Goal: Task Accomplishment & Management: Manage account settings

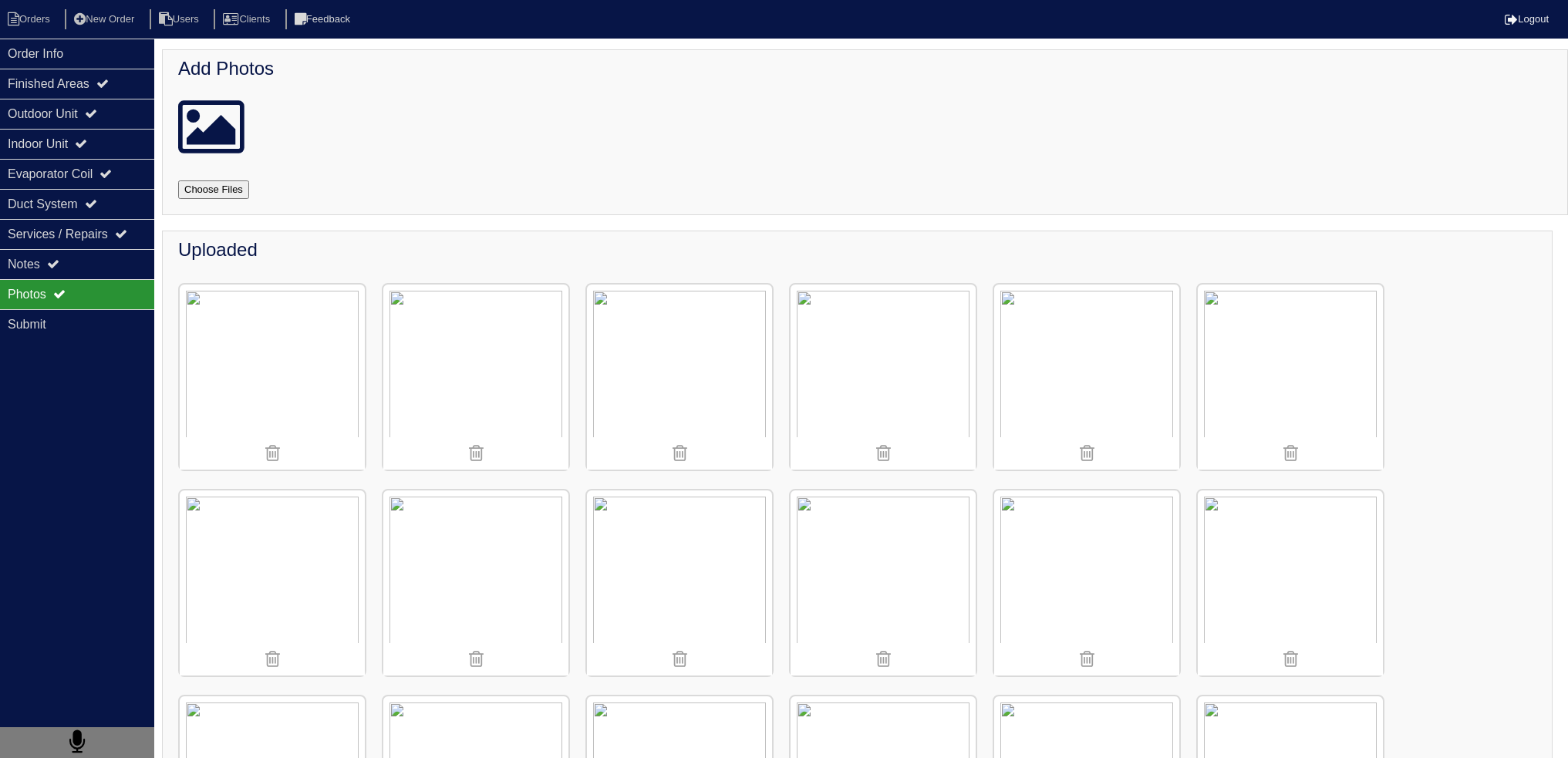
scroll to position [1234, 0]
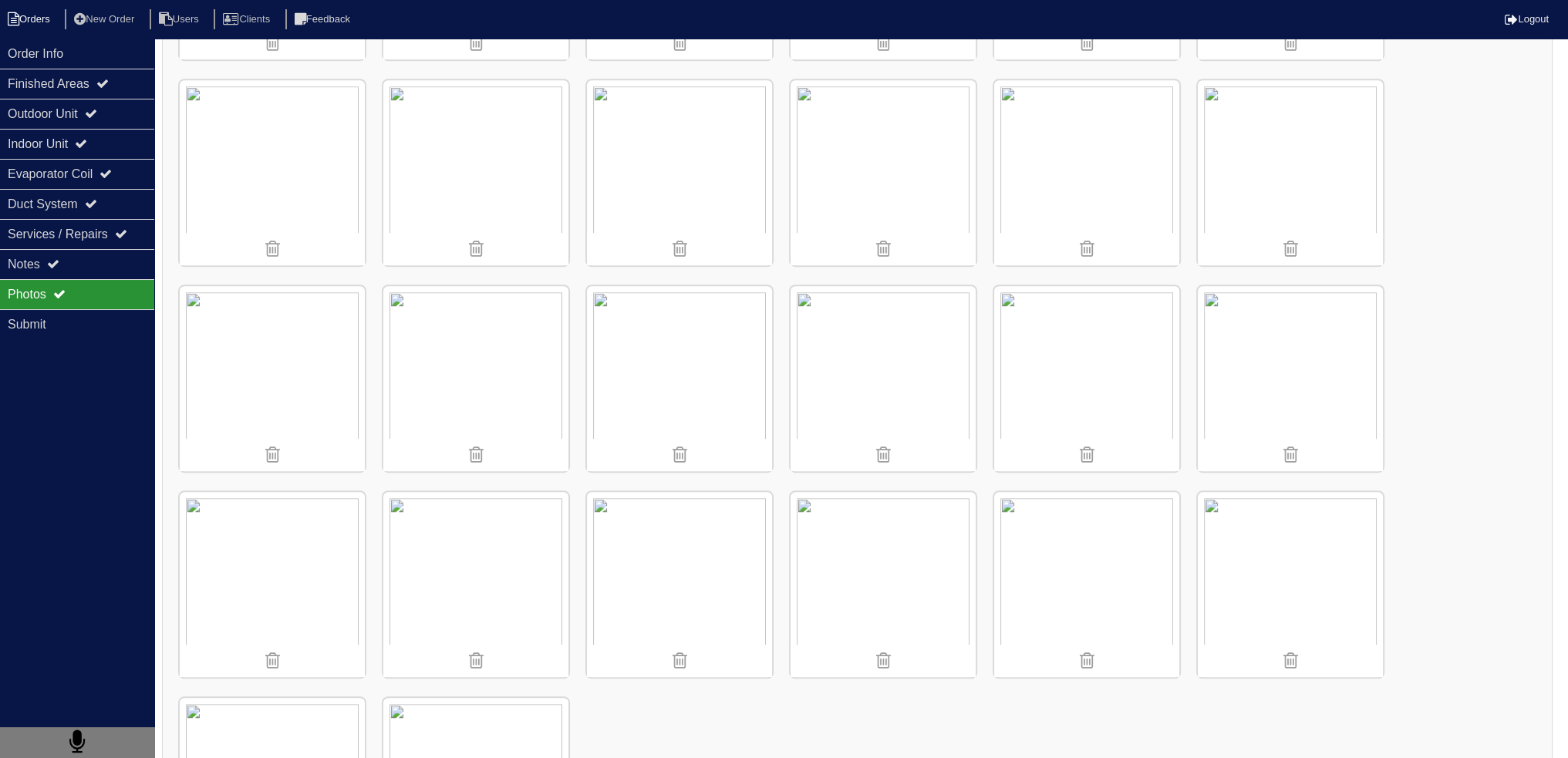
click at [55, 23] on li "Orders" at bounding box center [31, 19] width 62 height 21
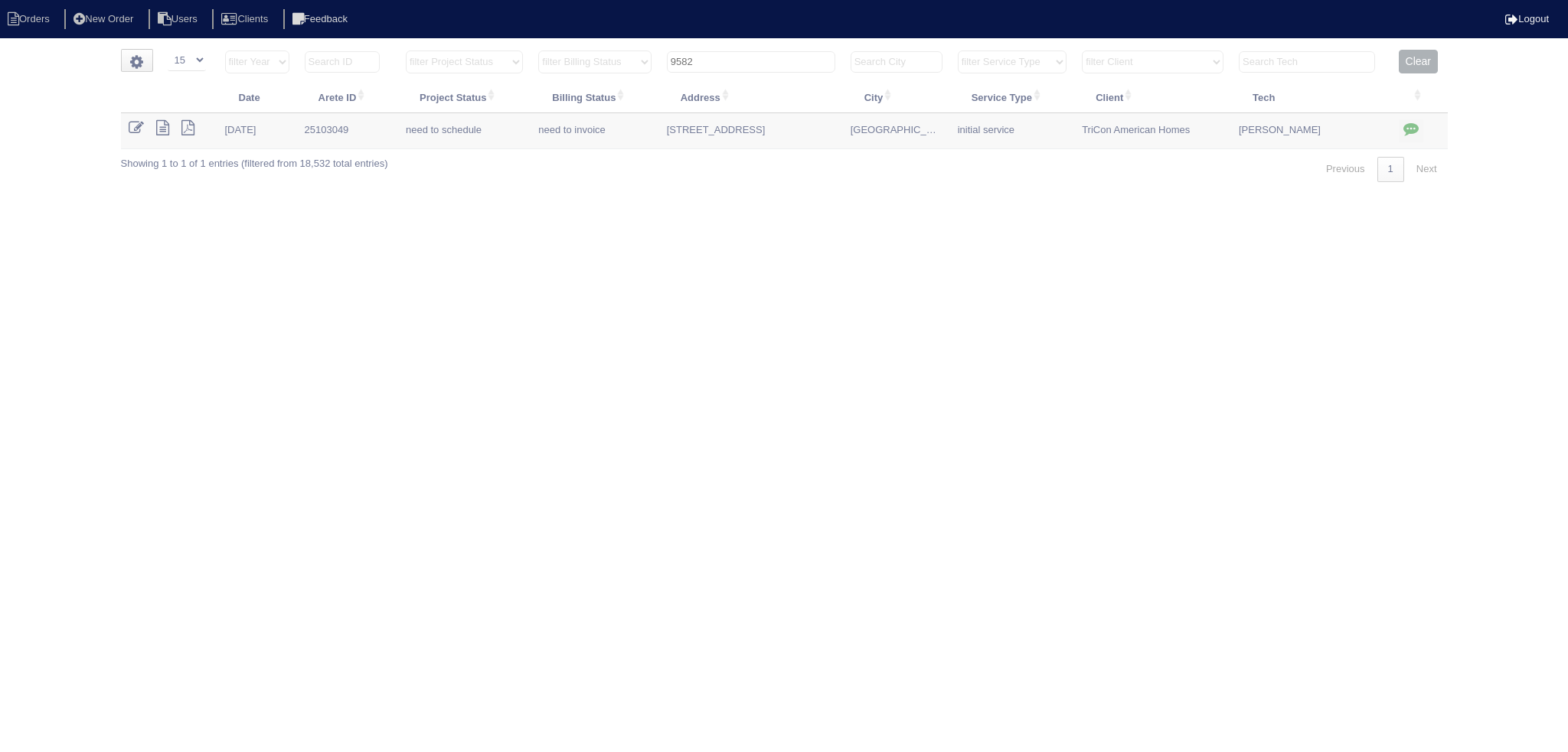
select select "15"
click at [786, 65] on input "9582" at bounding box center [751, 62] width 169 height 22
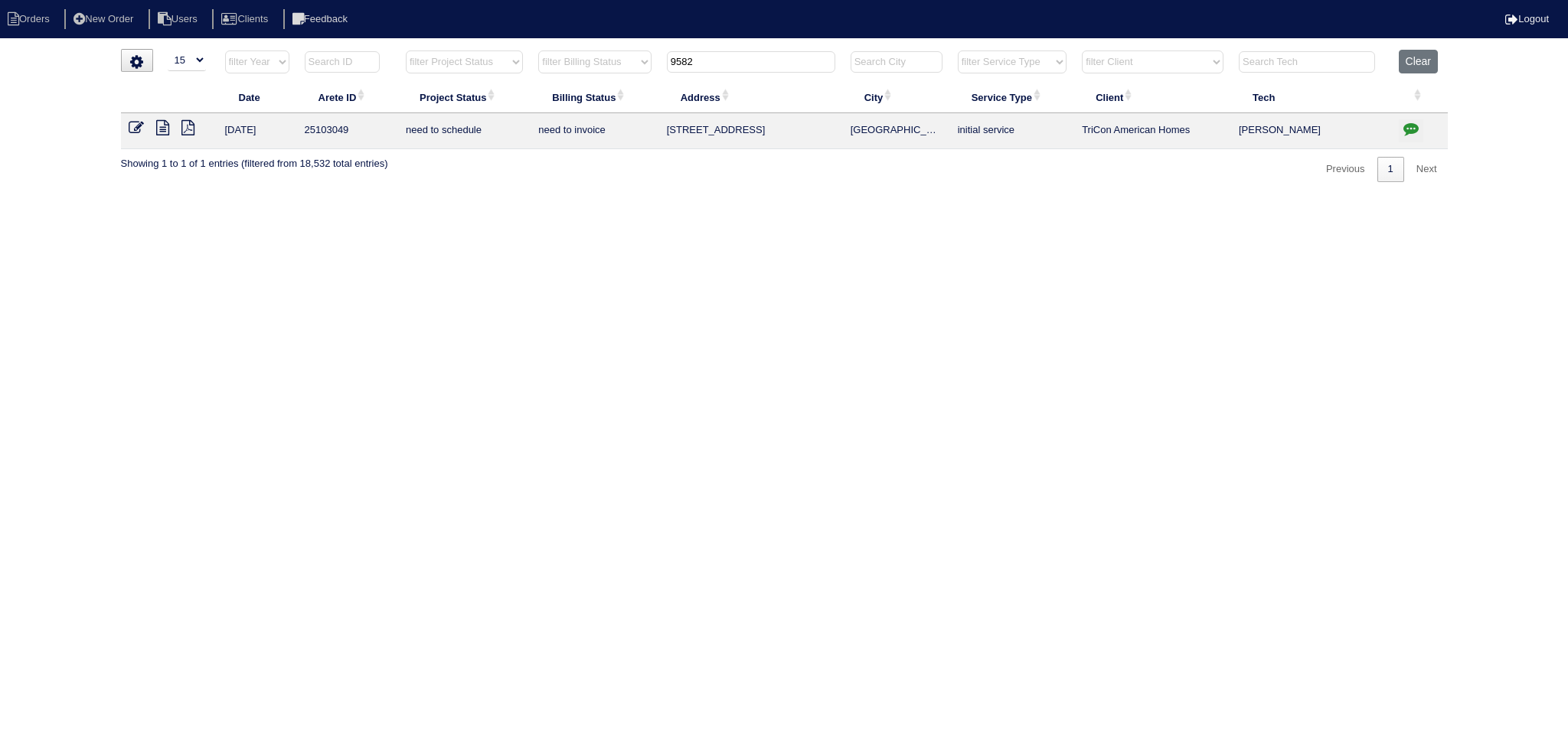
click at [786, 65] on input "9582" at bounding box center [751, 62] width 169 height 22
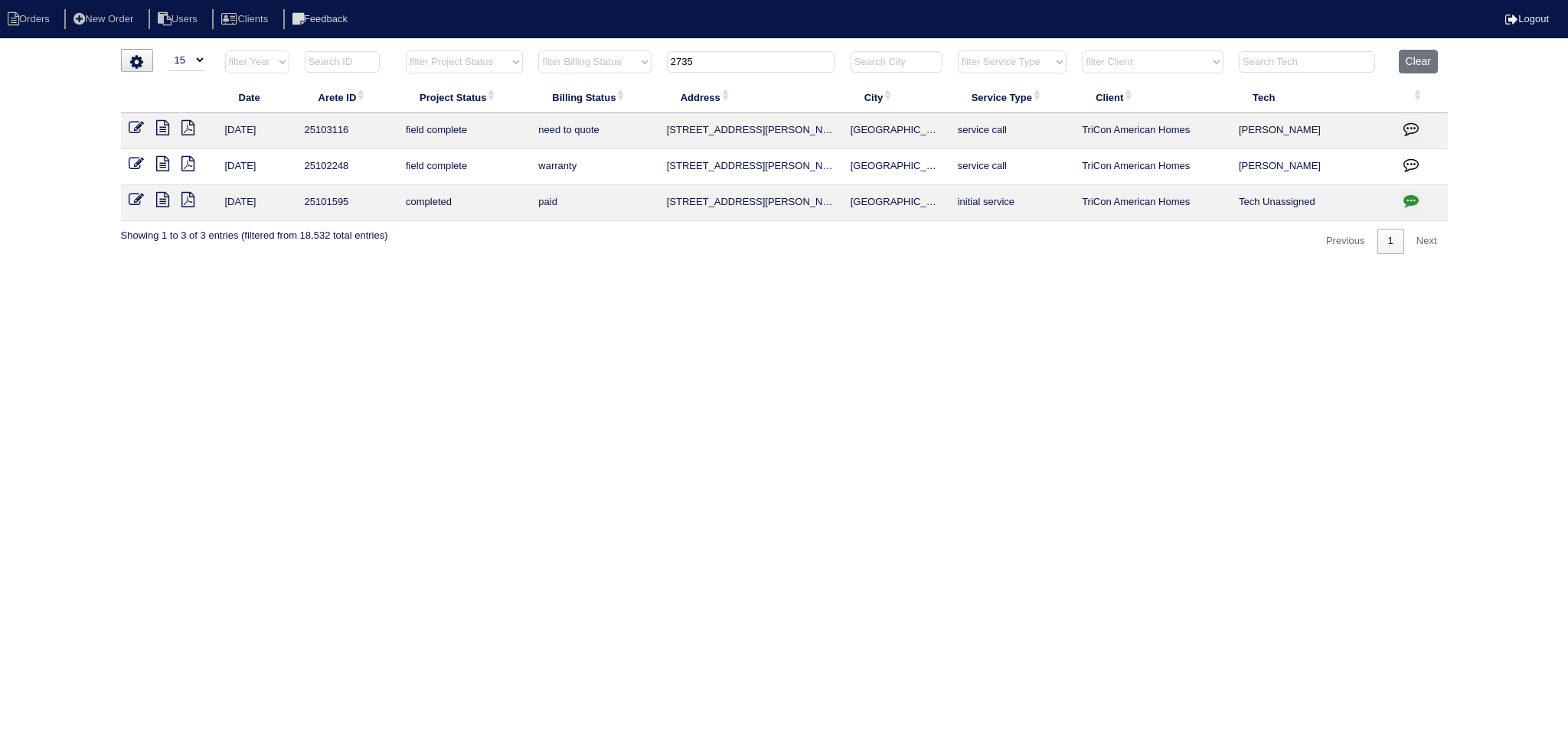
type input "2735"
click at [166, 128] on icon at bounding box center [163, 128] width 13 height 15
click at [165, 202] on icon at bounding box center [163, 200] width 13 height 15
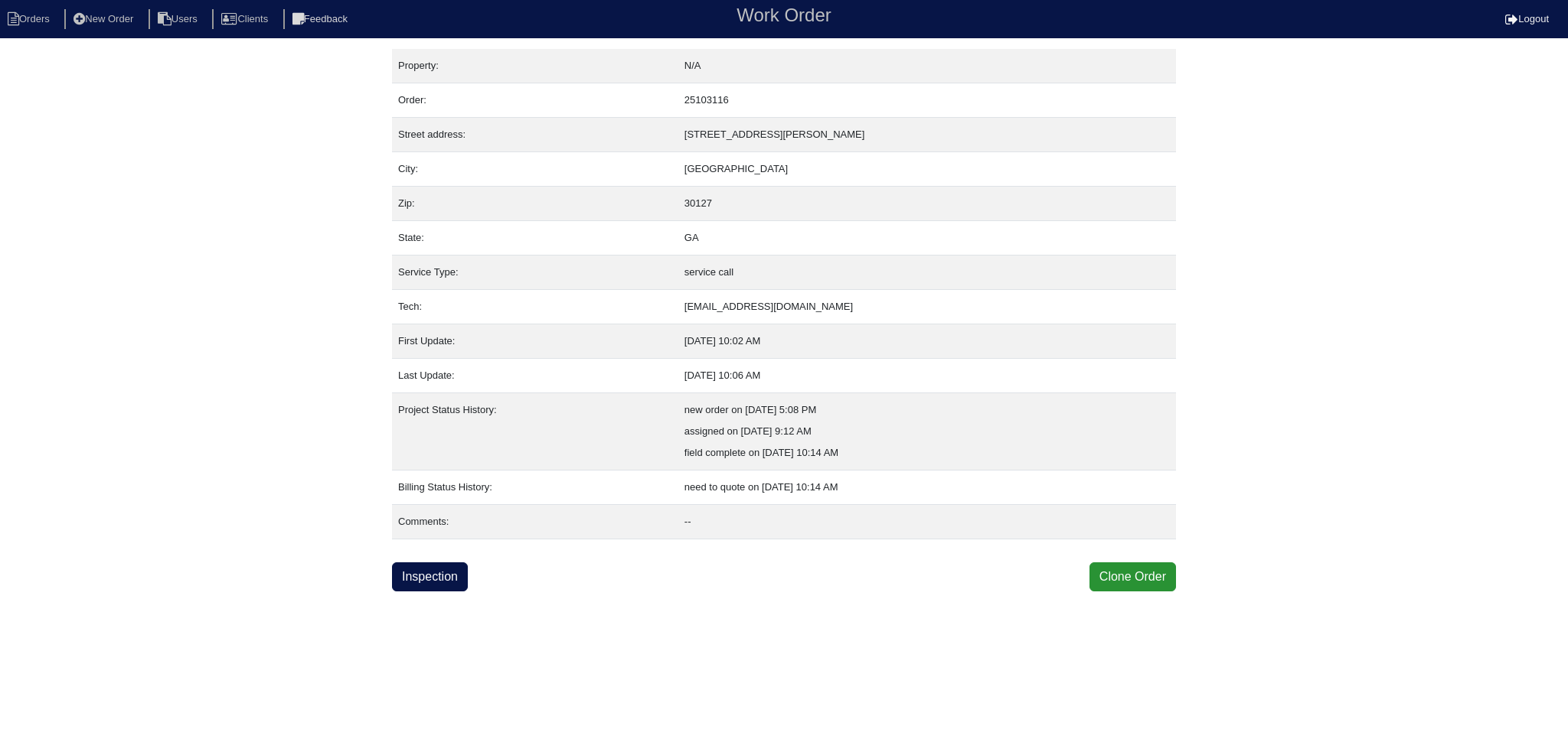
click at [439, 559] on div "Property: N/A Order: 25103116 Street address: [STREET_ADDRESS][PERSON_NAME] Cit…" at bounding box center [783, 320] width 784 height 542
click at [435, 568] on link "Inspection" at bounding box center [430, 577] width 76 height 29
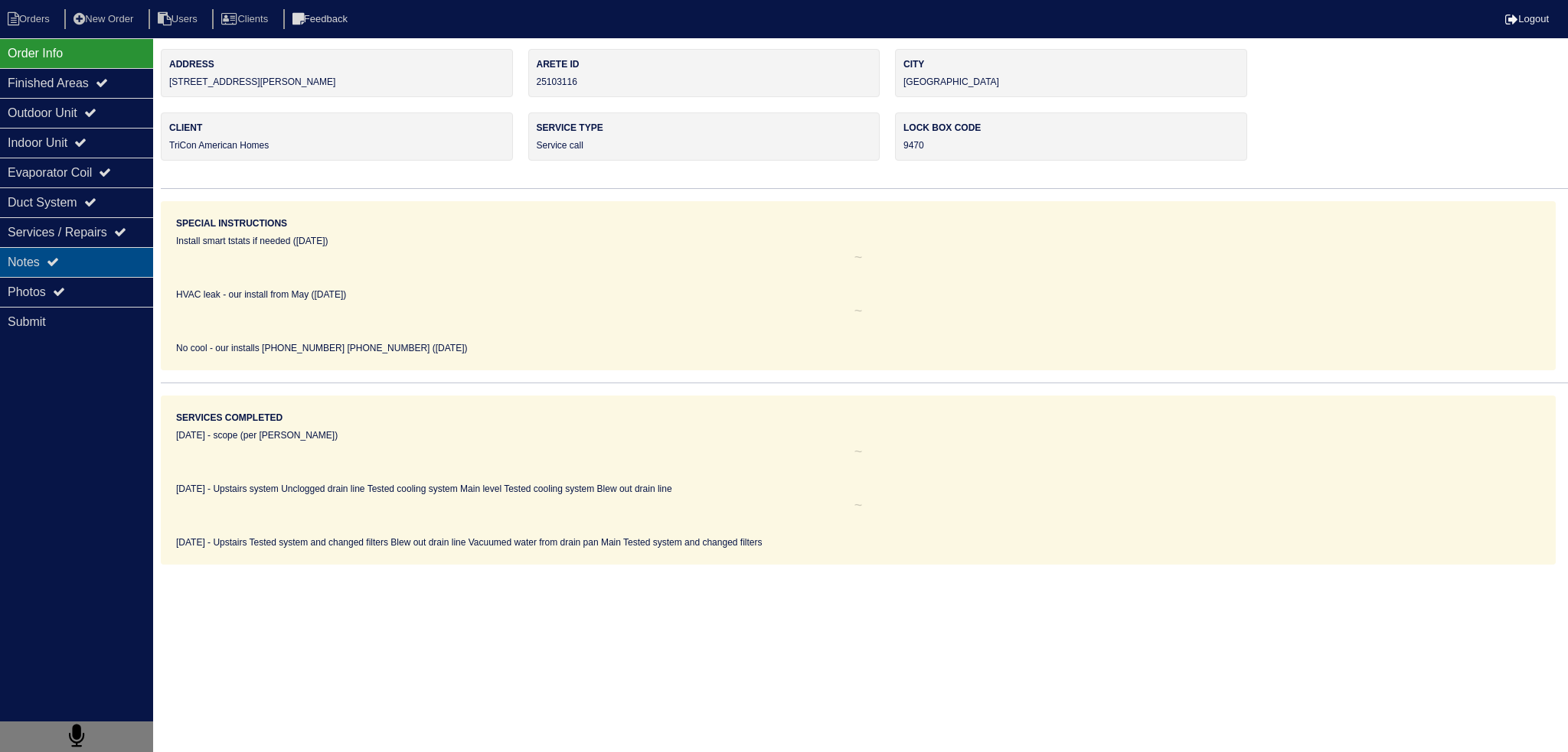
click at [59, 261] on icon at bounding box center [53, 261] width 12 height 12
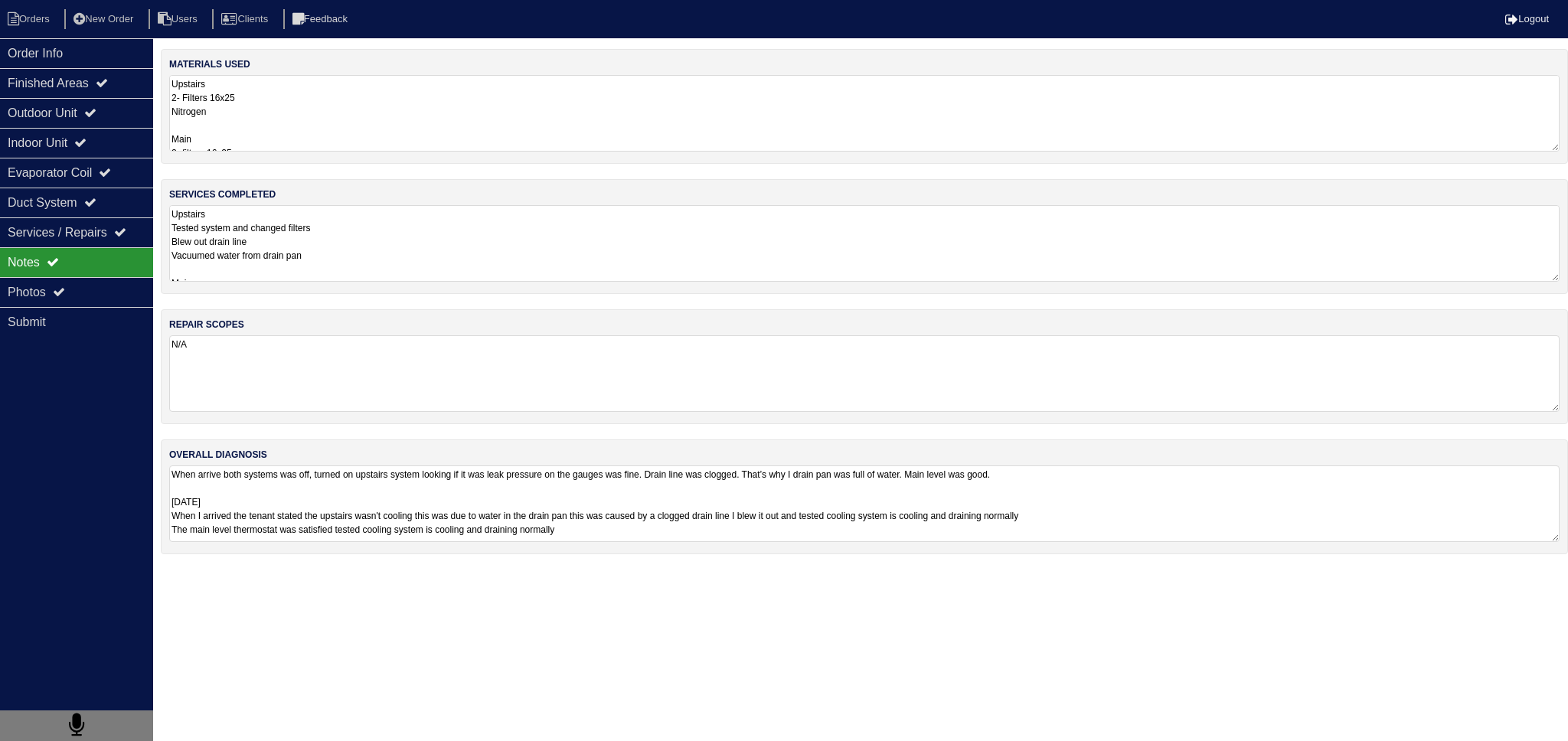
drag, startPoint x: 426, startPoint y: 254, endPoint x: 414, endPoint y: 256, distance: 12.2
click at [418, 256] on textarea "Upstairs Tested system and changed filters Blew out drain line Vacuumed water f…" at bounding box center [864, 243] width 1390 height 77
click at [390, 533] on textarea "When arrive both systems was off, turned on upstairs system looking if it was l…" at bounding box center [864, 502] width 1390 height 75
click at [316, 268] on textarea "Upstairs Tested system and changed filters Blew out drain line Vacuumed water f…" at bounding box center [864, 243] width 1390 height 77
click at [111, 67] on div "Order Info" at bounding box center [77, 53] width 153 height 30
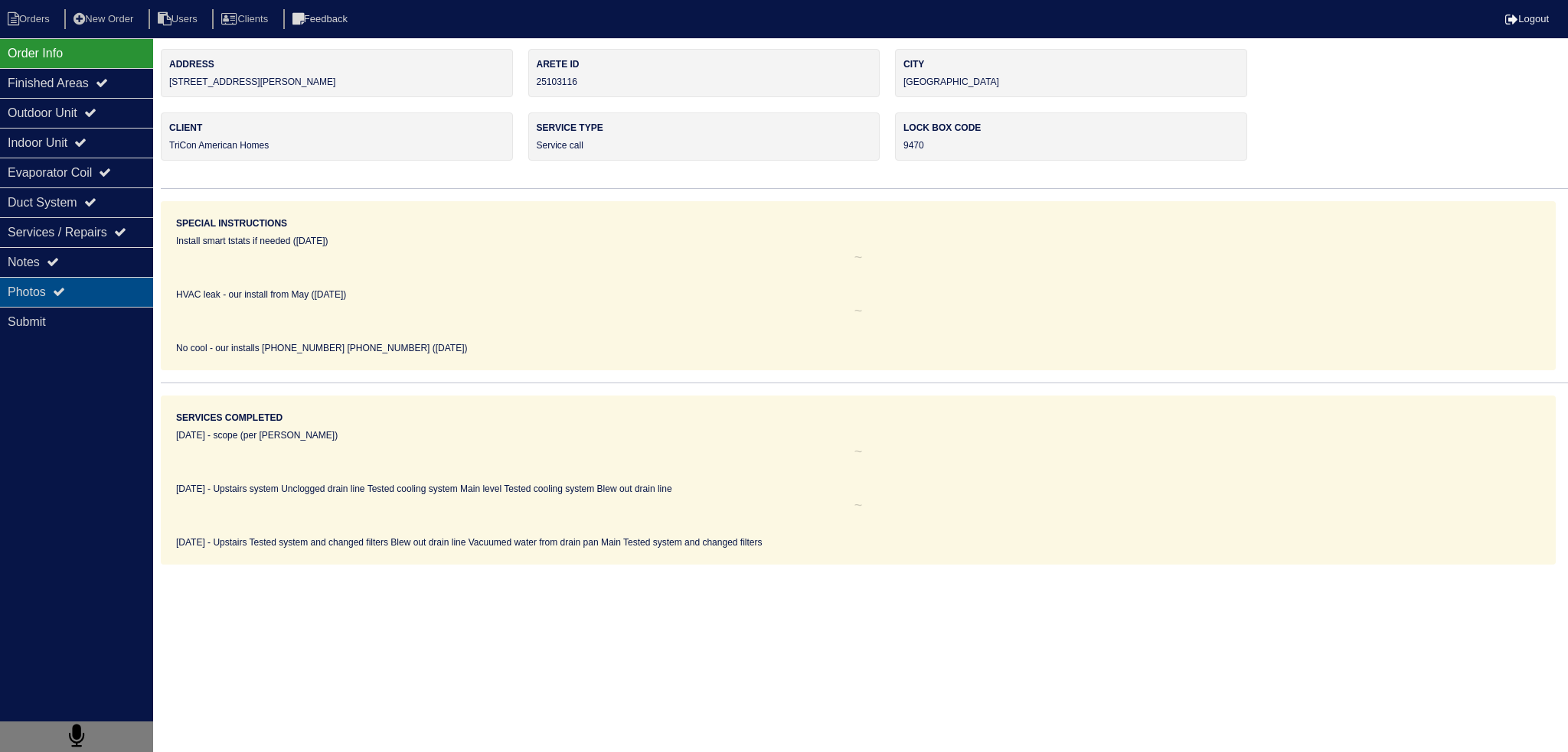
click at [99, 284] on div "Photos" at bounding box center [77, 292] width 153 height 30
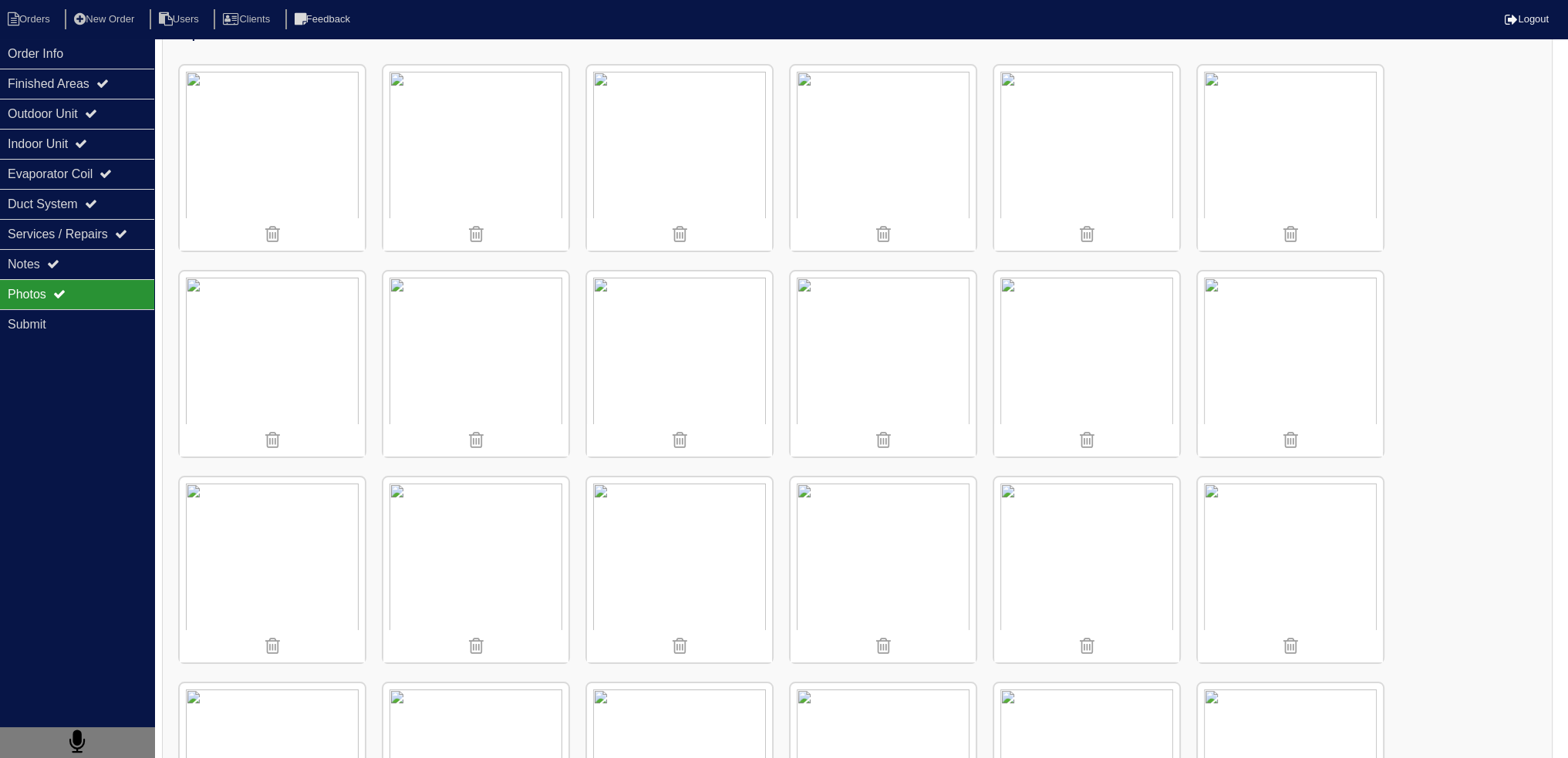
scroll to position [232, 0]
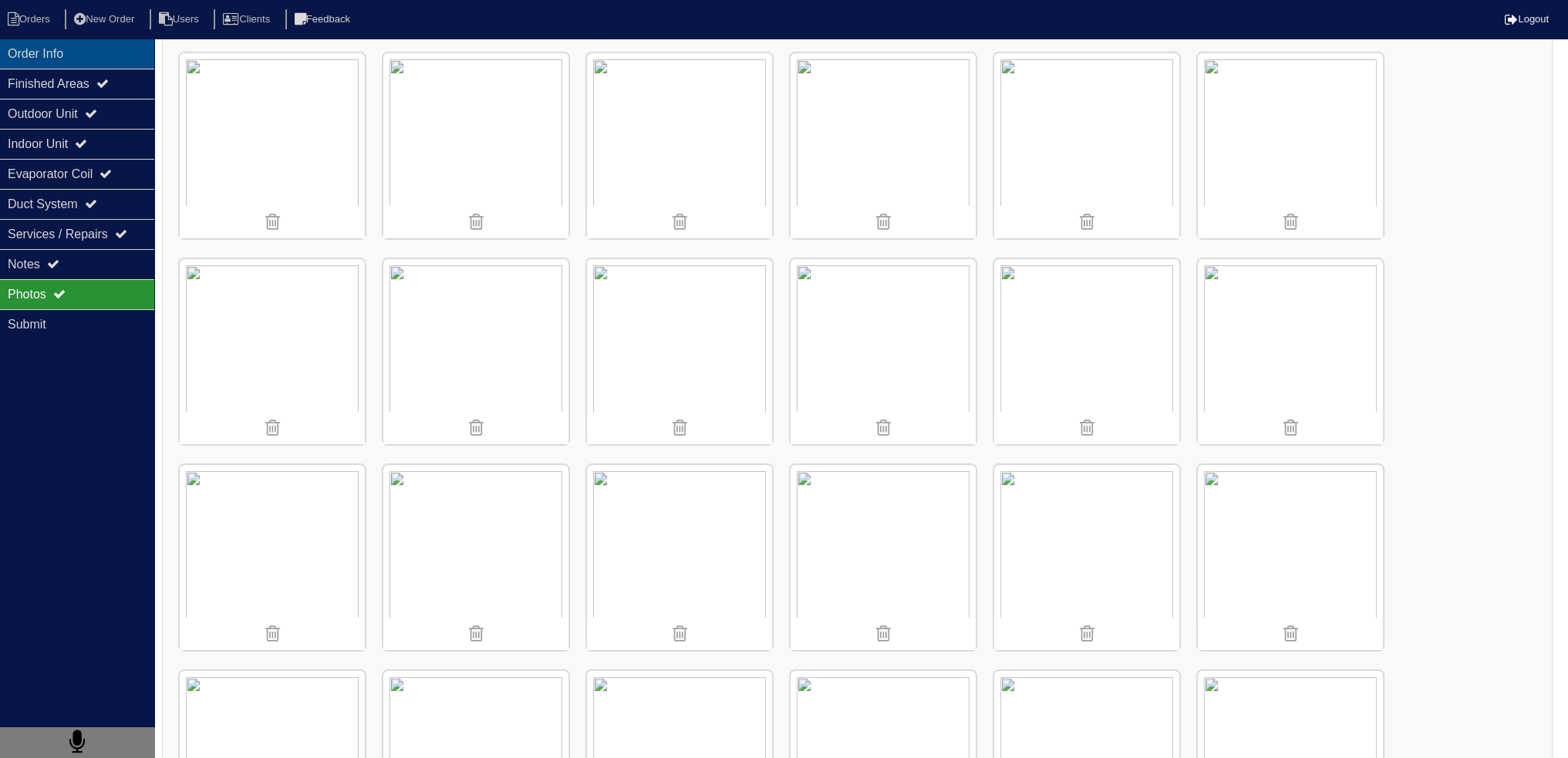
click at [133, 39] on div "Order Info" at bounding box center [77, 53] width 154 height 30
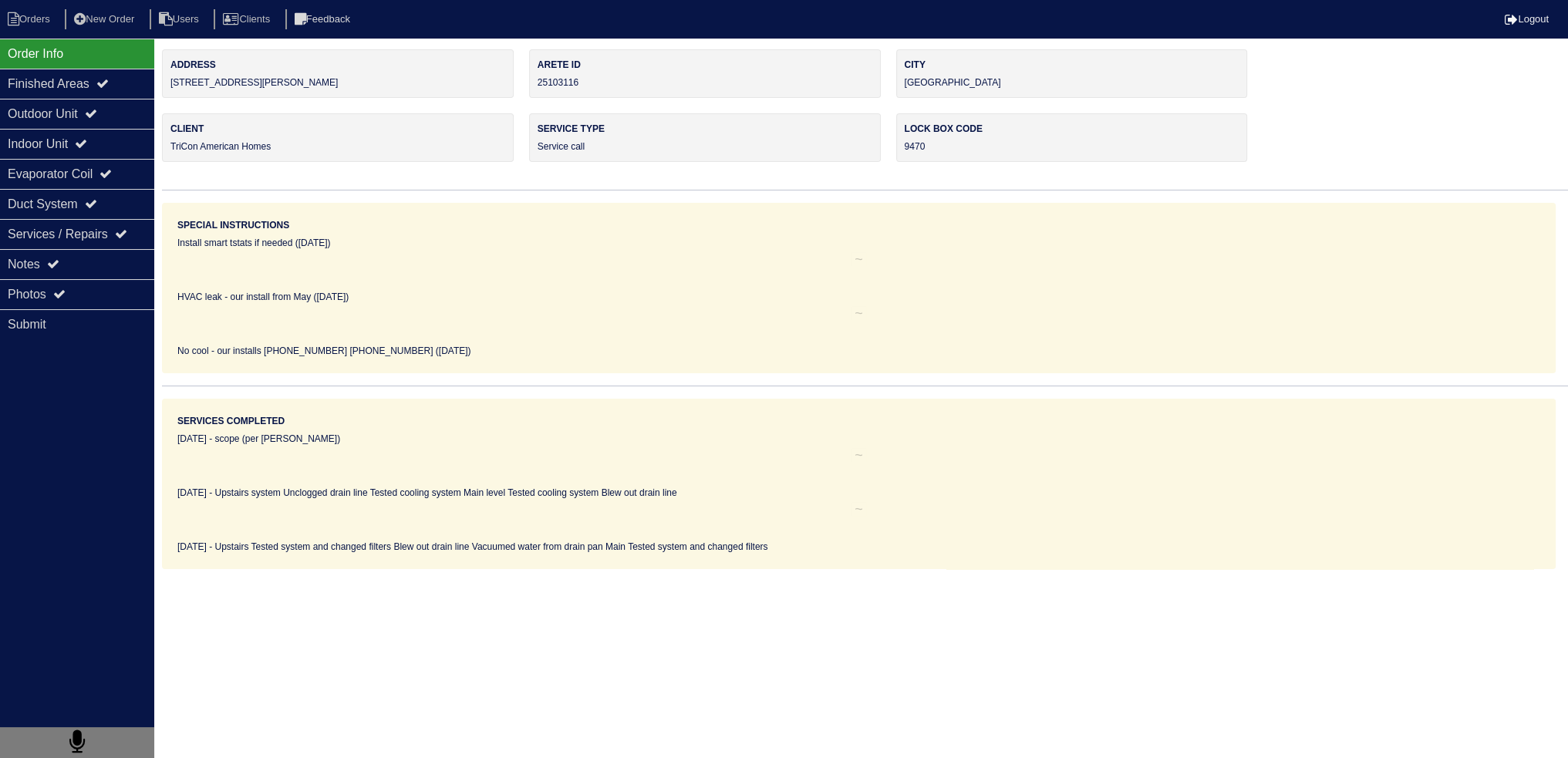
scroll to position [0, 0]
click at [94, 260] on div "Notes" at bounding box center [77, 264] width 154 height 30
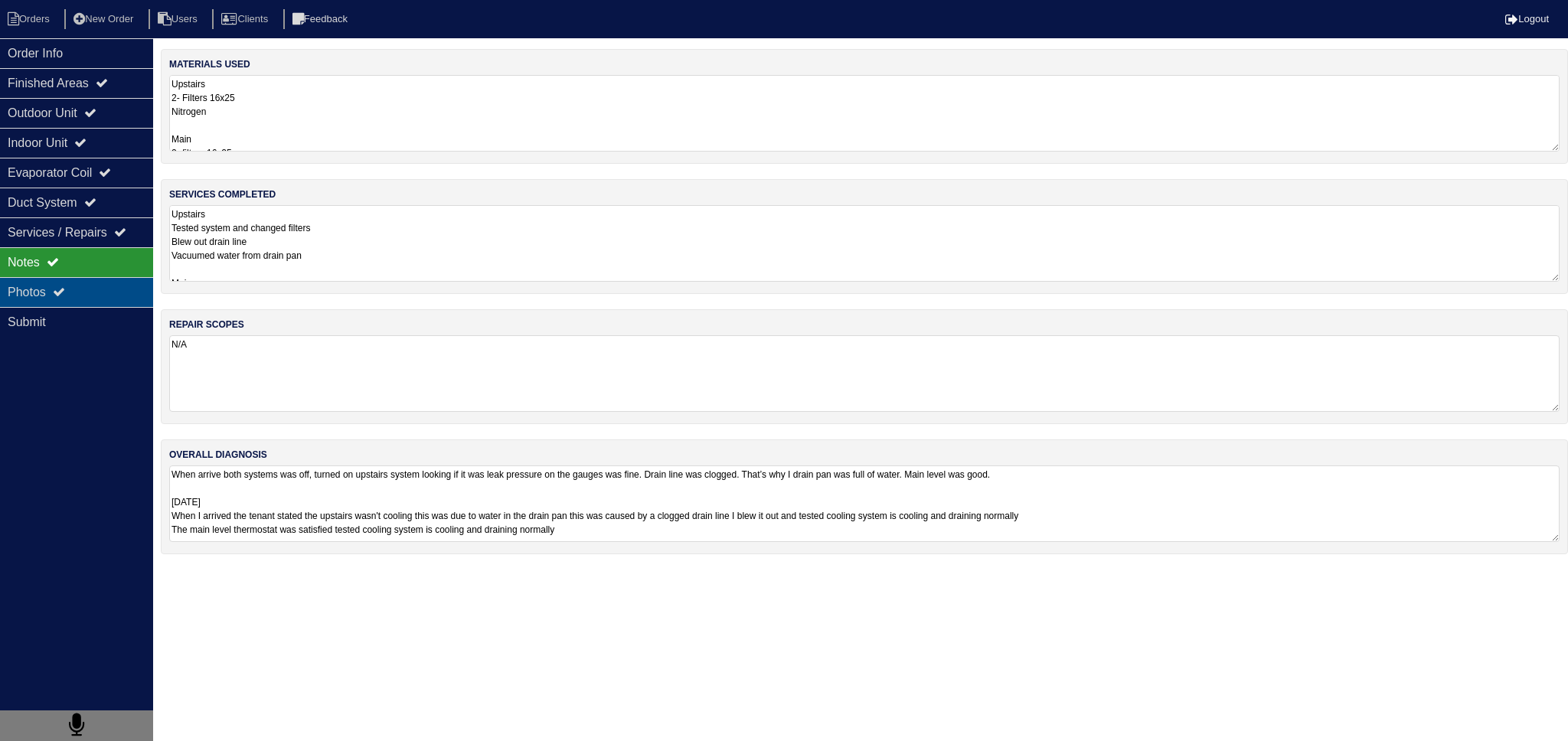
click at [89, 285] on div "Photos" at bounding box center [77, 292] width 153 height 30
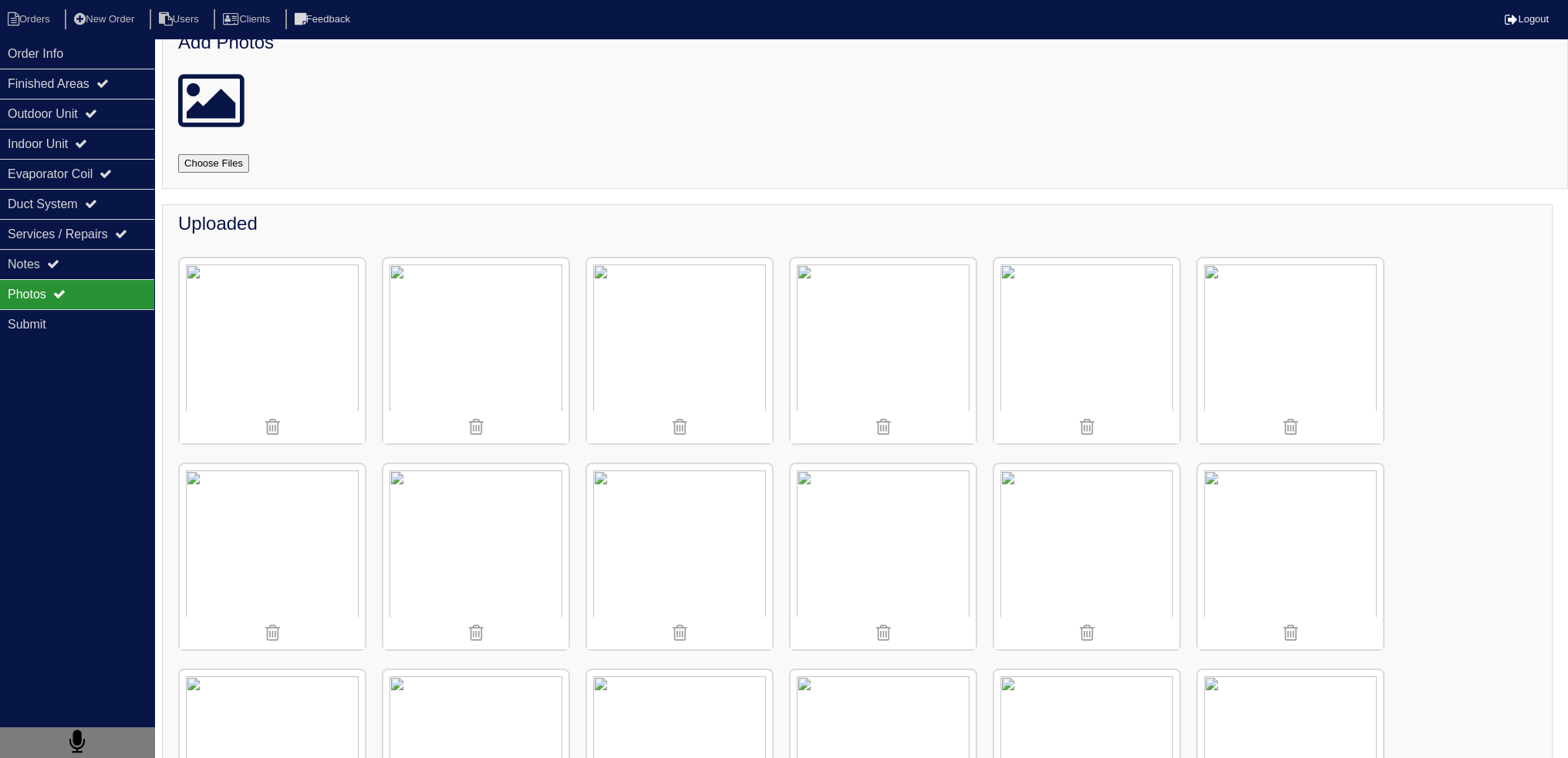
scroll to position [154, 0]
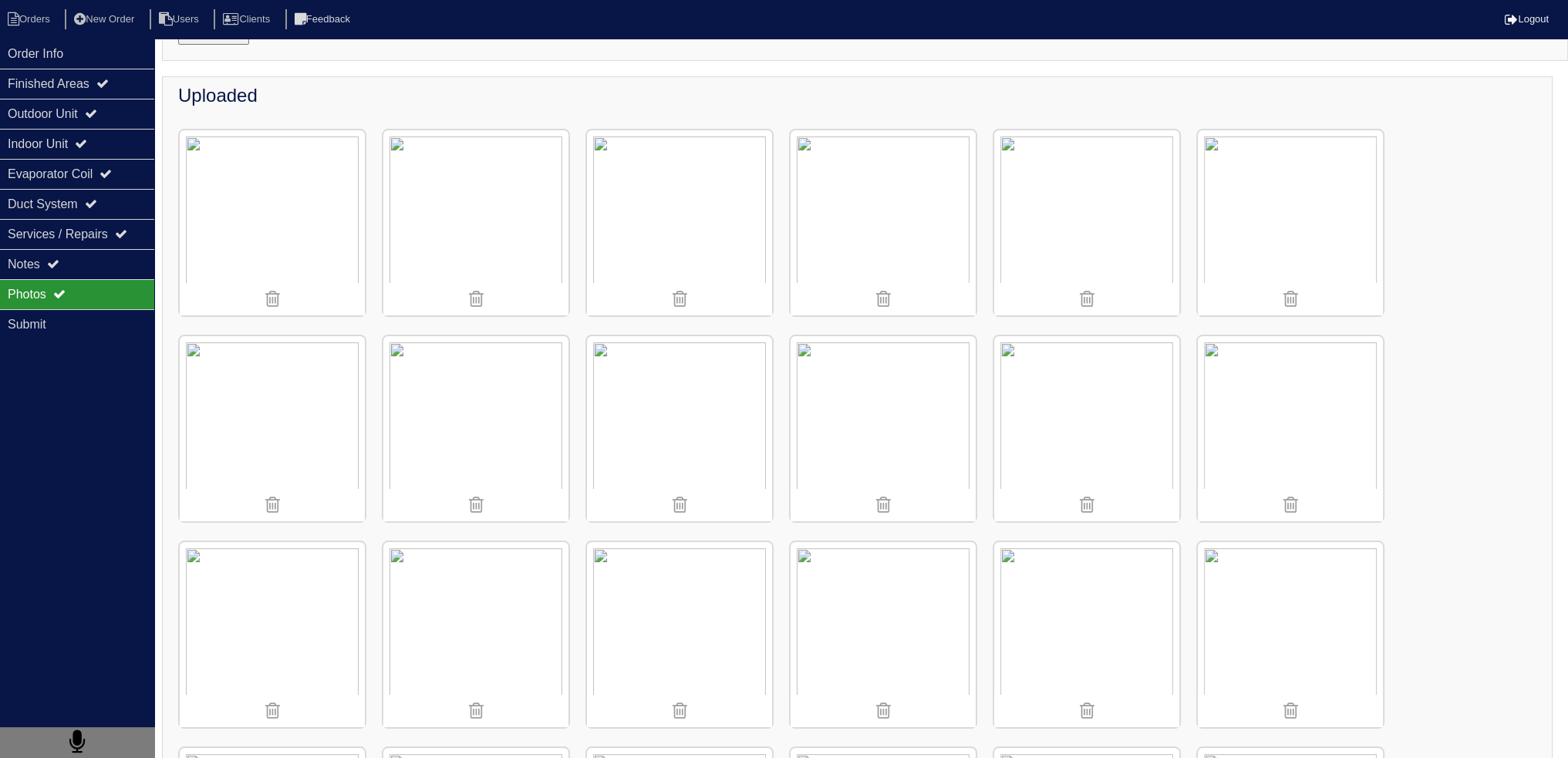
click at [260, 395] on img at bounding box center [271, 428] width 185 height 185
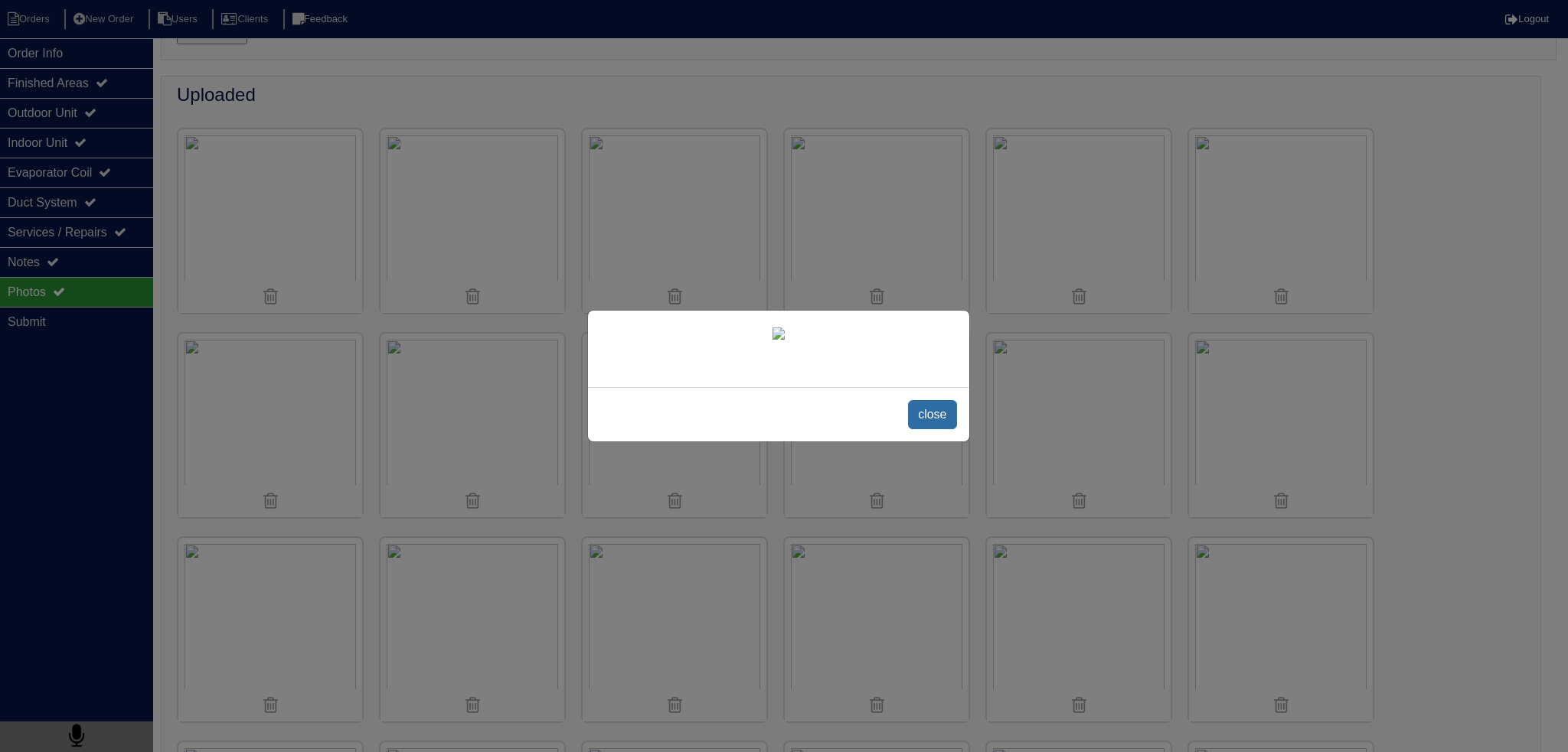
click at [937, 429] on span "close" at bounding box center [932, 415] width 48 height 29
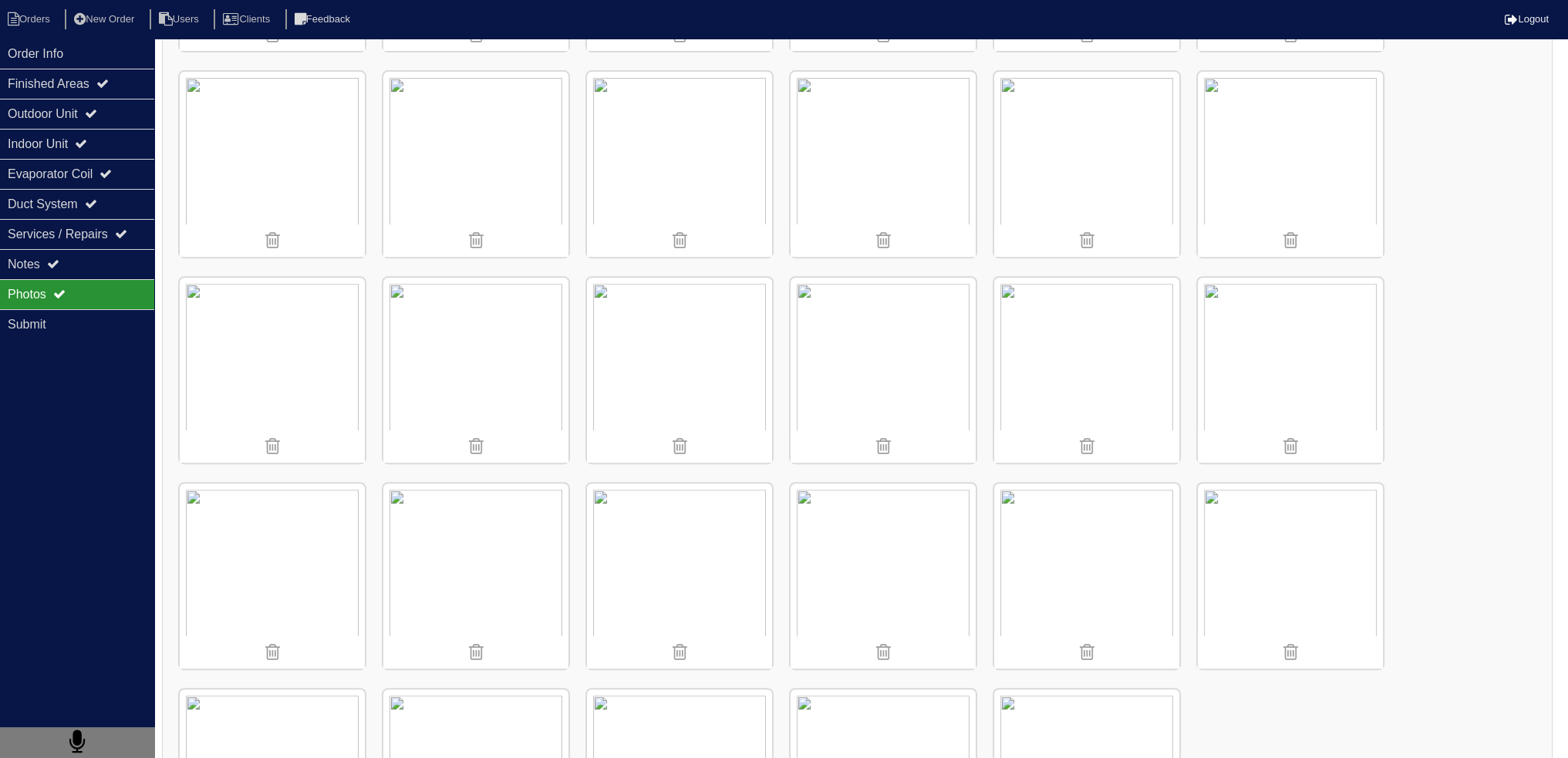
scroll to position [848, 0]
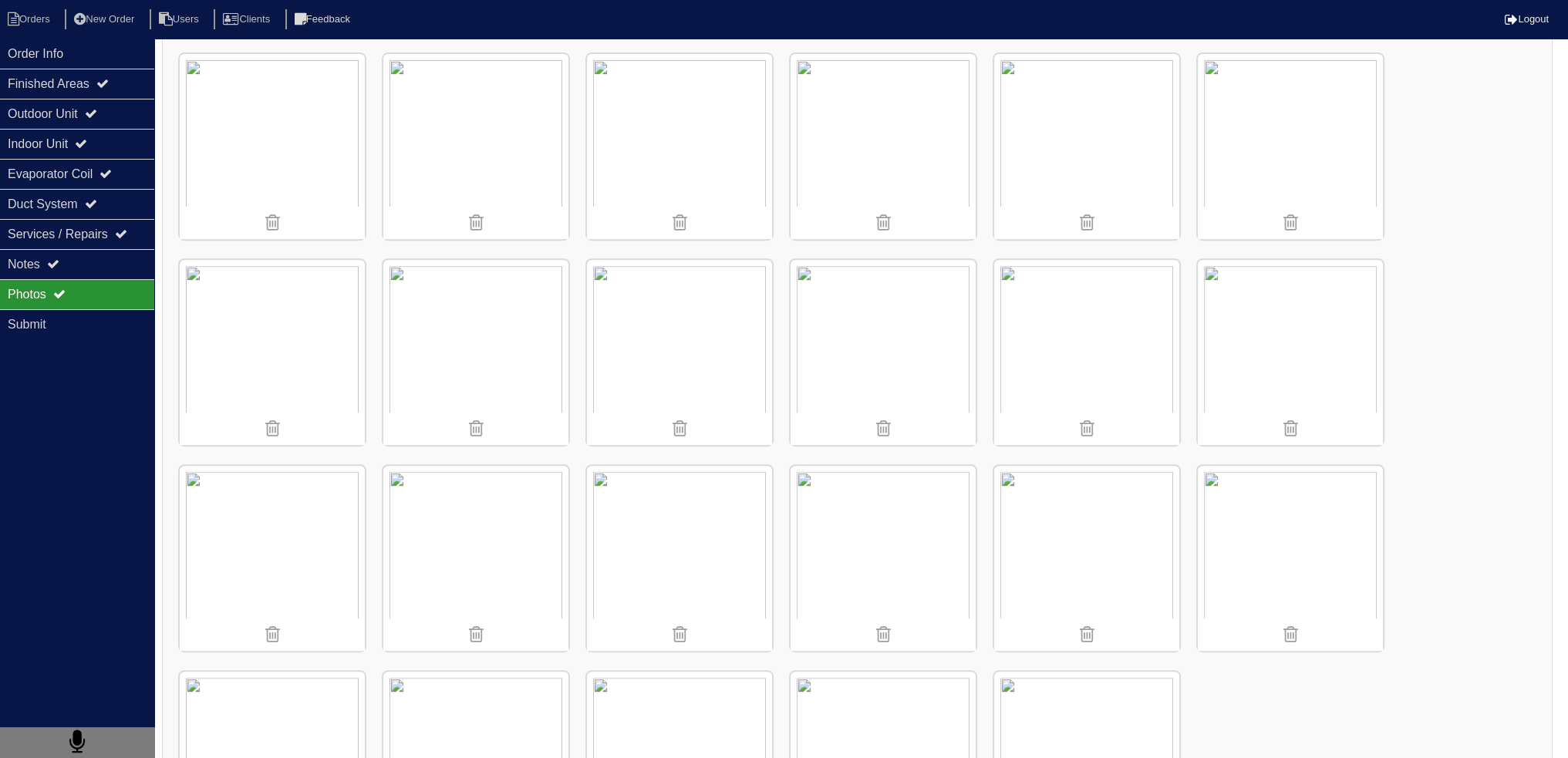
click at [935, 521] on img at bounding box center [883, 558] width 185 height 185
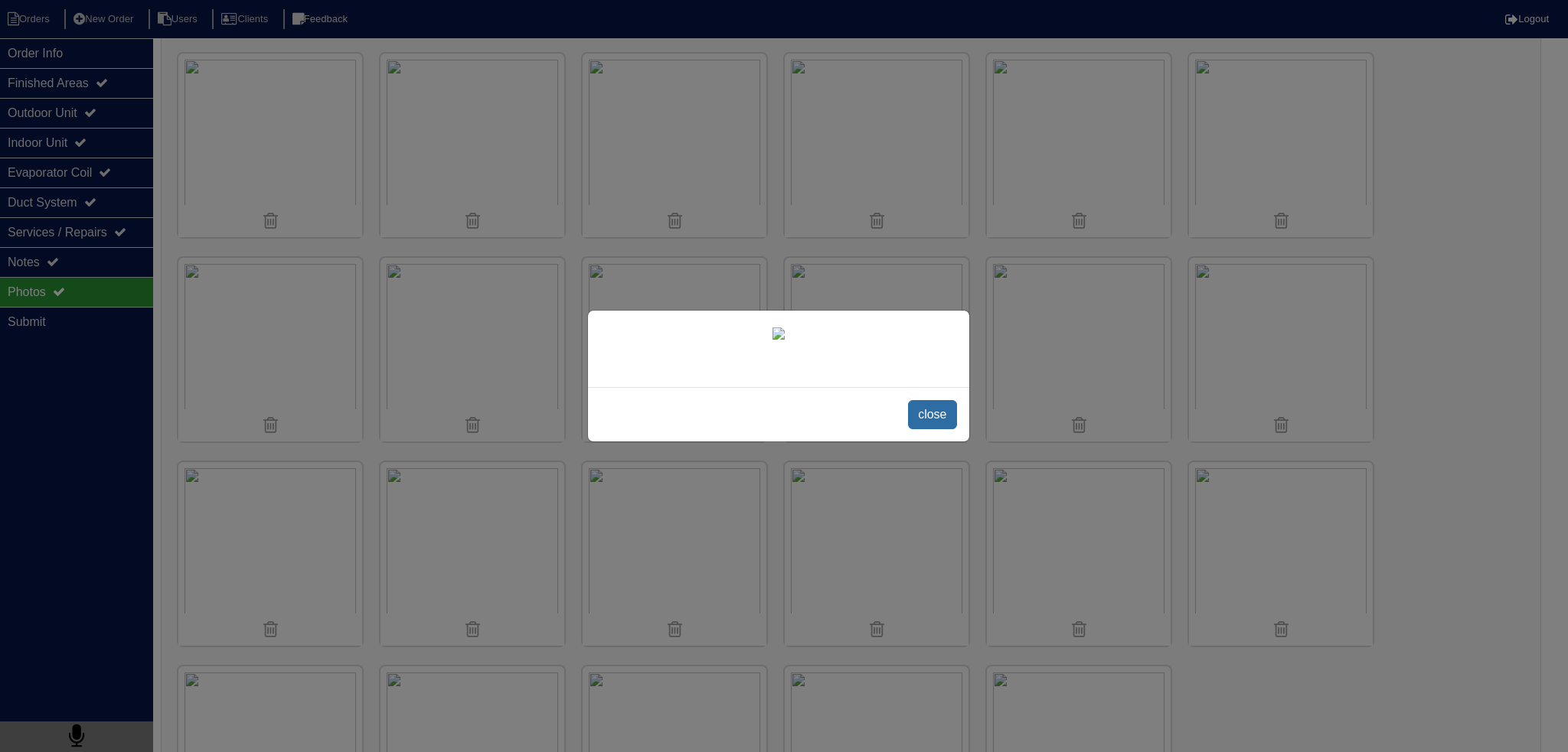
click at [940, 429] on span "close" at bounding box center [932, 415] width 48 height 29
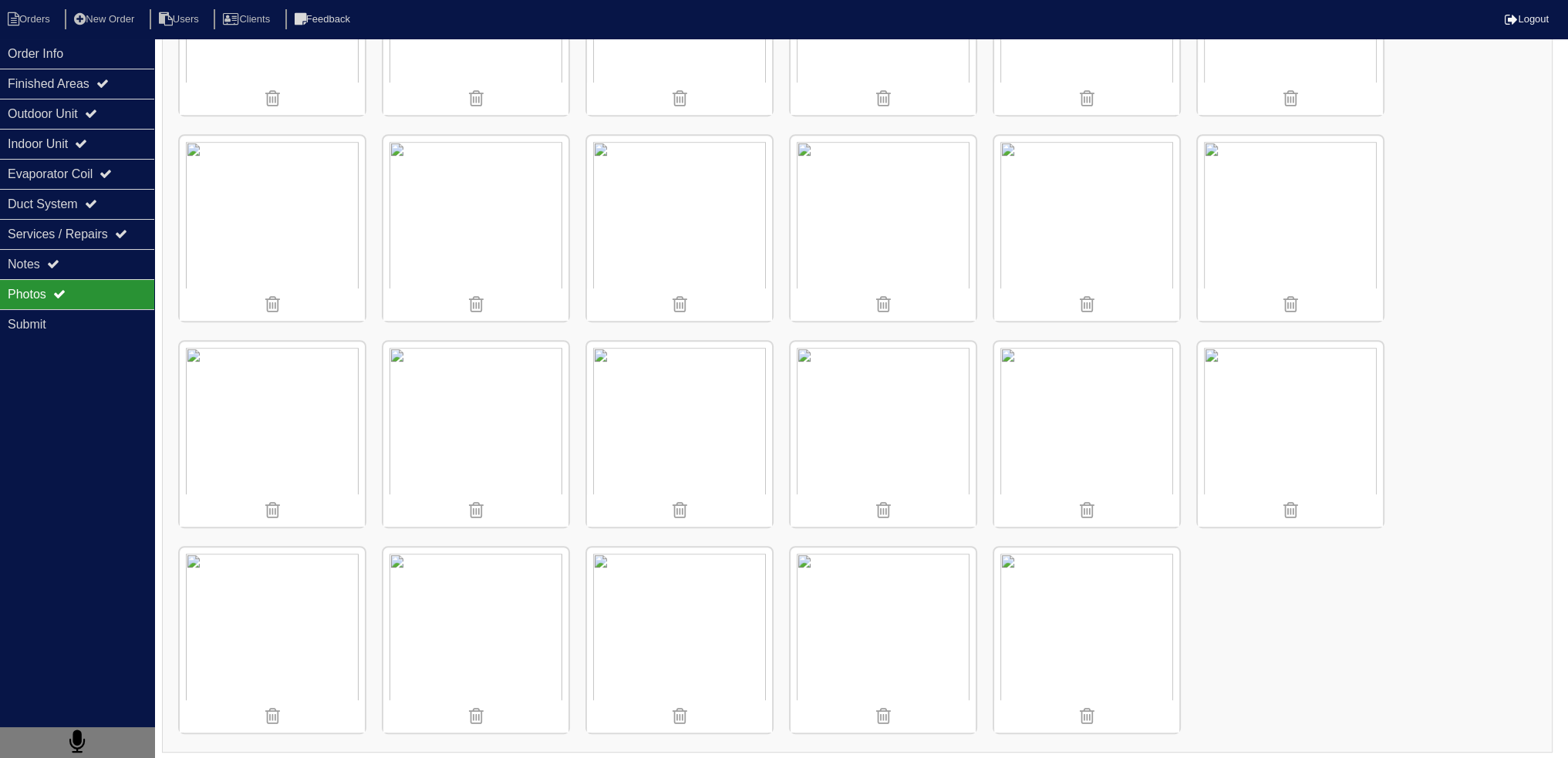
scroll to position [975, 0]
click at [876, 402] on img at bounding box center [883, 431] width 185 height 185
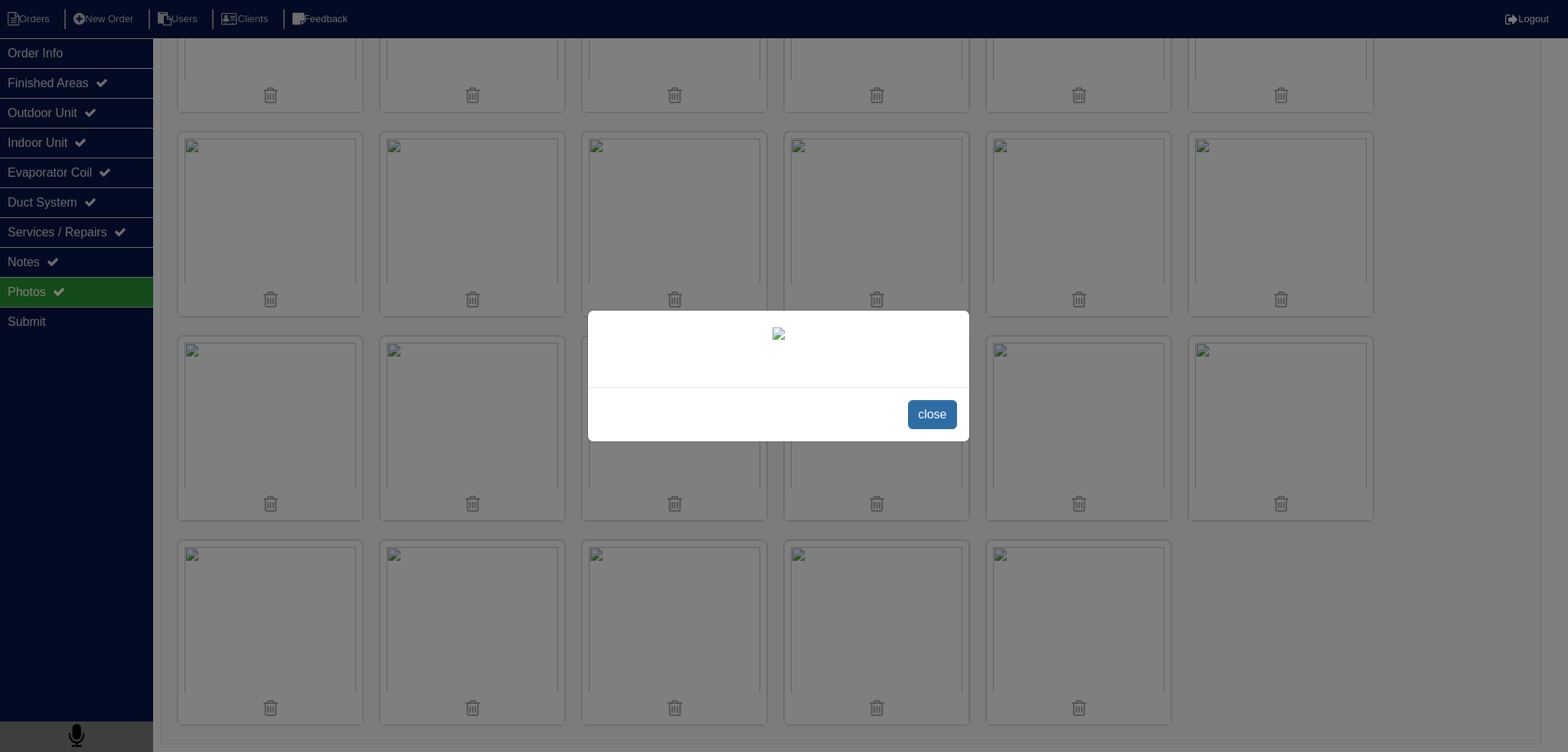
click at [933, 429] on span "close" at bounding box center [932, 415] width 48 height 29
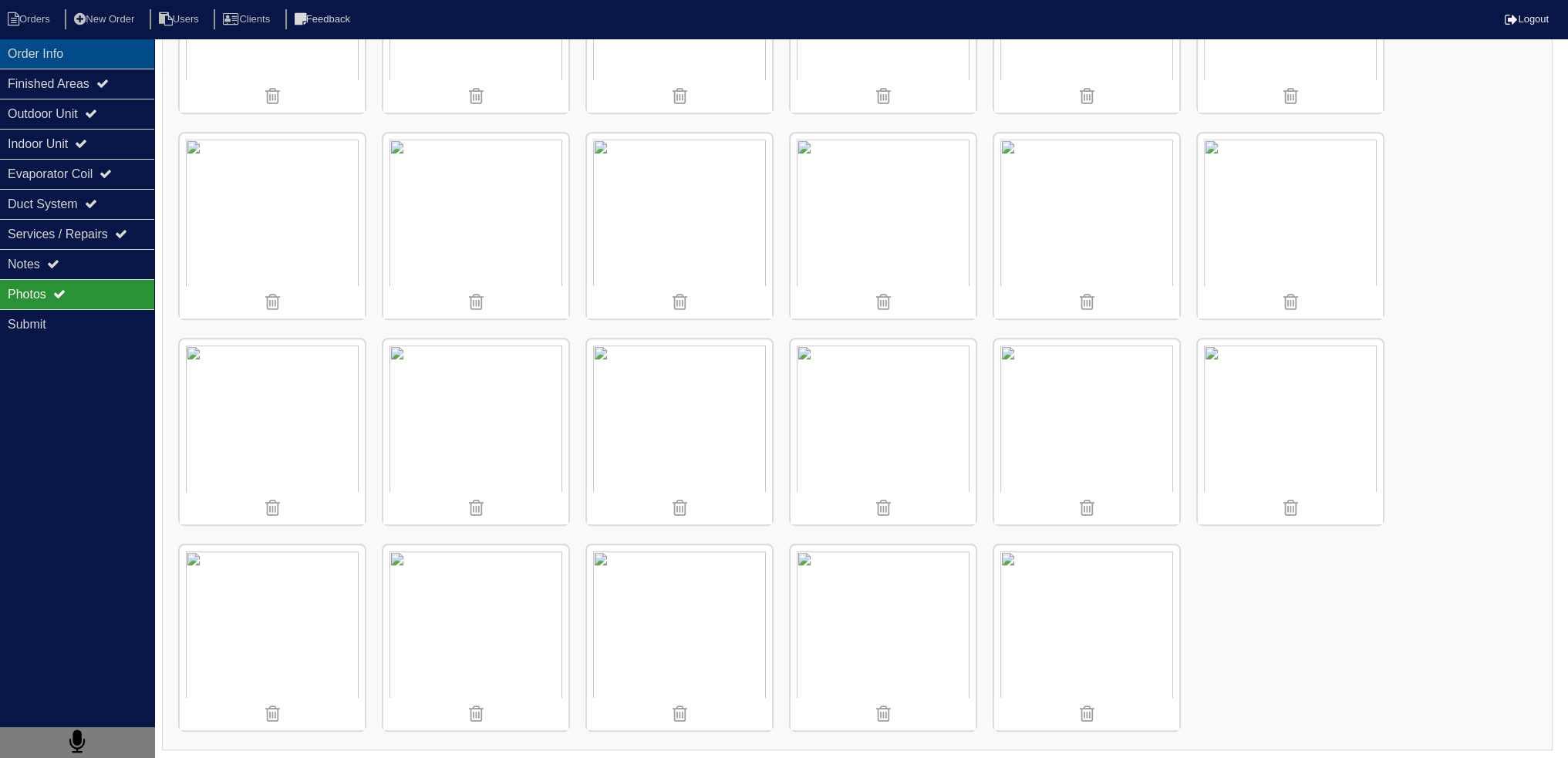
drag, startPoint x: 112, startPoint y: 49, endPoint x: 121, endPoint y: 51, distance: 9.2
click at [114, 49] on div "Order Info" at bounding box center [77, 53] width 154 height 30
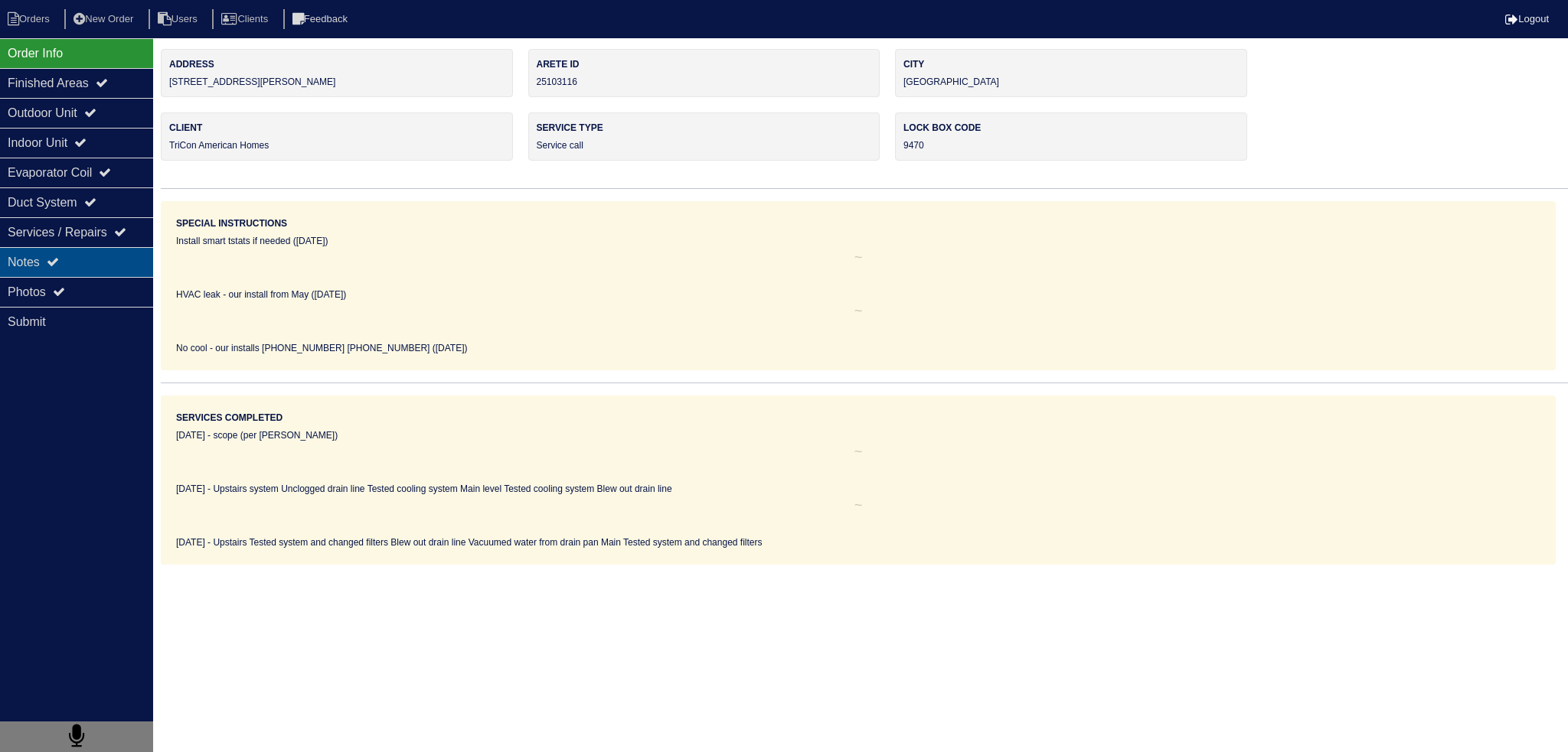
click at [77, 263] on div "Notes" at bounding box center [77, 262] width 153 height 30
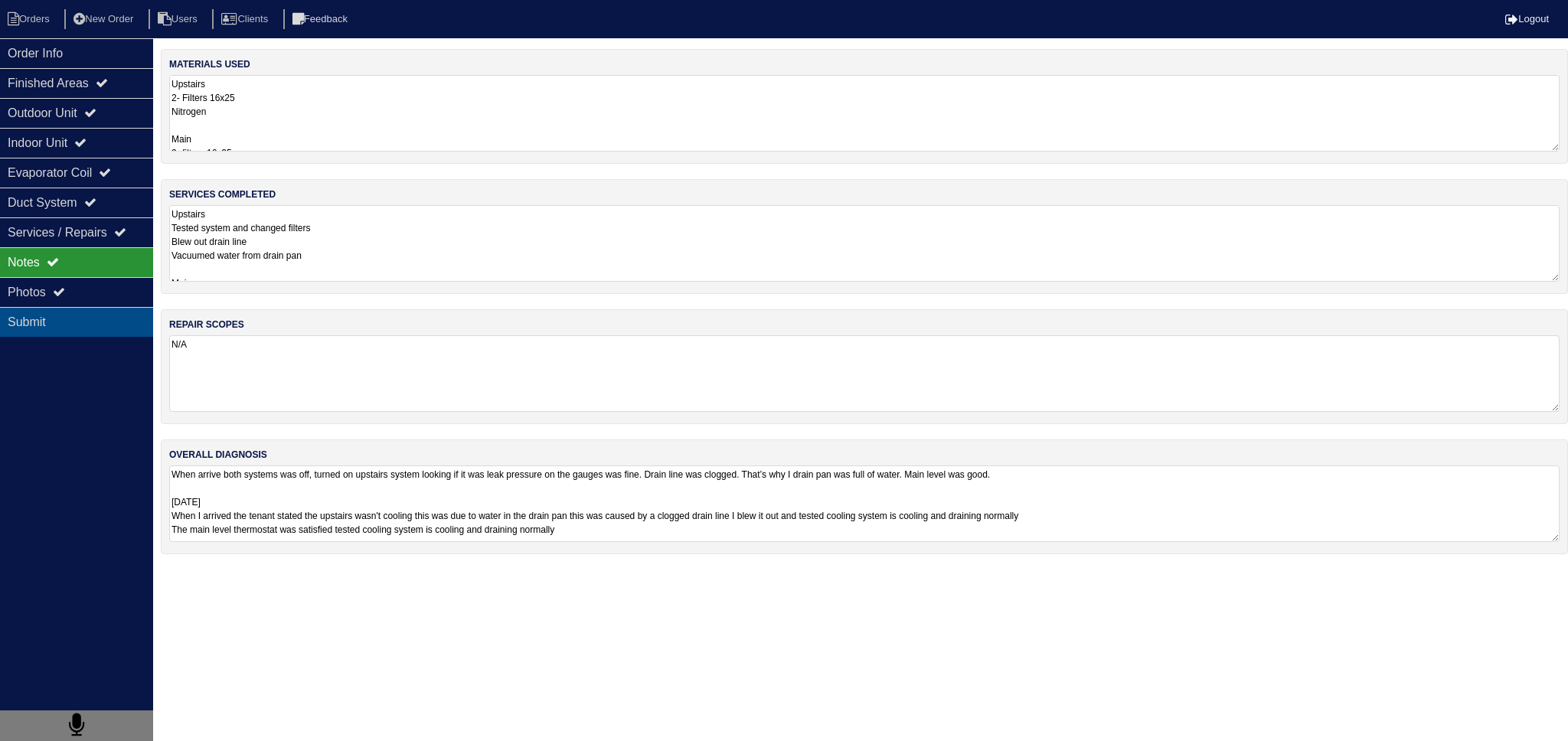
click at [103, 307] on div "Submit" at bounding box center [77, 322] width 153 height 30
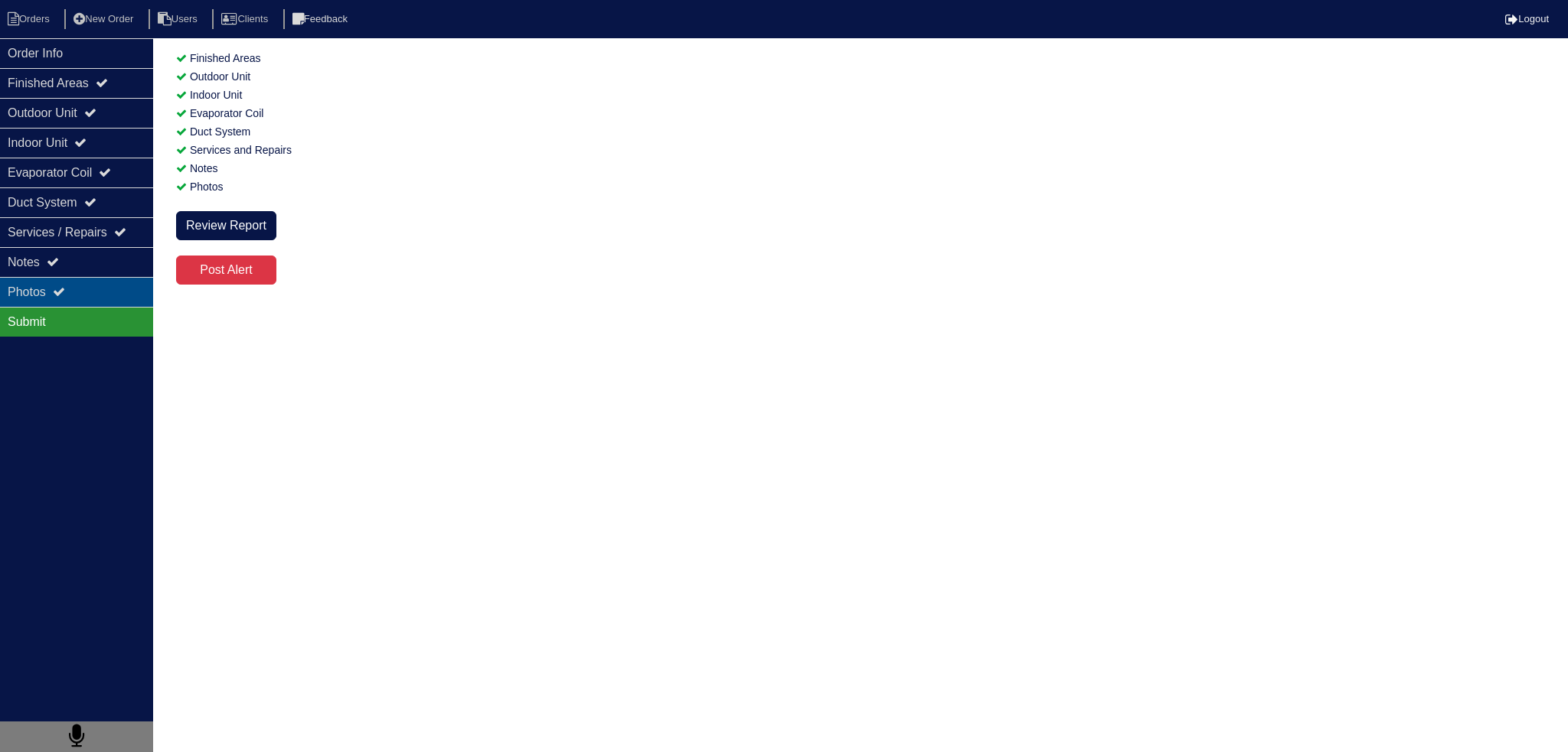
click at [94, 296] on div "Photos" at bounding box center [77, 292] width 153 height 30
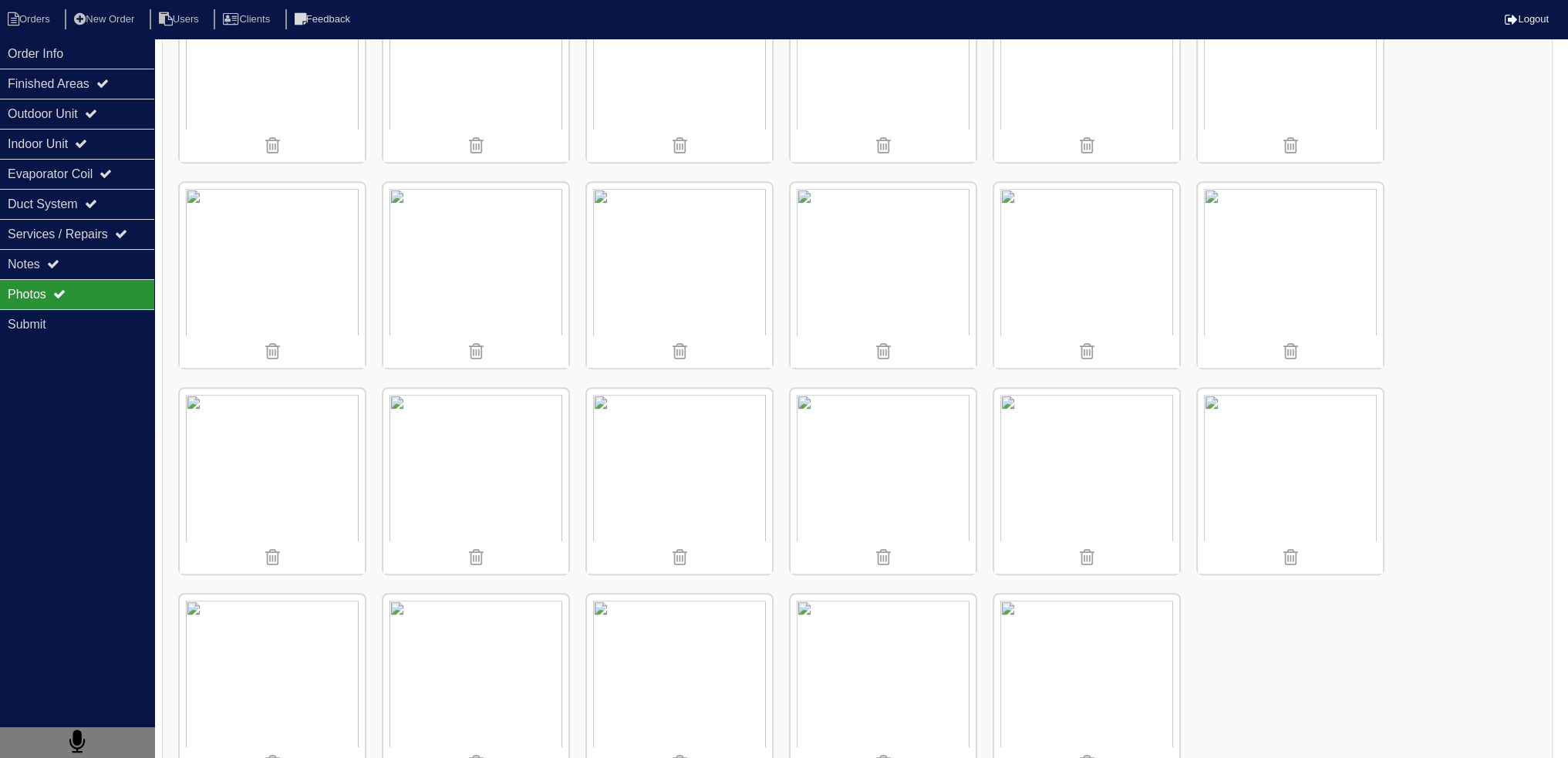
scroll to position [975, 0]
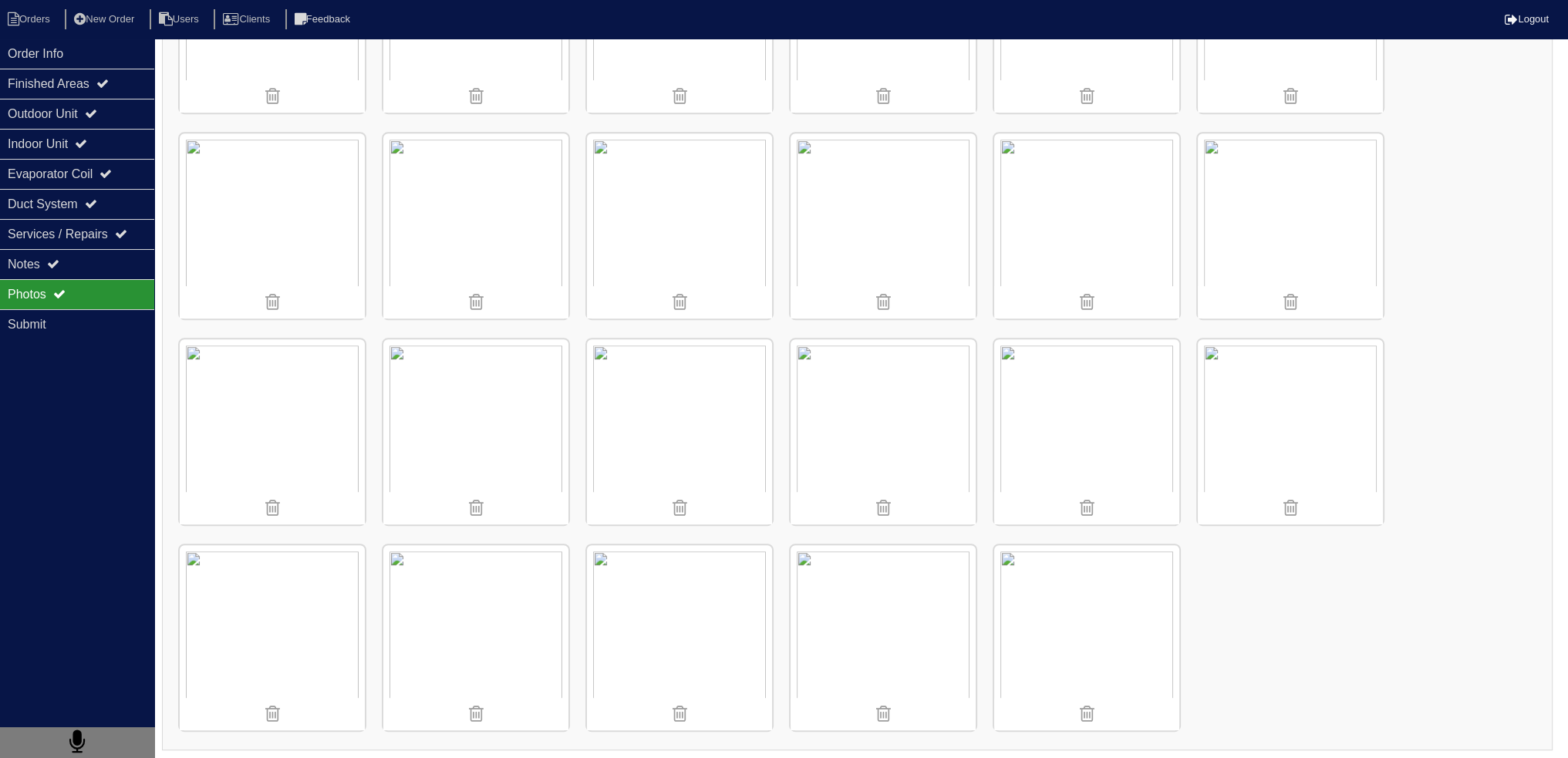
click at [904, 416] on img at bounding box center [883, 431] width 185 height 185
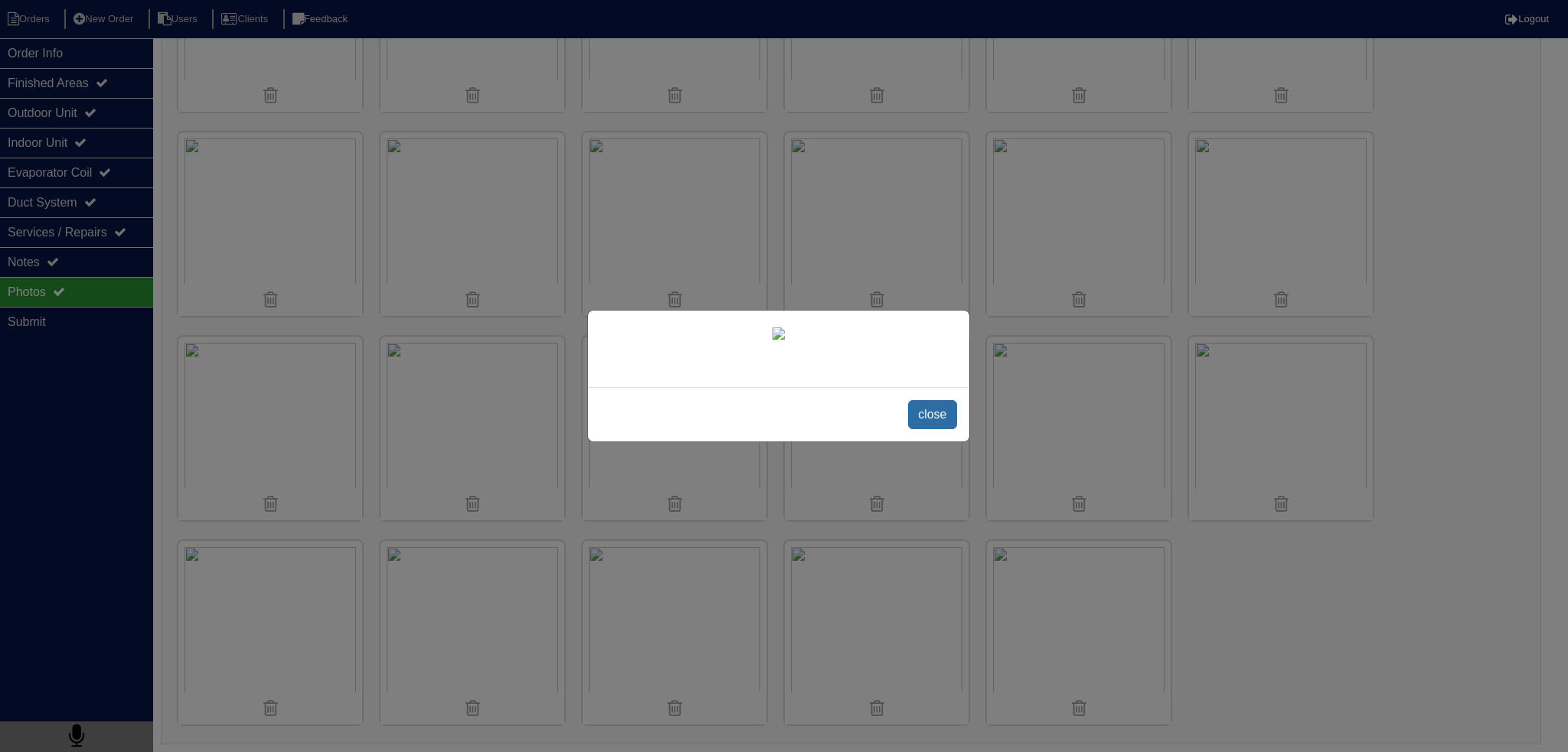
click at [952, 429] on span "close" at bounding box center [932, 415] width 48 height 29
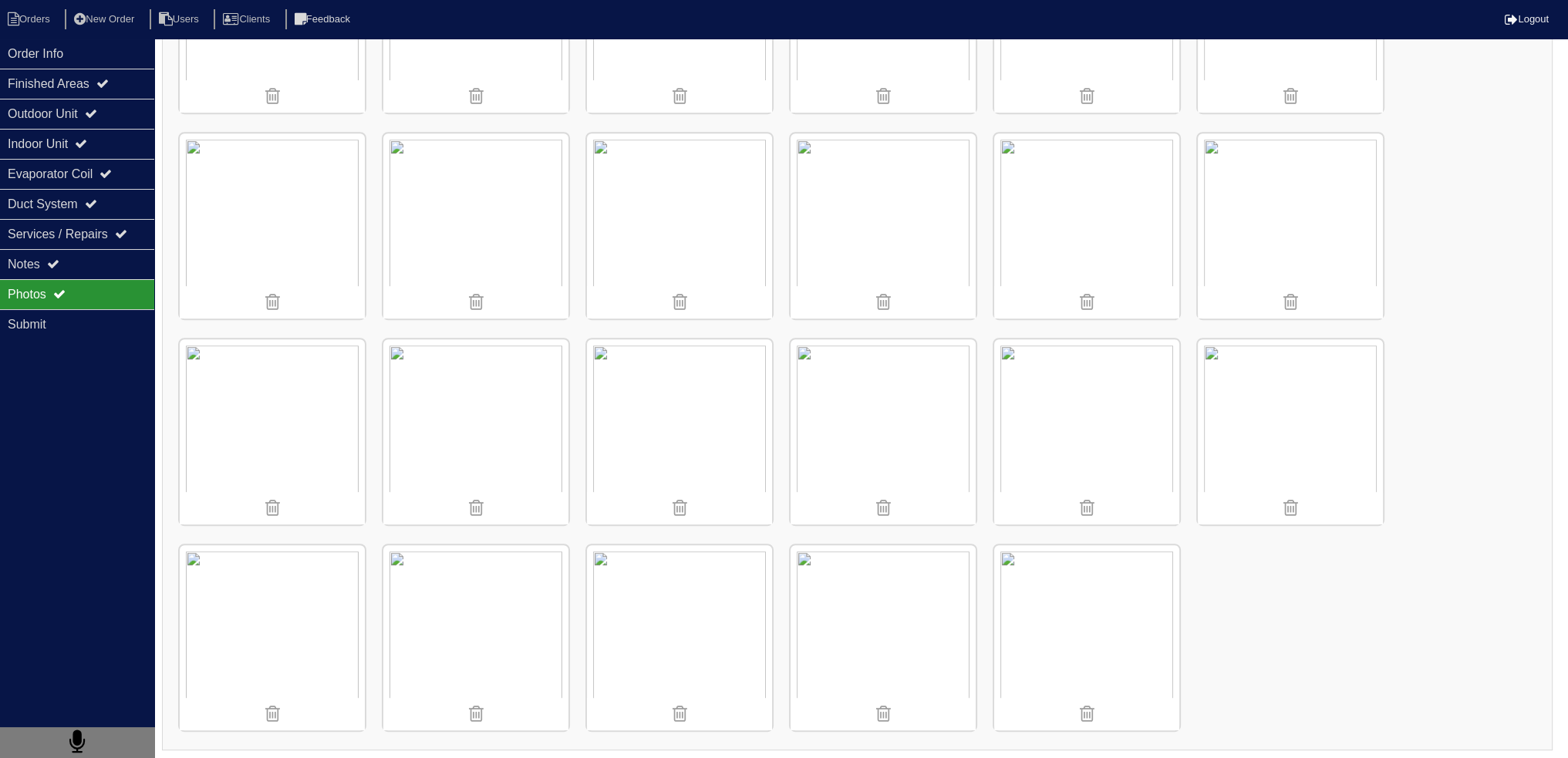
click at [537, 183] on img at bounding box center [476, 225] width 185 height 185
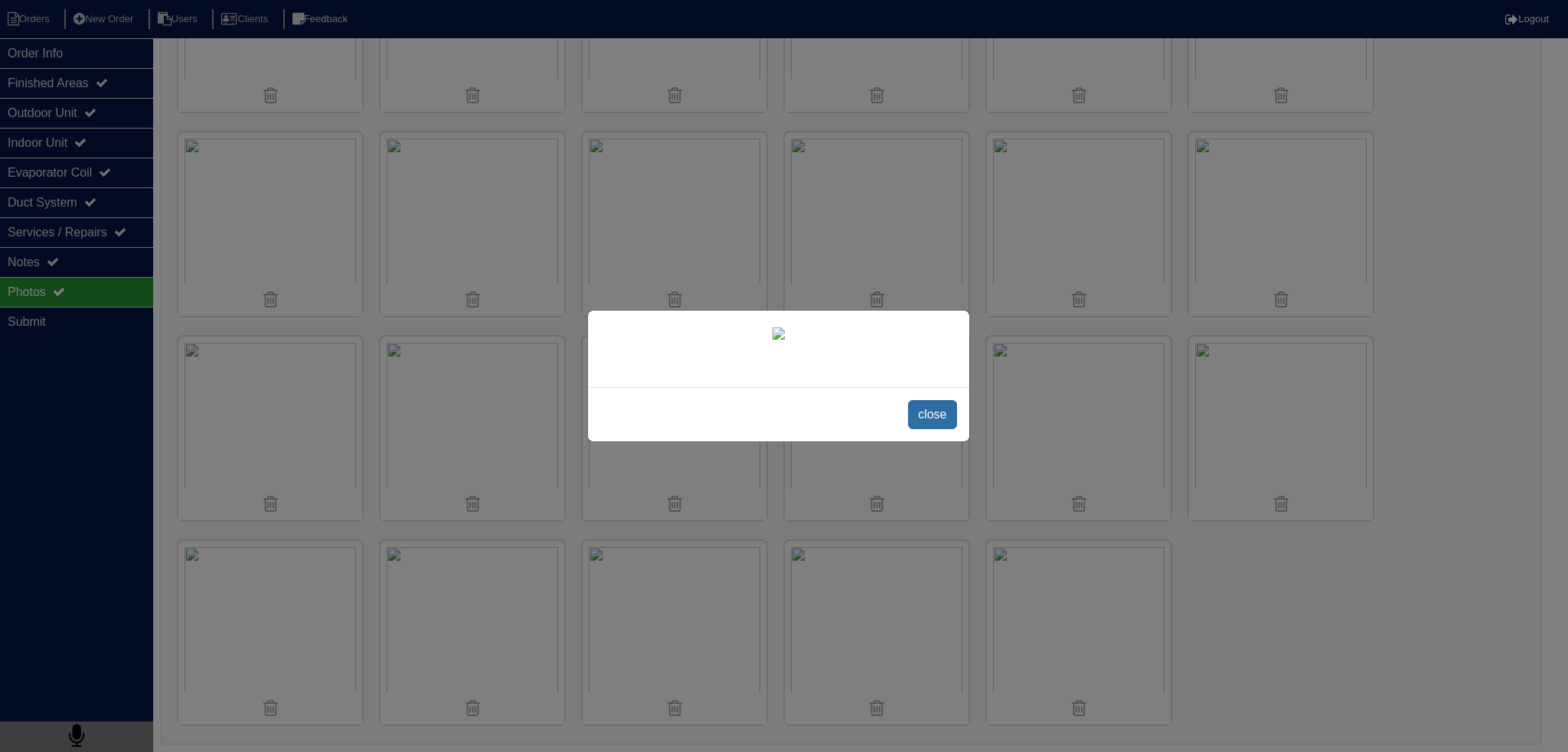
click at [930, 429] on span "close" at bounding box center [932, 415] width 48 height 29
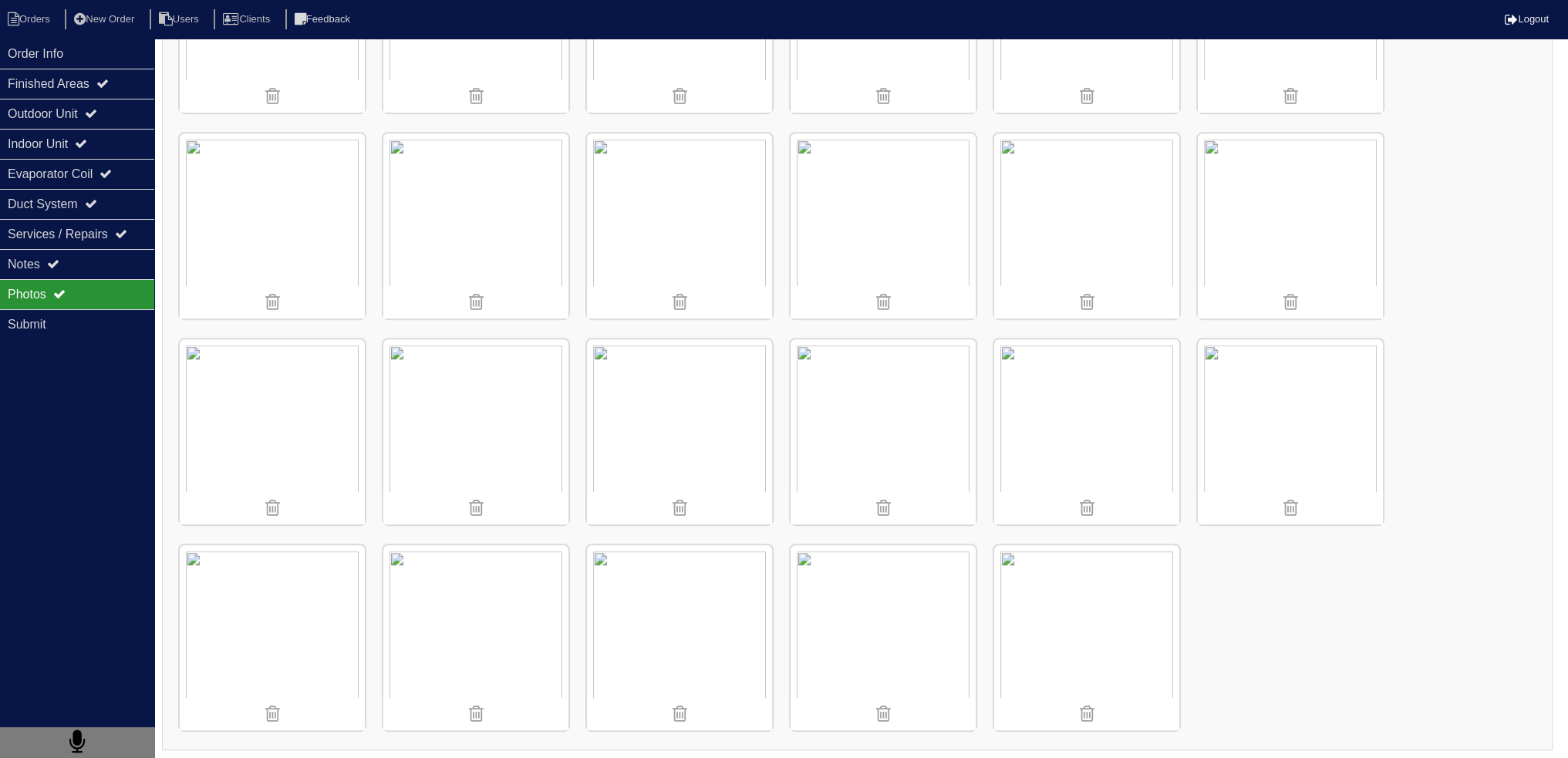
click at [451, 409] on img at bounding box center [476, 431] width 185 height 185
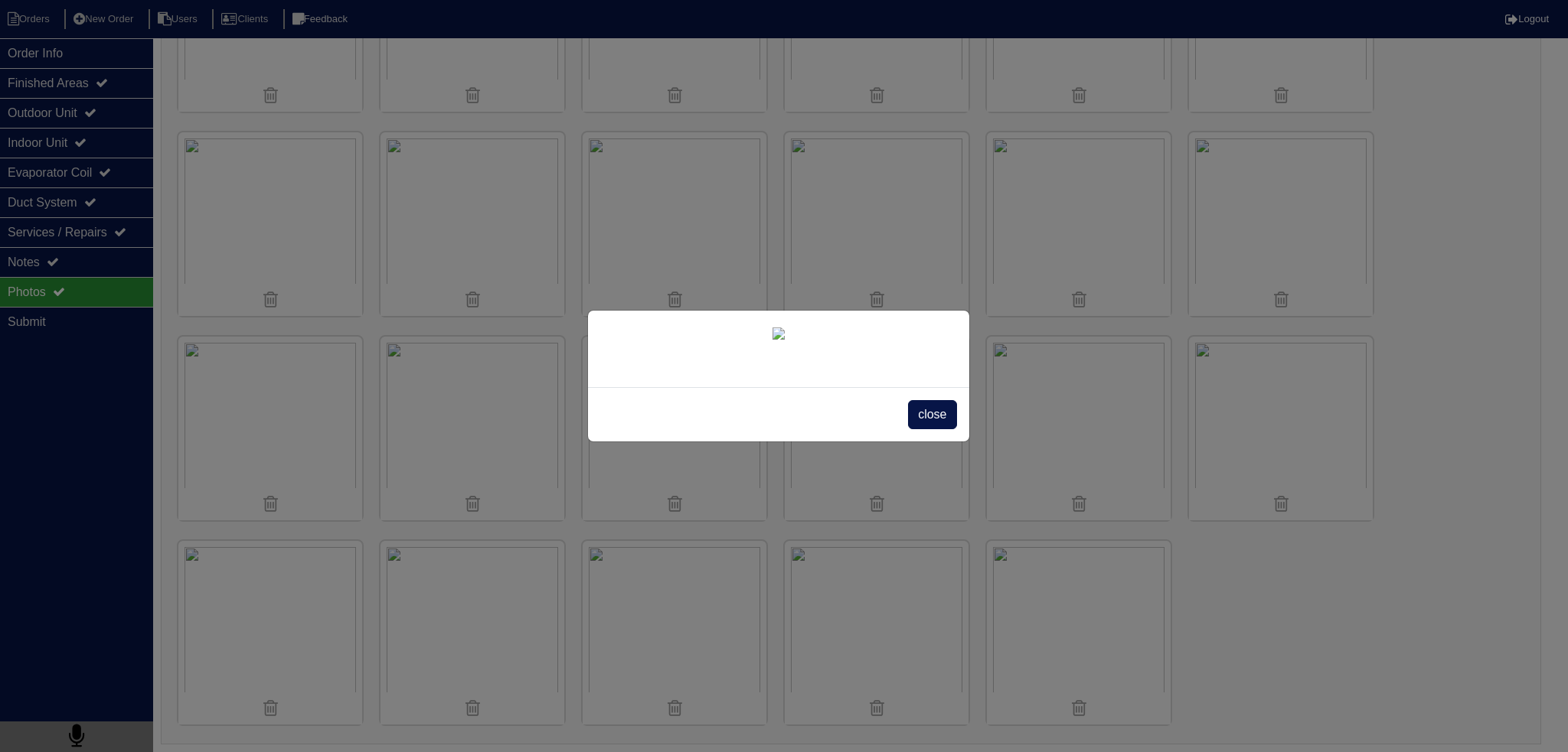
click at [916, 429] on span "close" at bounding box center [932, 415] width 48 height 29
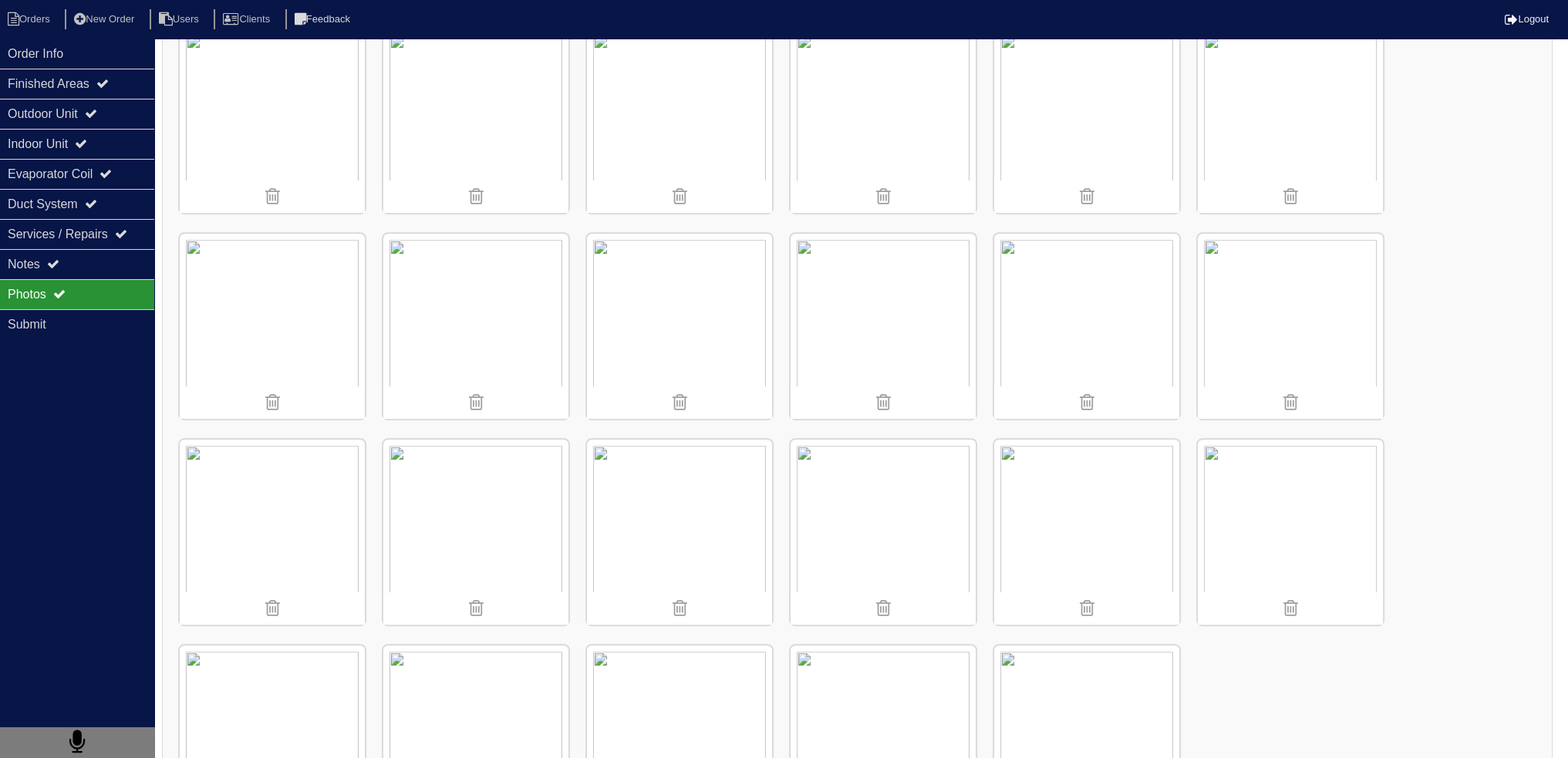
scroll to position [435, 0]
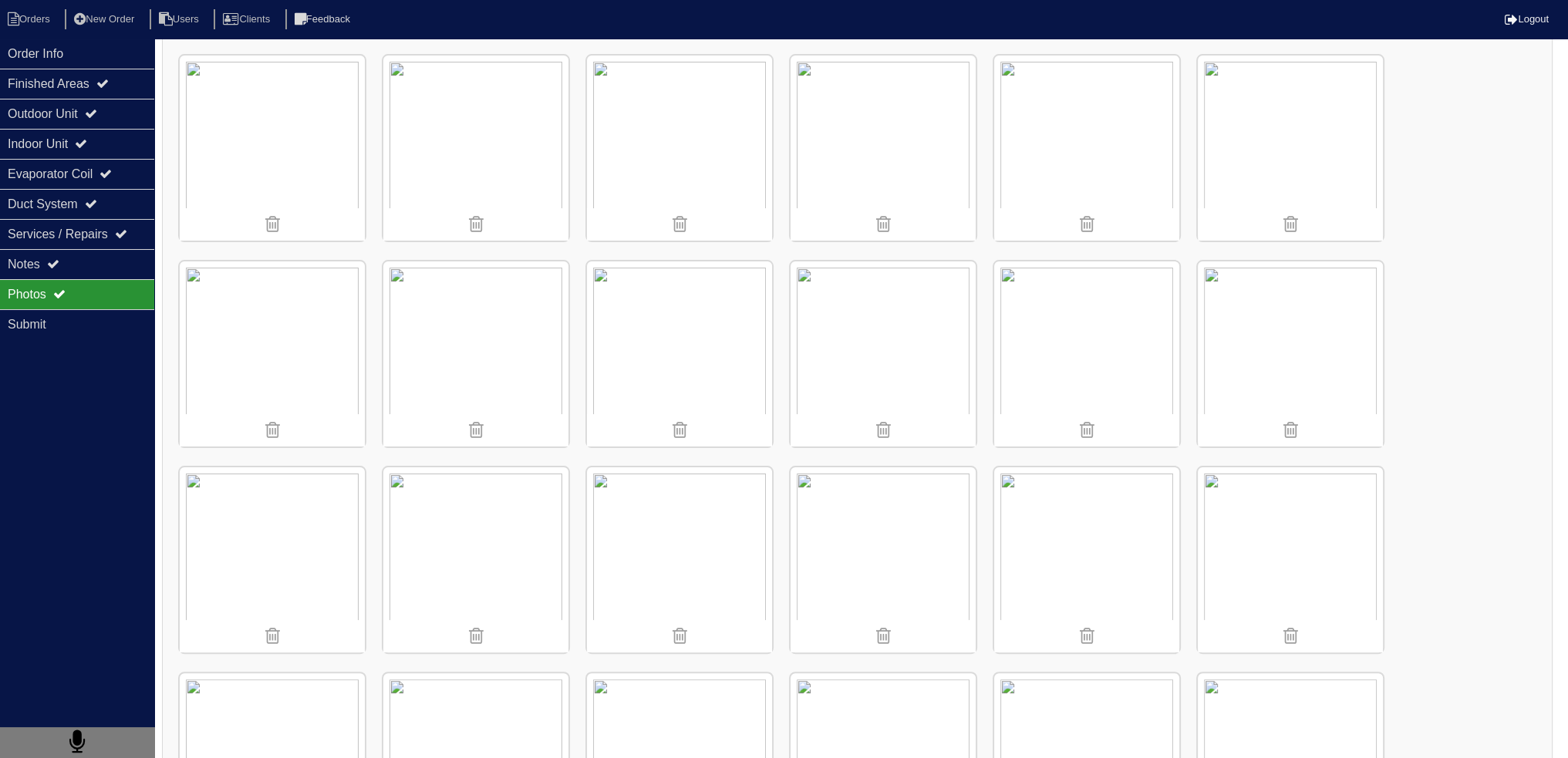
click at [708, 313] on img at bounding box center [679, 353] width 185 height 185
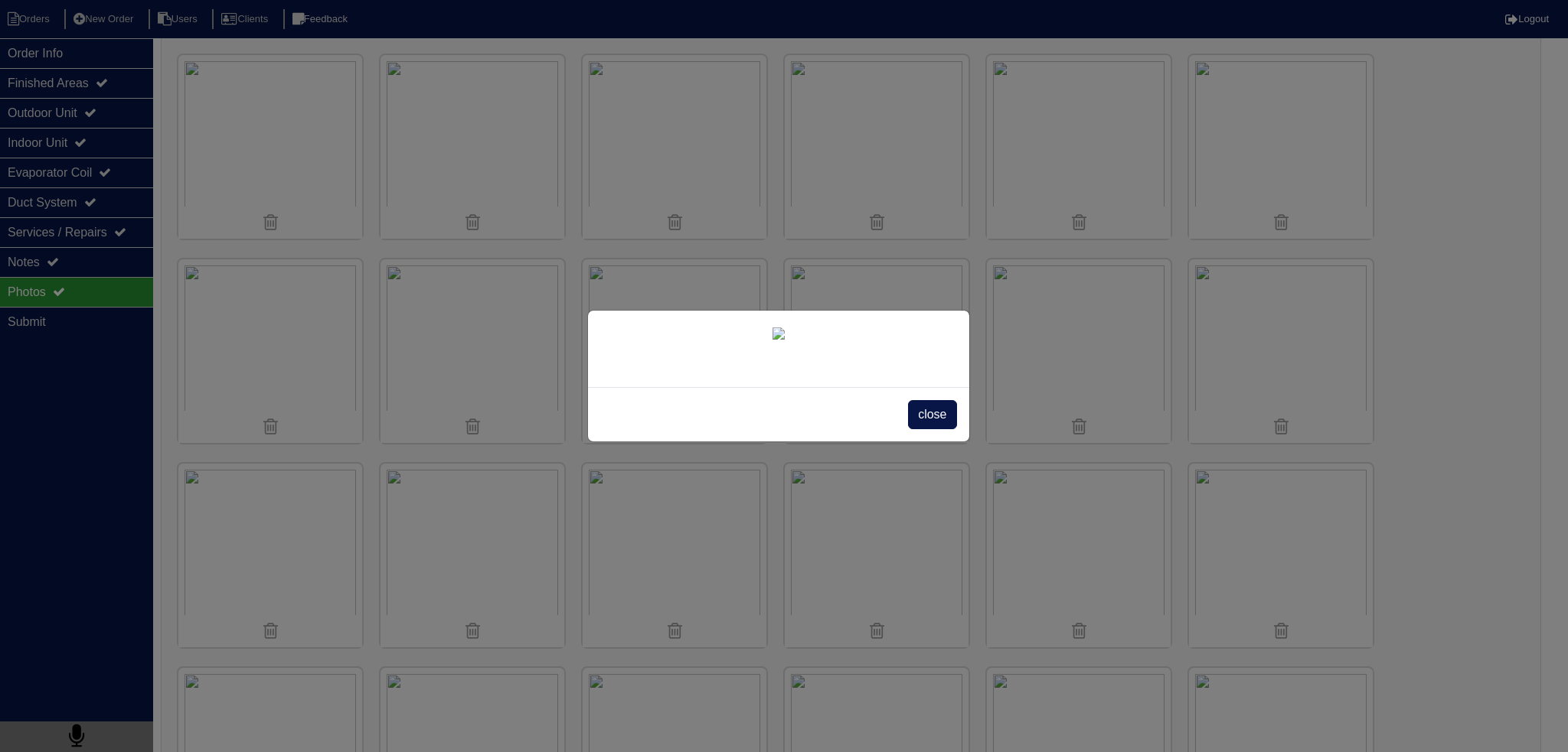
click at [928, 429] on span "close" at bounding box center [932, 415] width 48 height 29
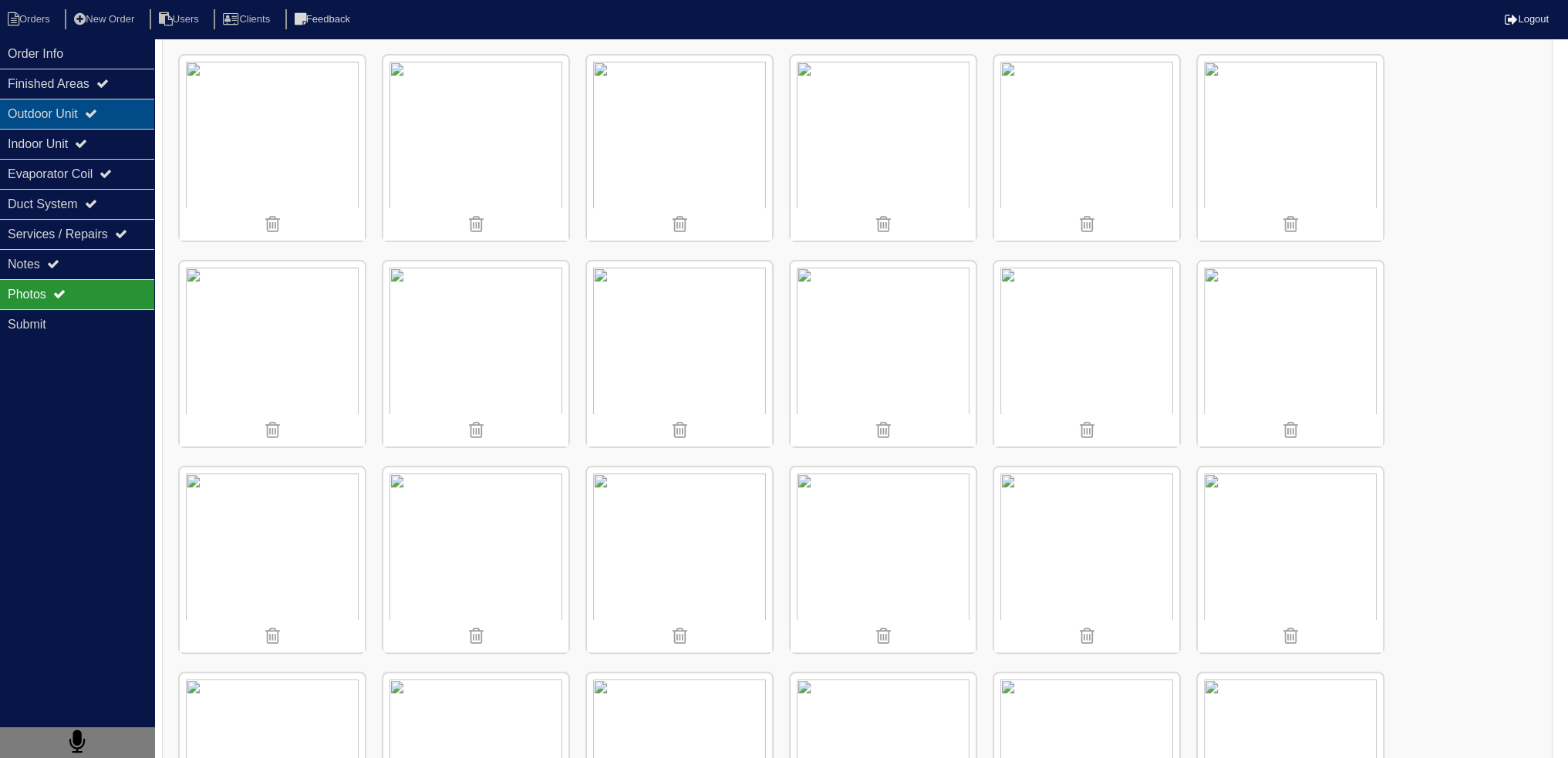
click at [119, 115] on div "Outdoor Unit" at bounding box center [77, 114] width 154 height 30
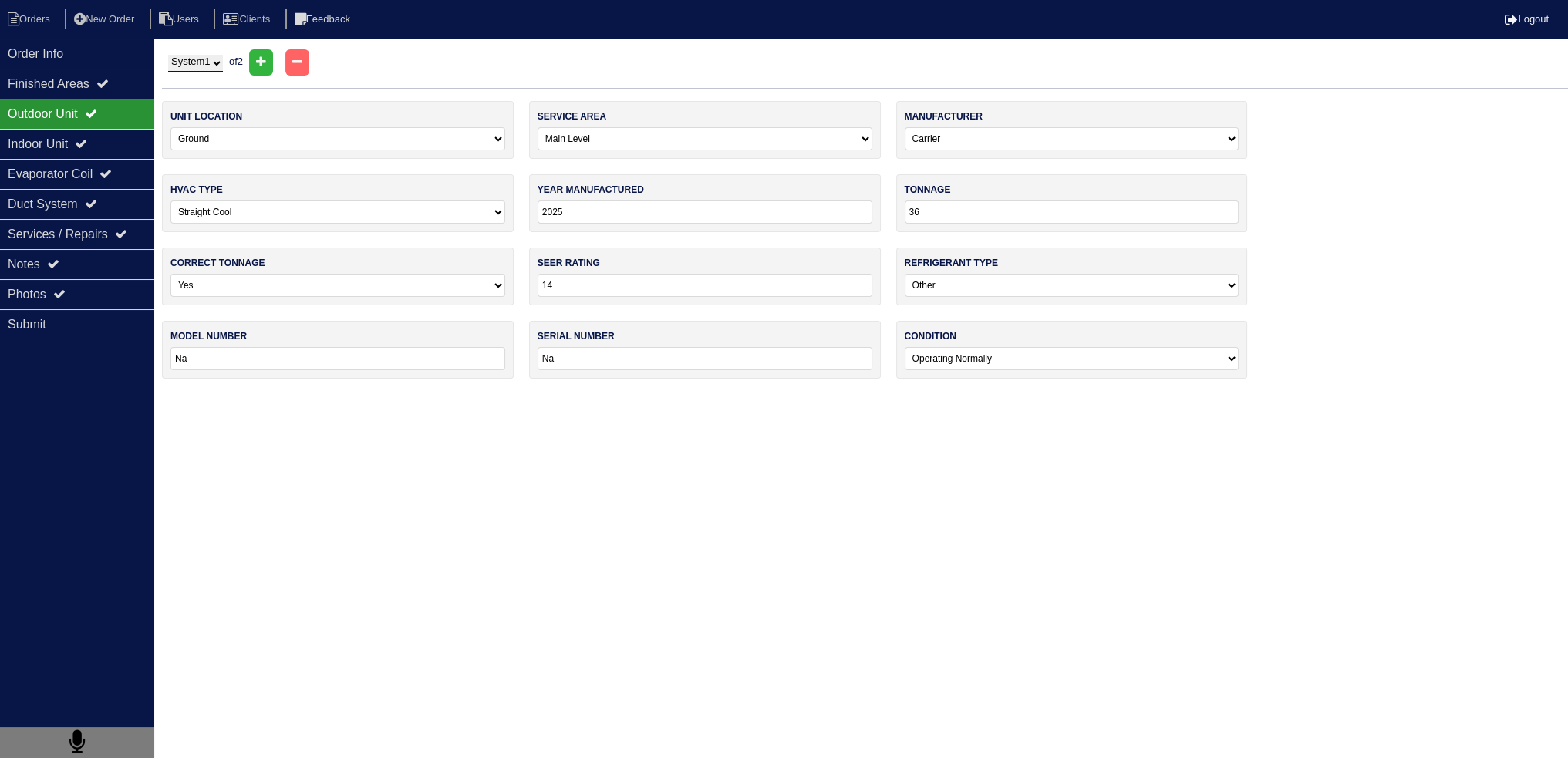
scroll to position [0, 0]
click at [220, 56] on select "System 1 System 2" at bounding box center [196, 63] width 55 height 17
select select "2"
click at [168, 55] on select "System 1 System 2" at bounding box center [196, 63] width 55 height 17
select select "1"
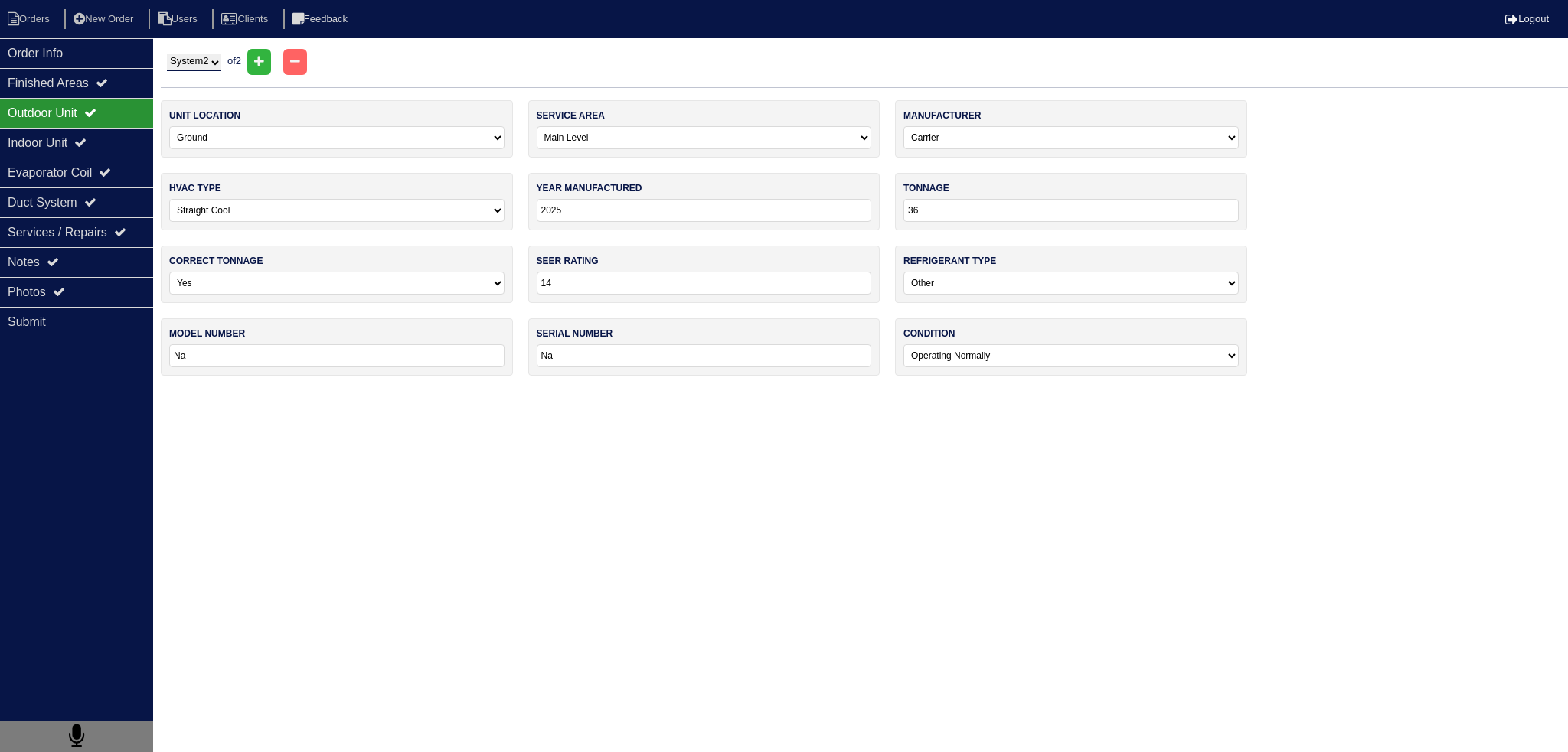
select select "[PERSON_NAME]"
type input "2028"
type input "PA5SAN536004"
type input "2025X14959"
click at [211, 58] on select "System 1 System 2" at bounding box center [194, 63] width 54 height 17
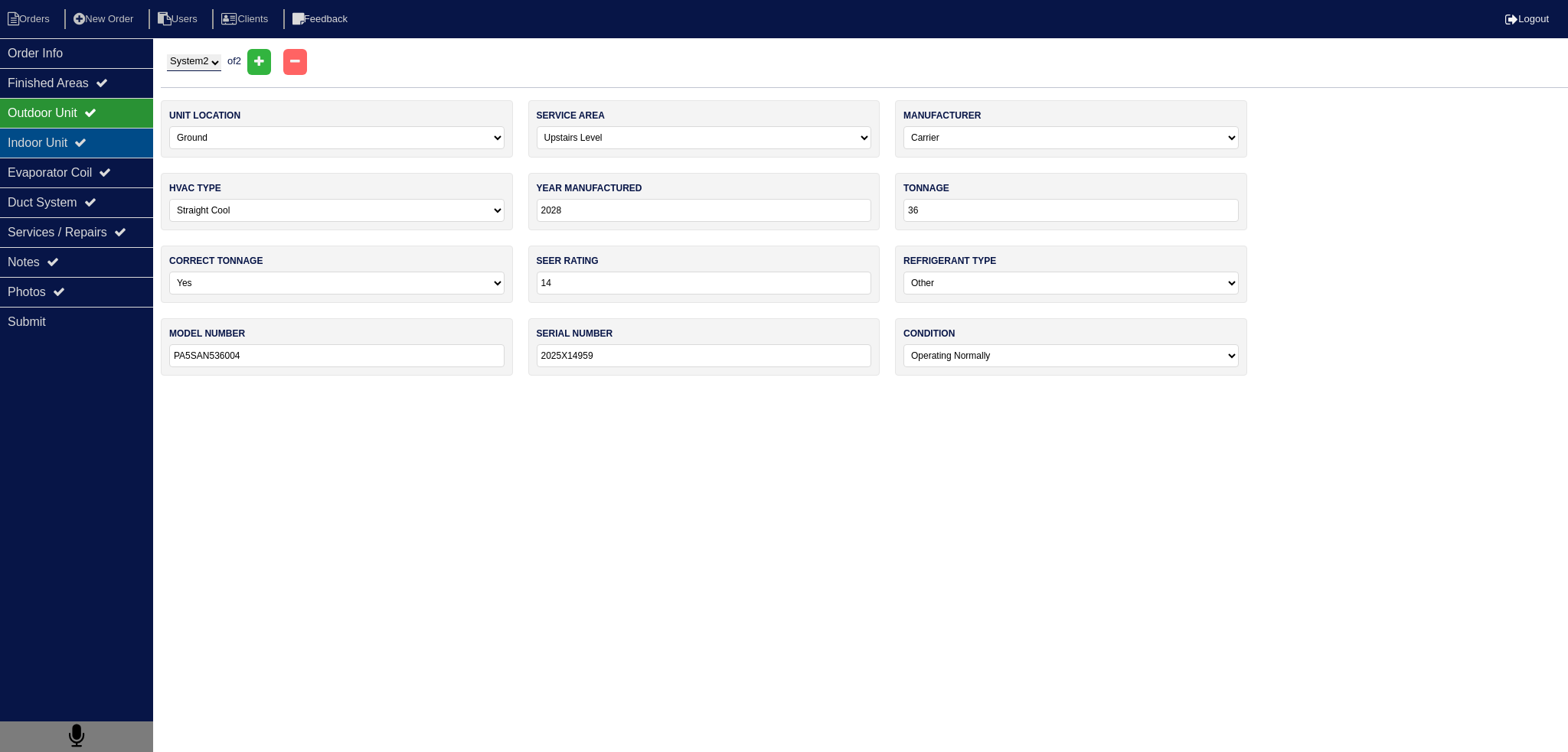
click at [107, 149] on div "Indoor Unit" at bounding box center [77, 142] width 153 height 30
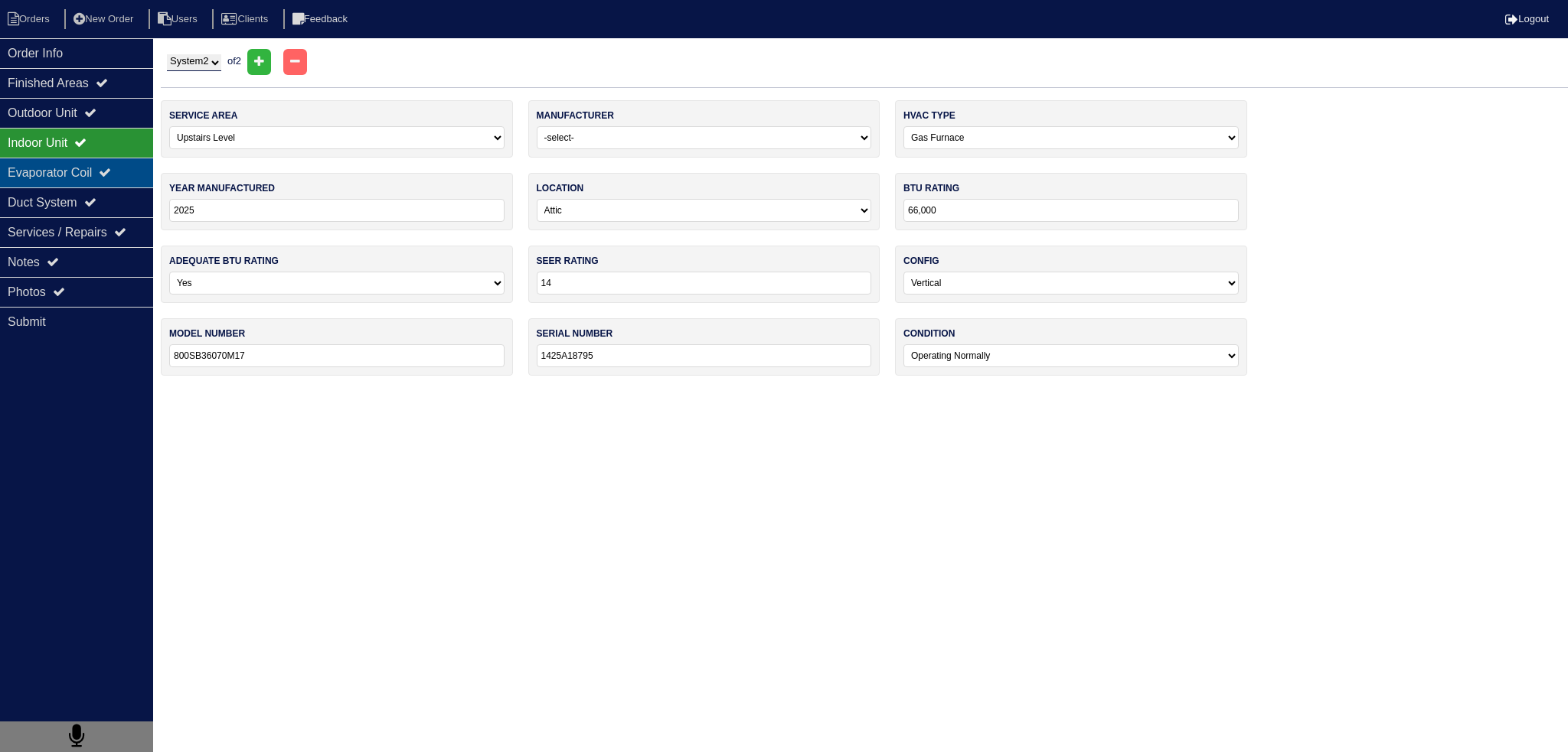
click at [94, 167] on div "Evaporator Coil" at bounding box center [77, 173] width 153 height 30
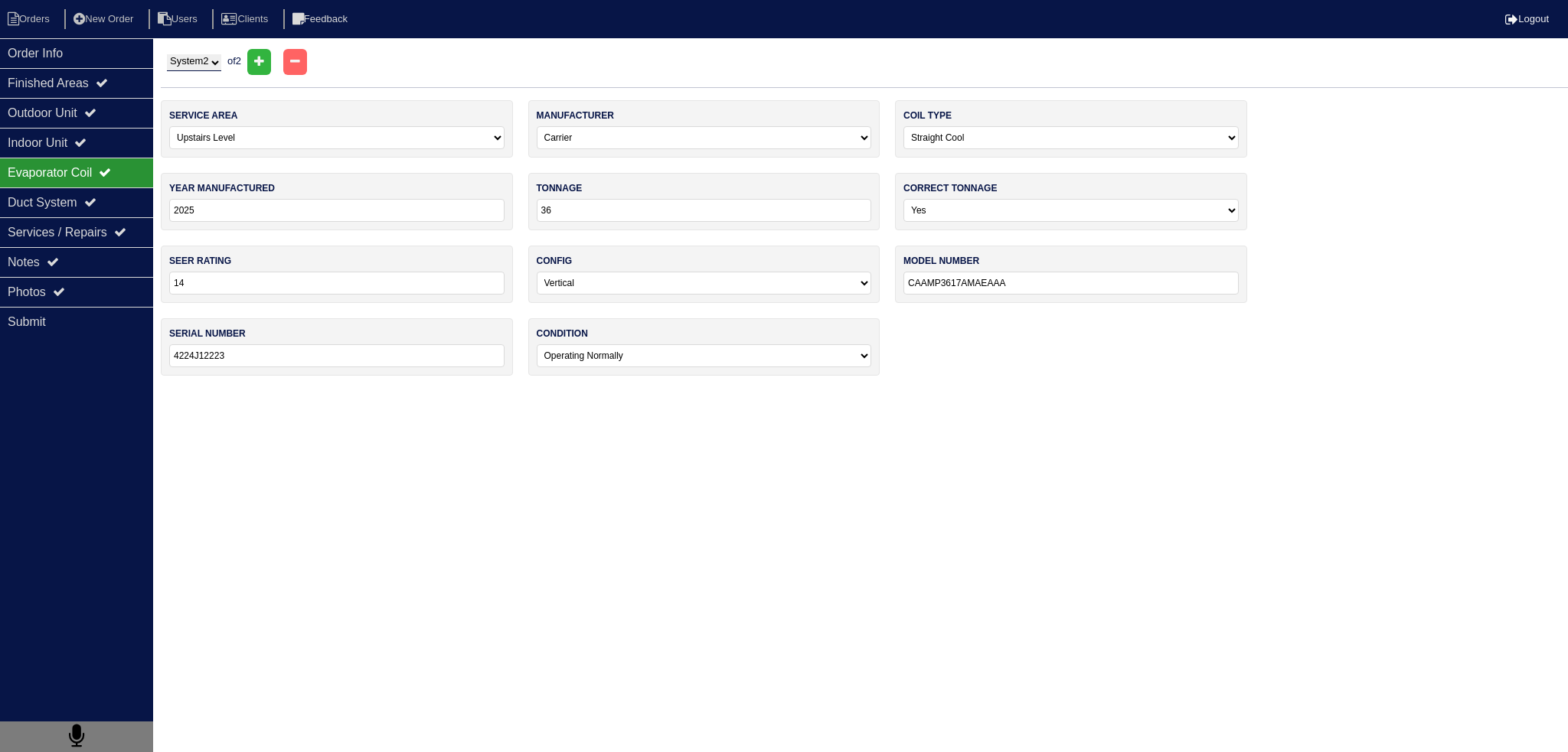
drag, startPoint x: 187, startPoint y: 56, endPoint x: 188, endPoint y: 70, distance: 14.0
click at [187, 57] on select "System 1 System 2" at bounding box center [194, 63] width 54 height 17
select select "1"
click at [167, 54] on select "System 1 System 2" at bounding box center [194, 63] width 54 height 17
select select "0"
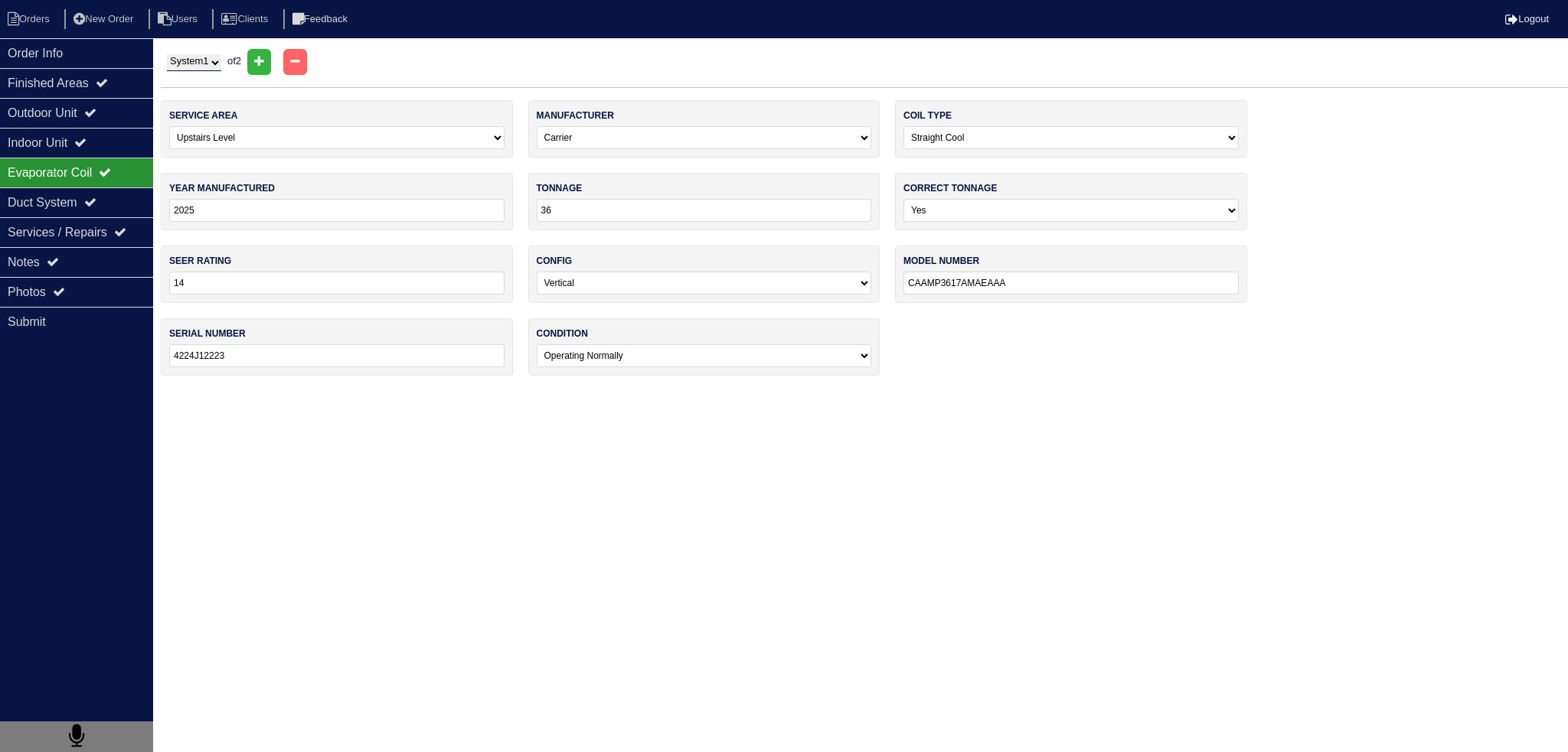
select select "[PERSON_NAME]"
type input "205"
type input "Na"
click at [86, 140] on icon at bounding box center [80, 142] width 12 height 12
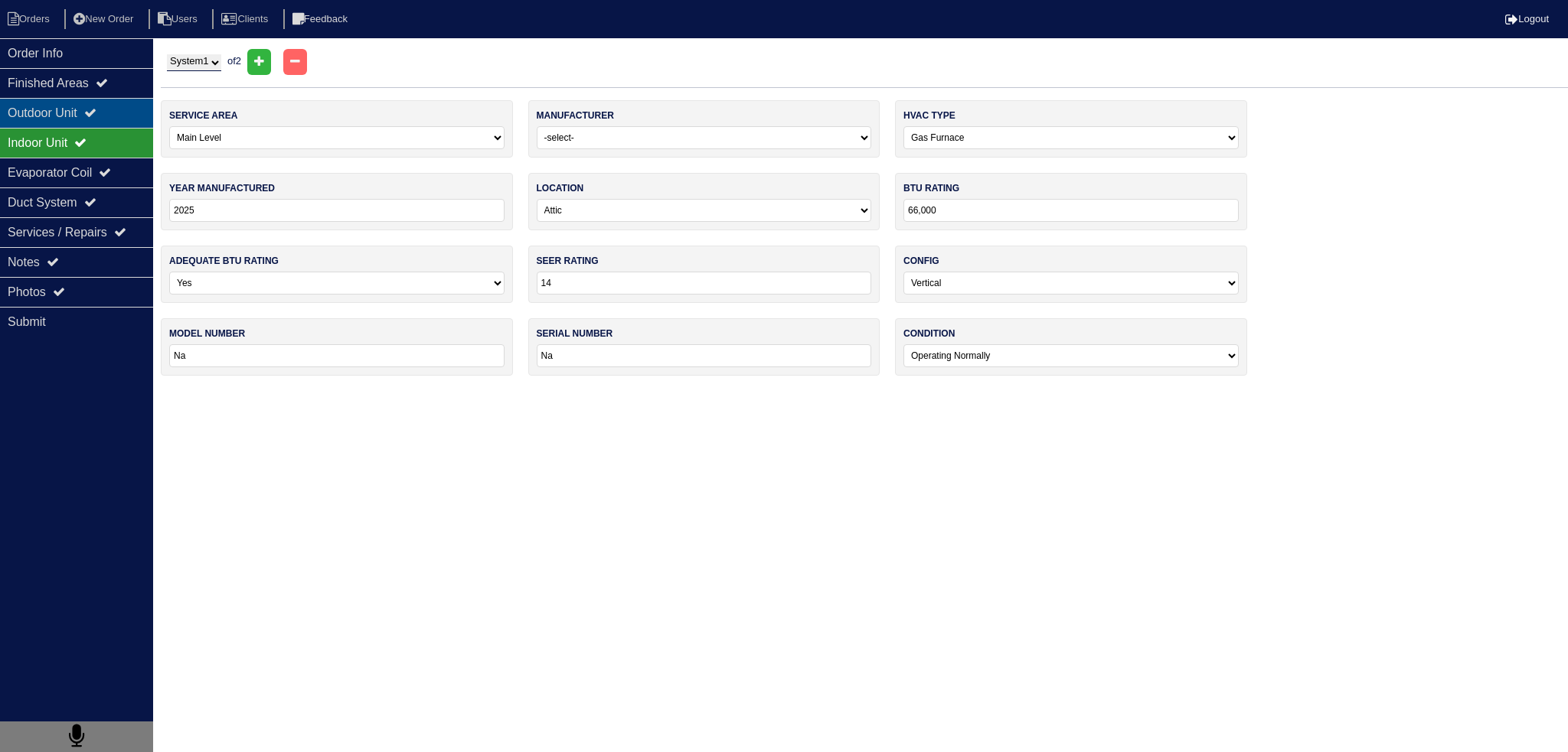
click at [82, 113] on div "Outdoor Unit" at bounding box center [77, 113] width 153 height 30
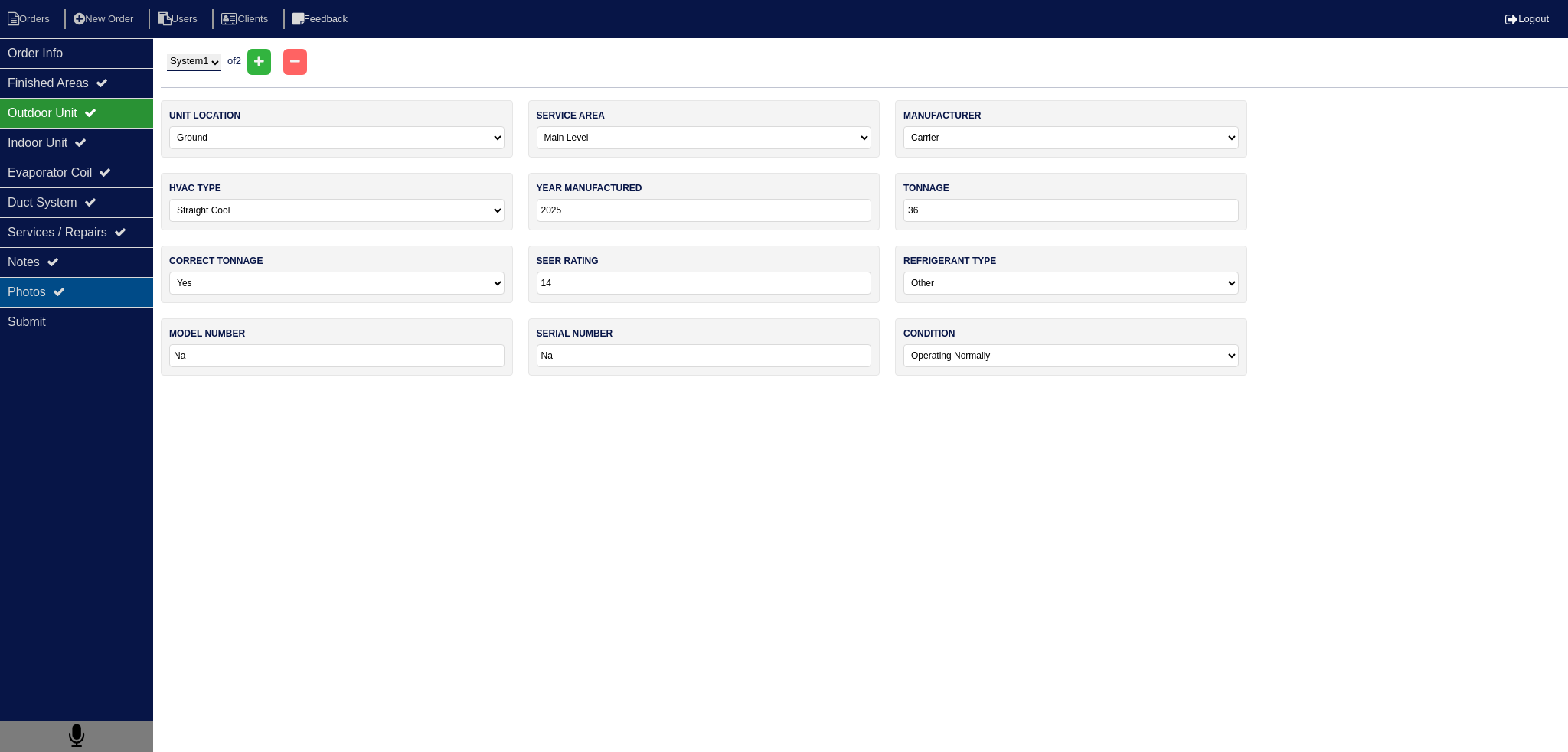
click at [113, 285] on div "Photos" at bounding box center [77, 292] width 153 height 30
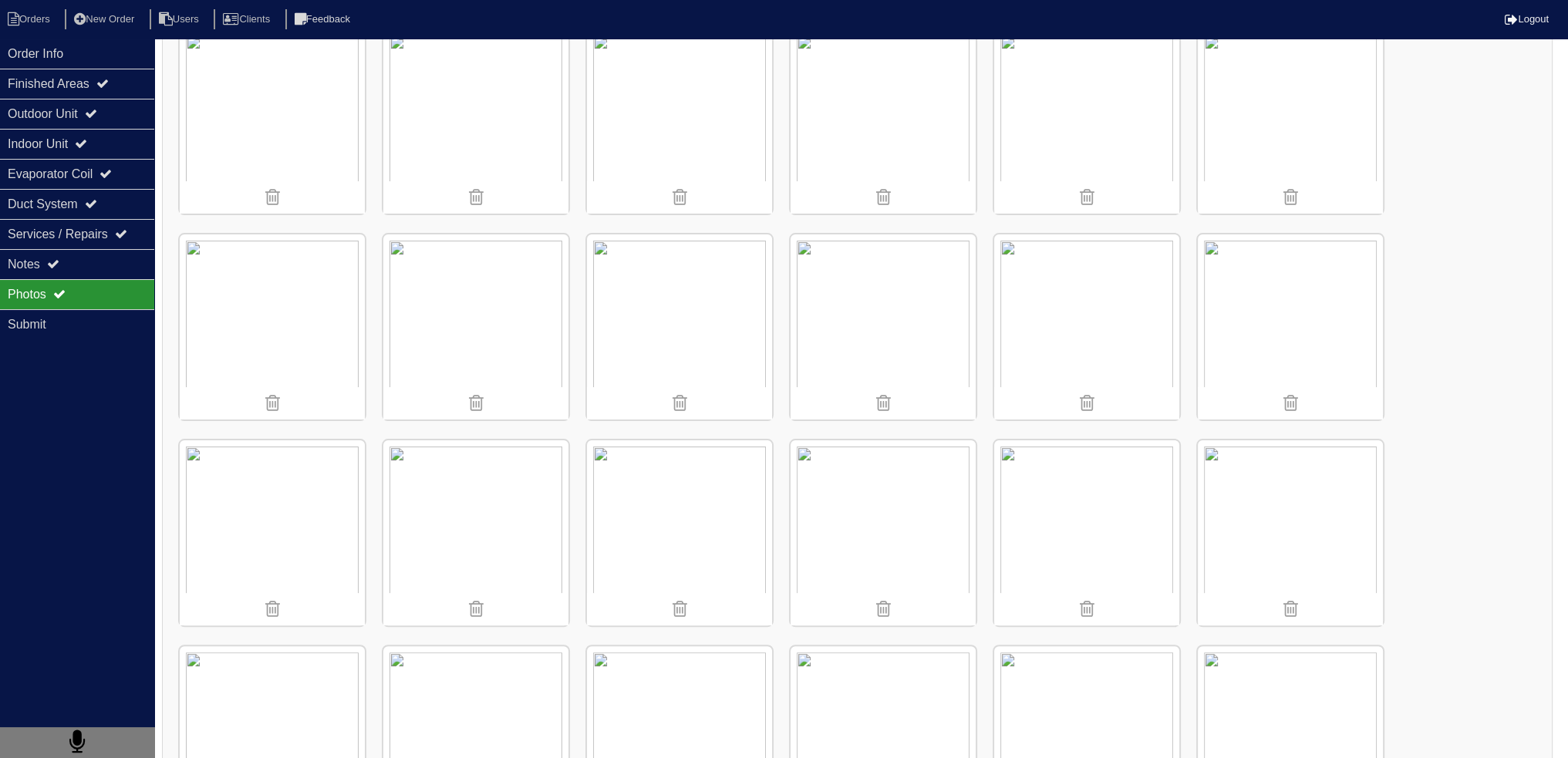
scroll to position [463, 0]
click at [651, 322] on img at bounding box center [679, 326] width 185 height 185
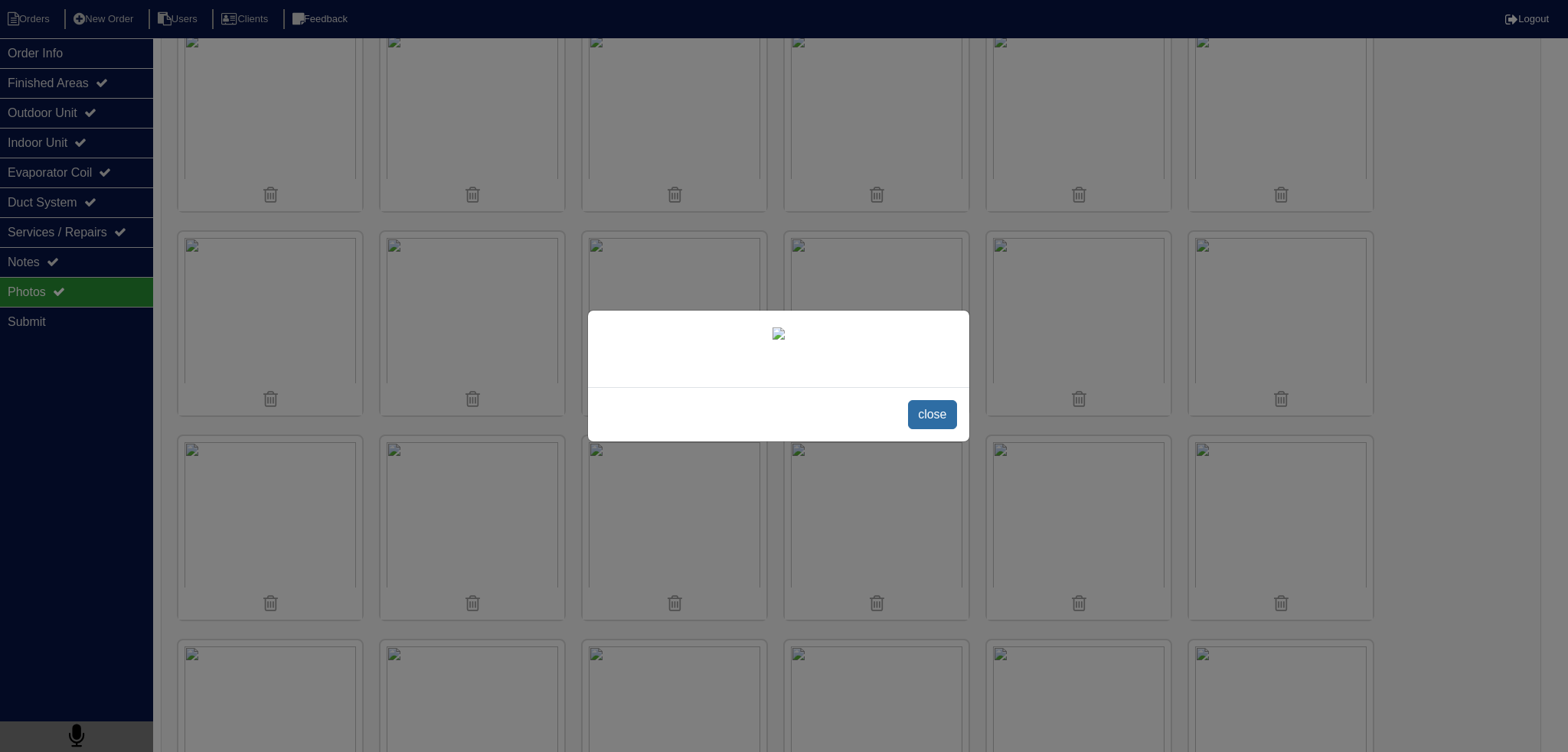
click at [937, 429] on span "close" at bounding box center [932, 415] width 48 height 29
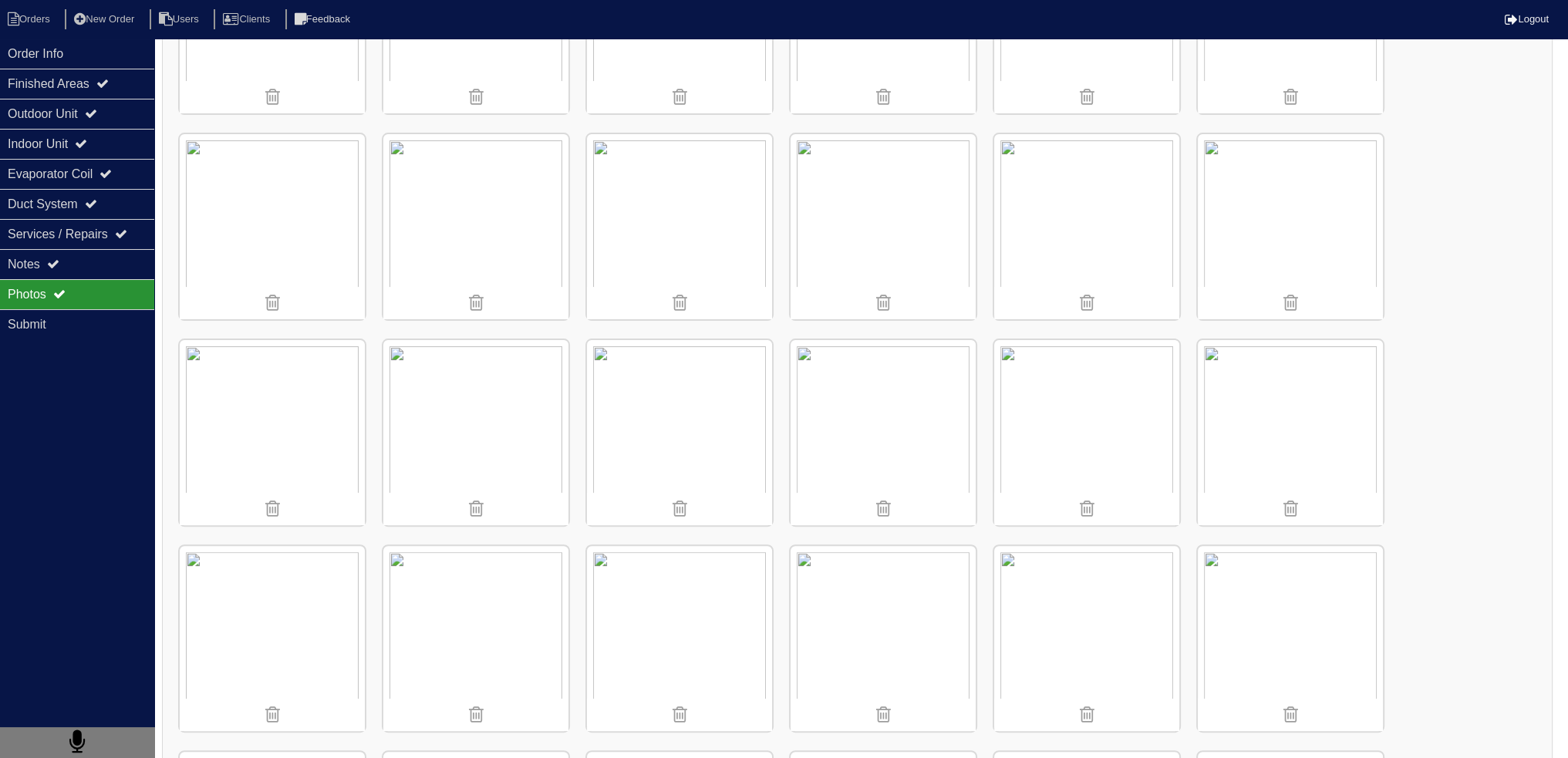
scroll to position [848, 0]
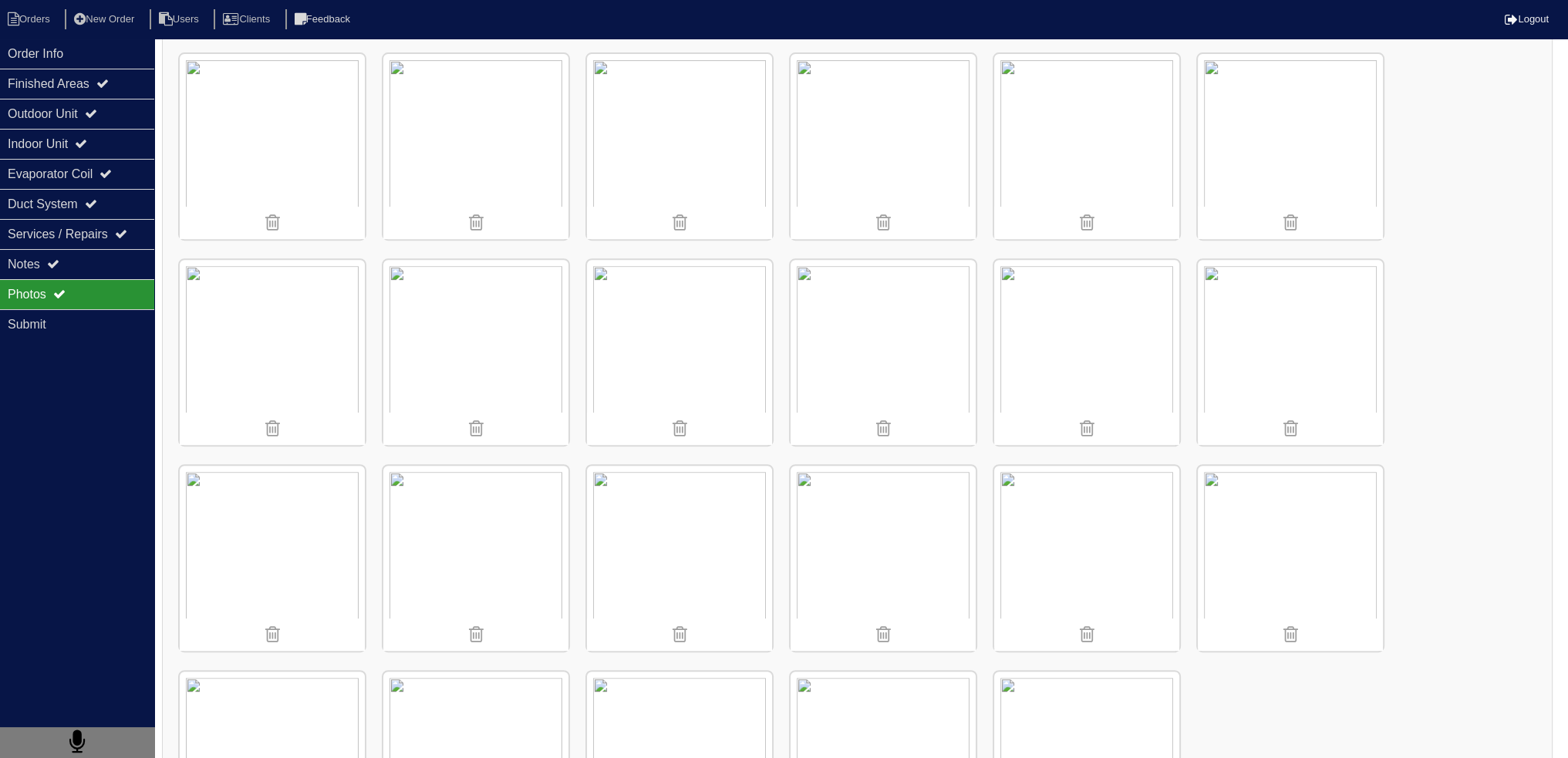
click at [509, 311] on img at bounding box center [476, 352] width 185 height 185
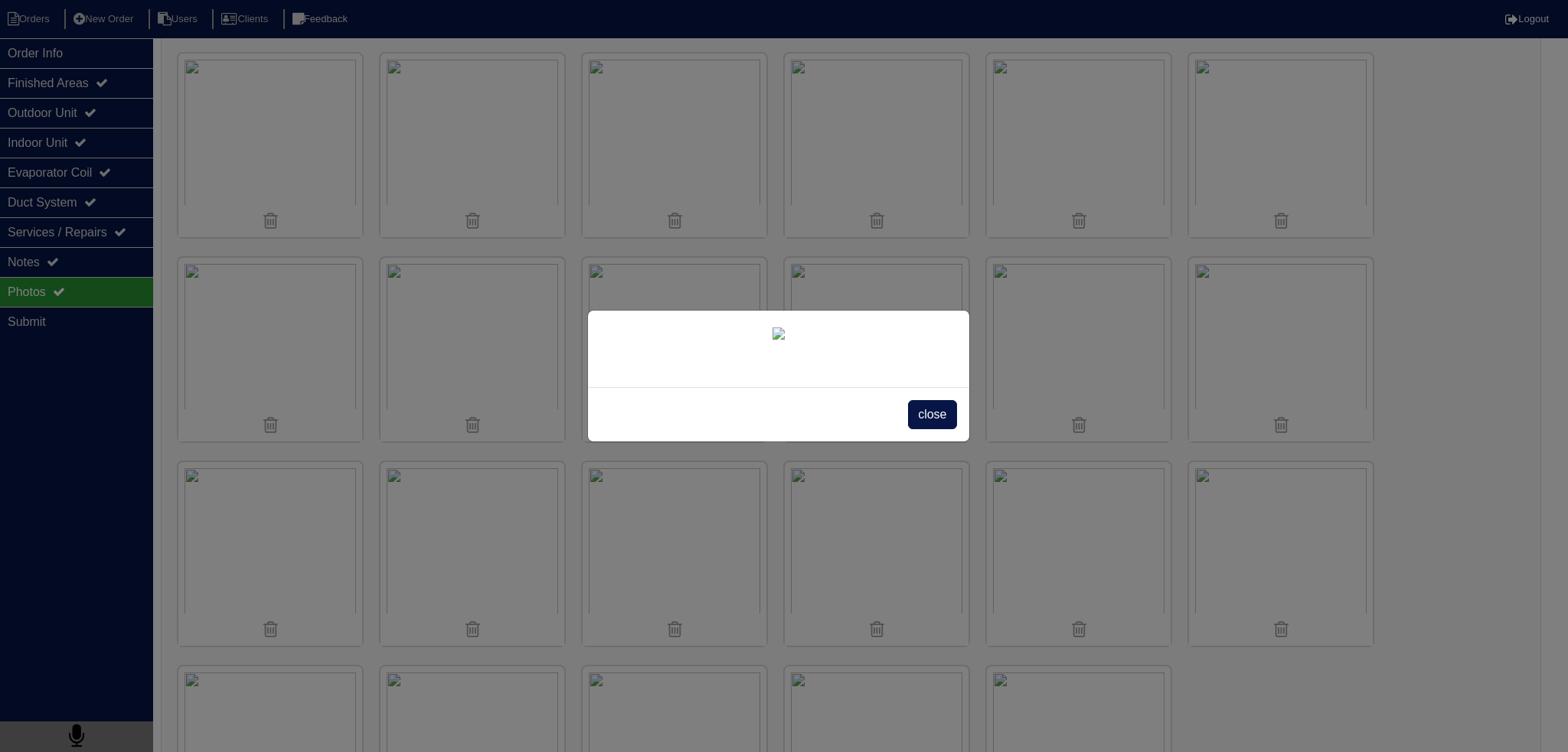
click at [934, 429] on span "close" at bounding box center [932, 415] width 48 height 29
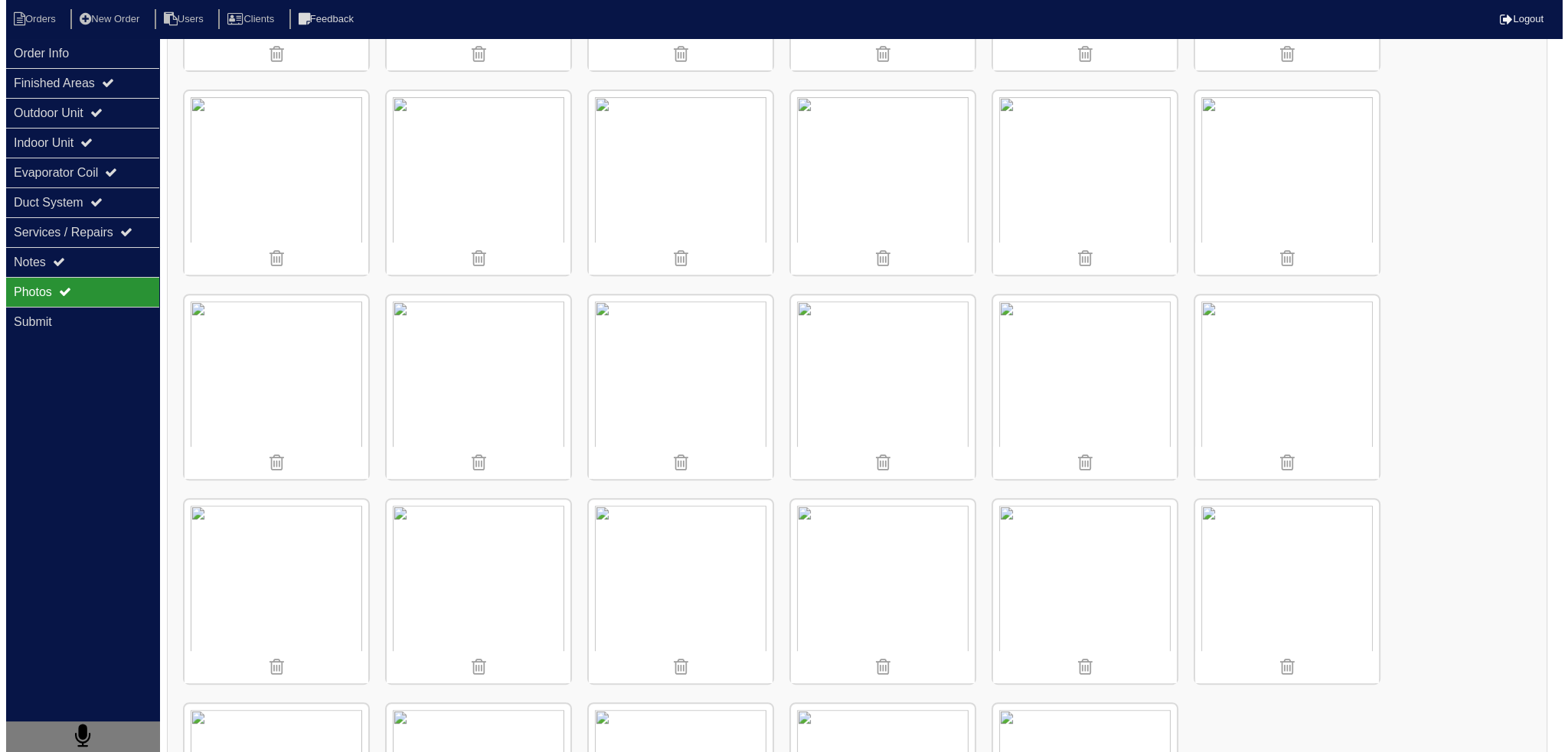
scroll to position [967, 0]
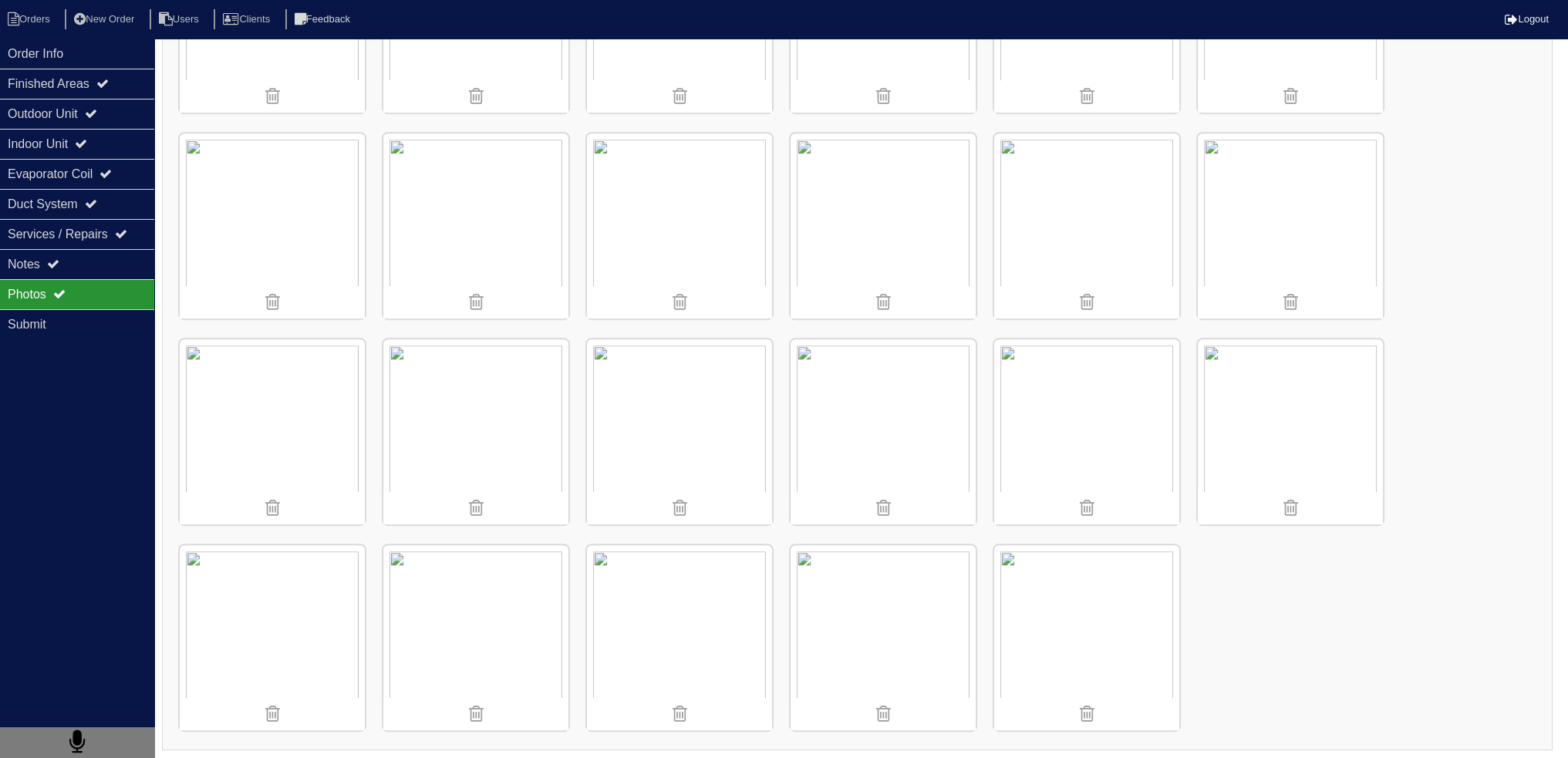
click at [875, 416] on img at bounding box center [883, 431] width 185 height 185
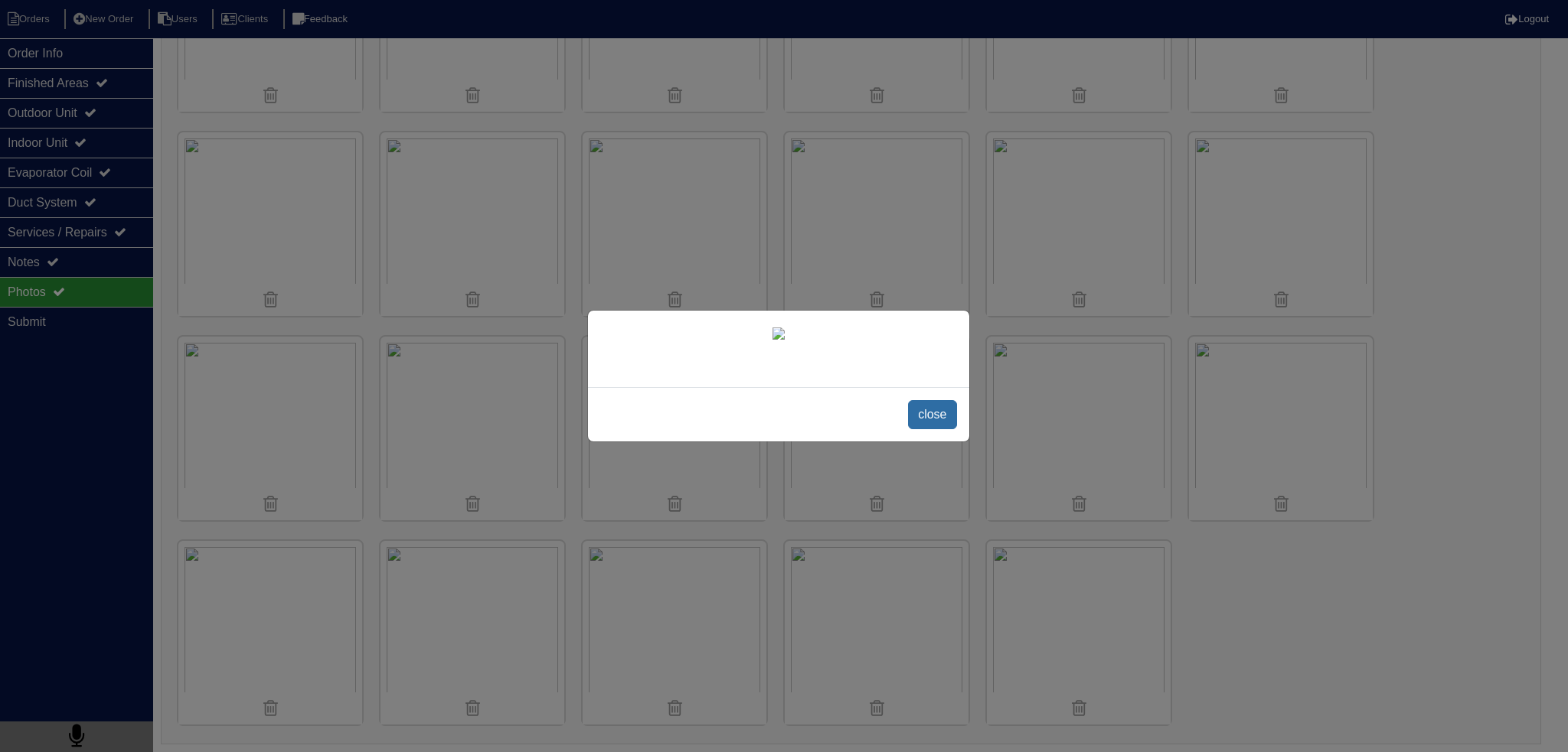
click at [916, 429] on span "close" at bounding box center [932, 415] width 48 height 29
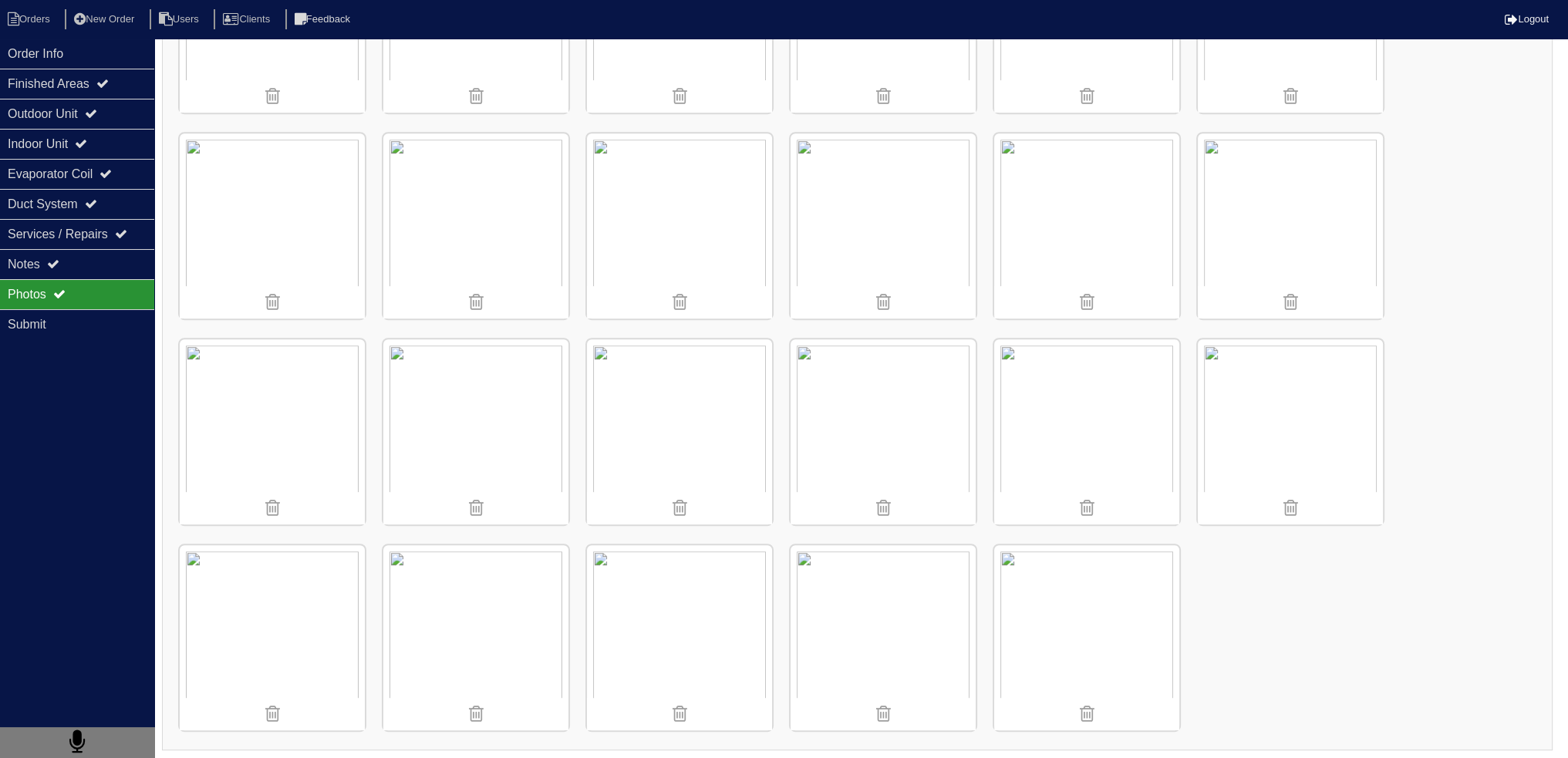
click at [883, 434] on img at bounding box center [883, 431] width 185 height 185
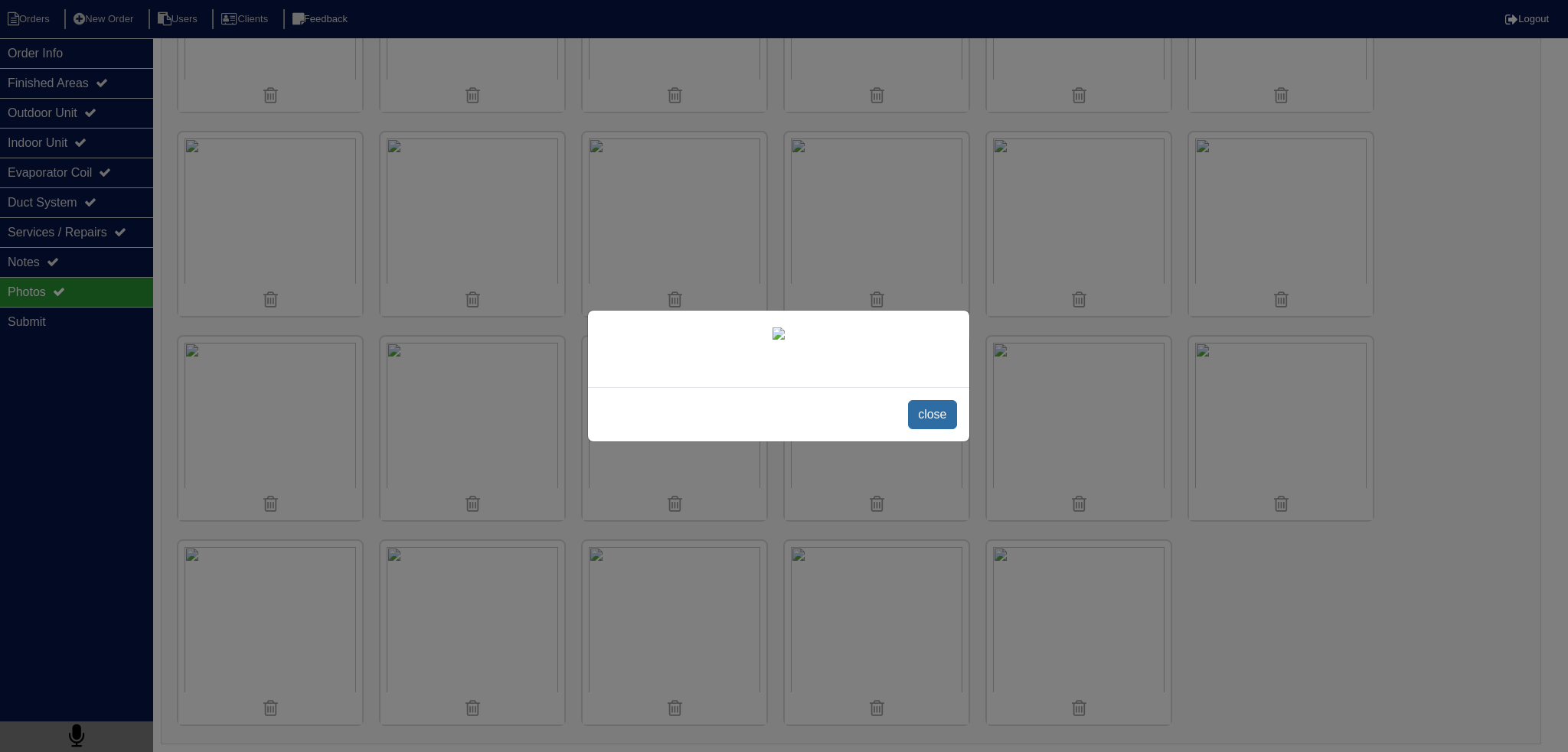
click at [929, 429] on span "close" at bounding box center [932, 415] width 48 height 29
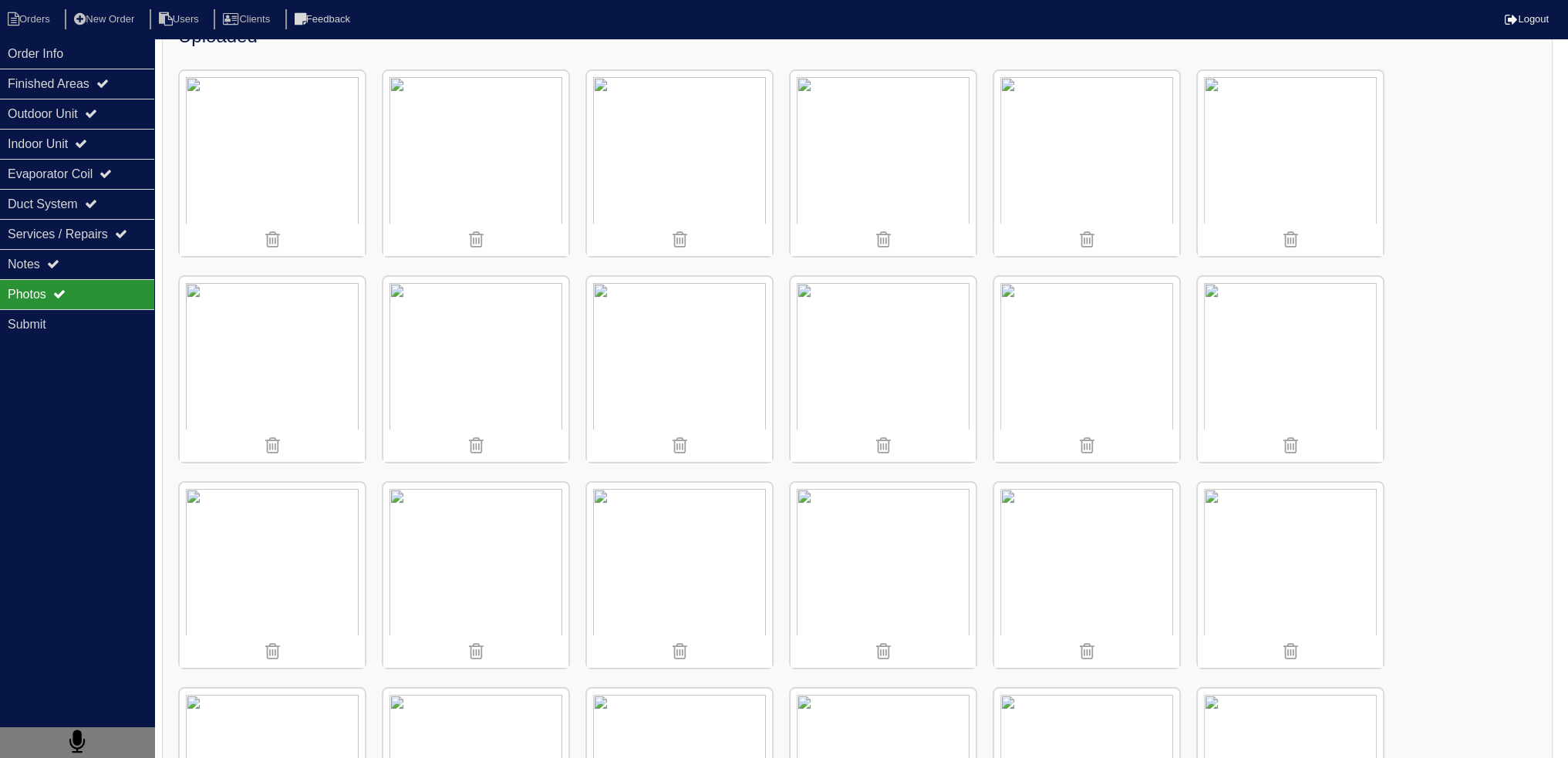
scroll to position [204, 0]
click at [237, 343] on img at bounding box center [271, 379] width 185 height 185
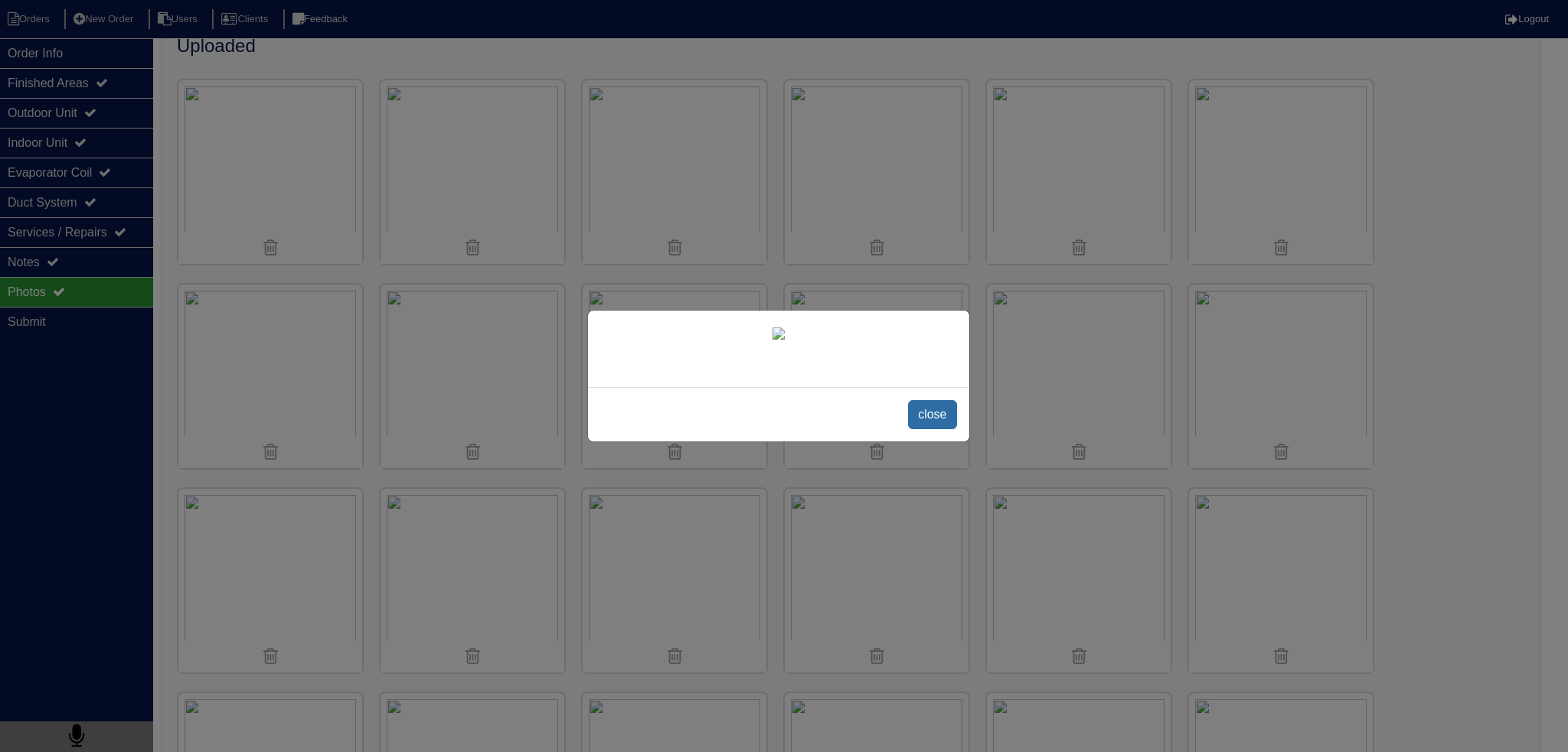
click at [922, 429] on span "close" at bounding box center [932, 415] width 48 height 29
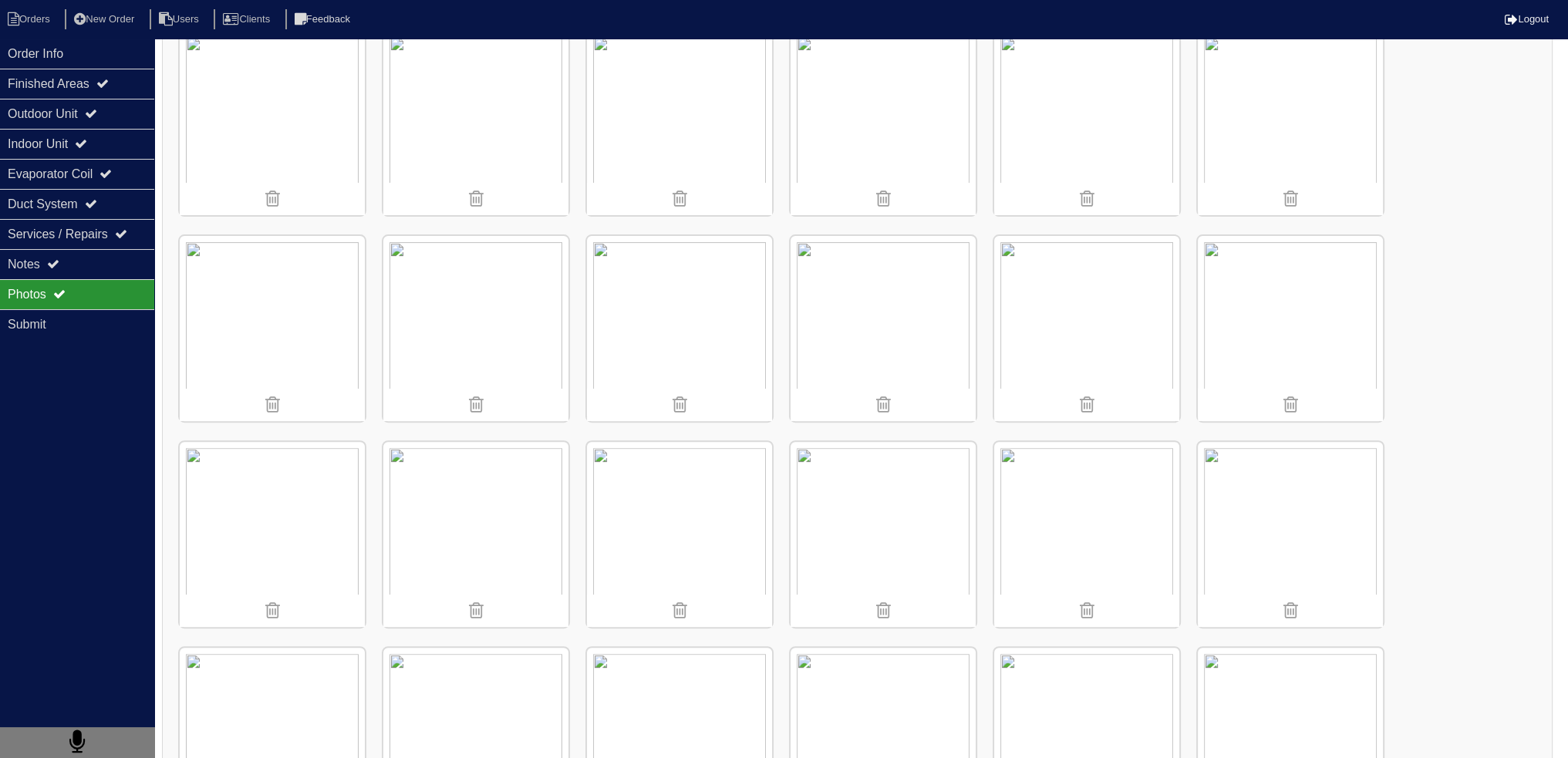
scroll to position [975, 0]
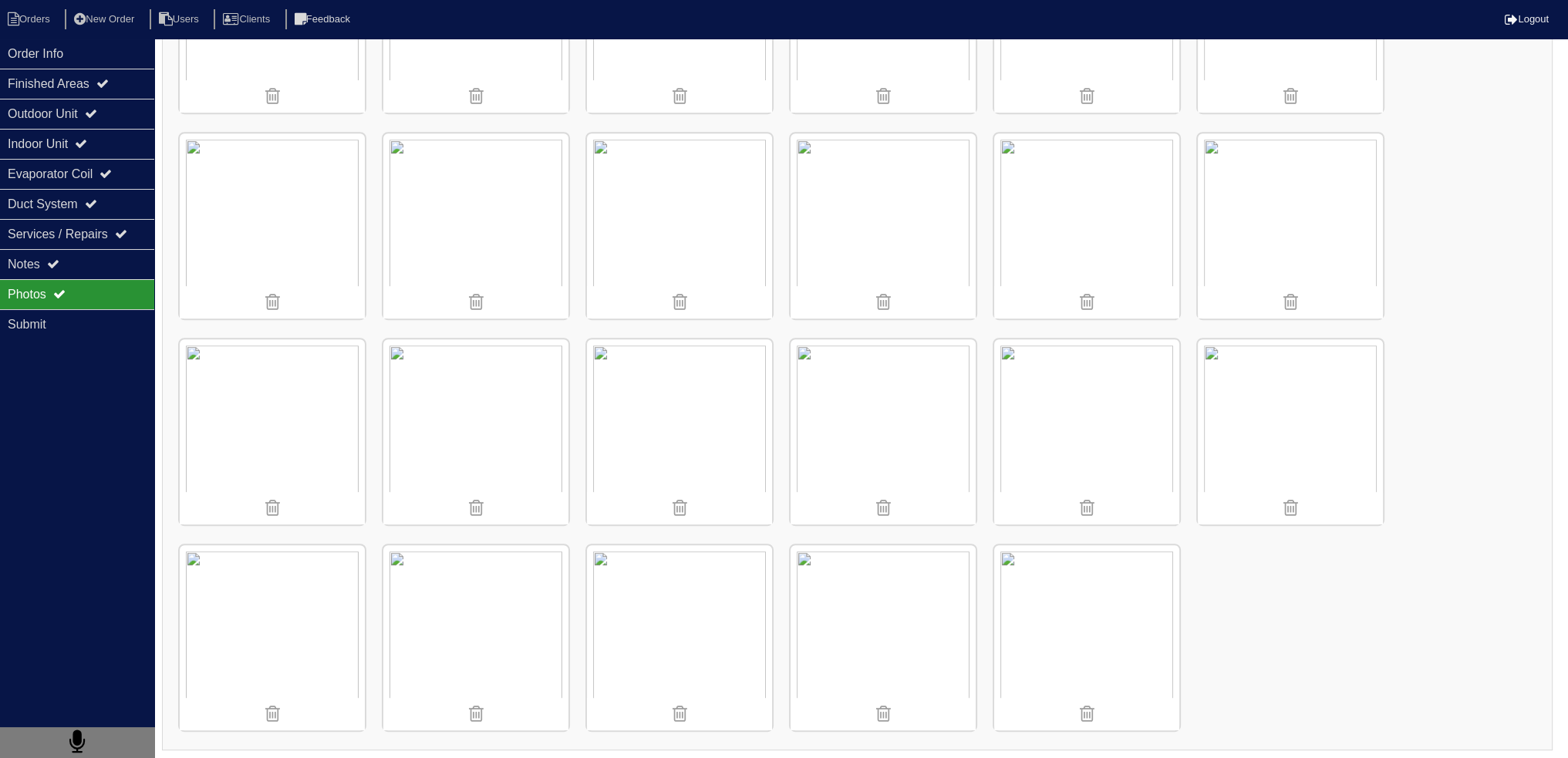
click at [879, 406] on img at bounding box center [883, 431] width 185 height 185
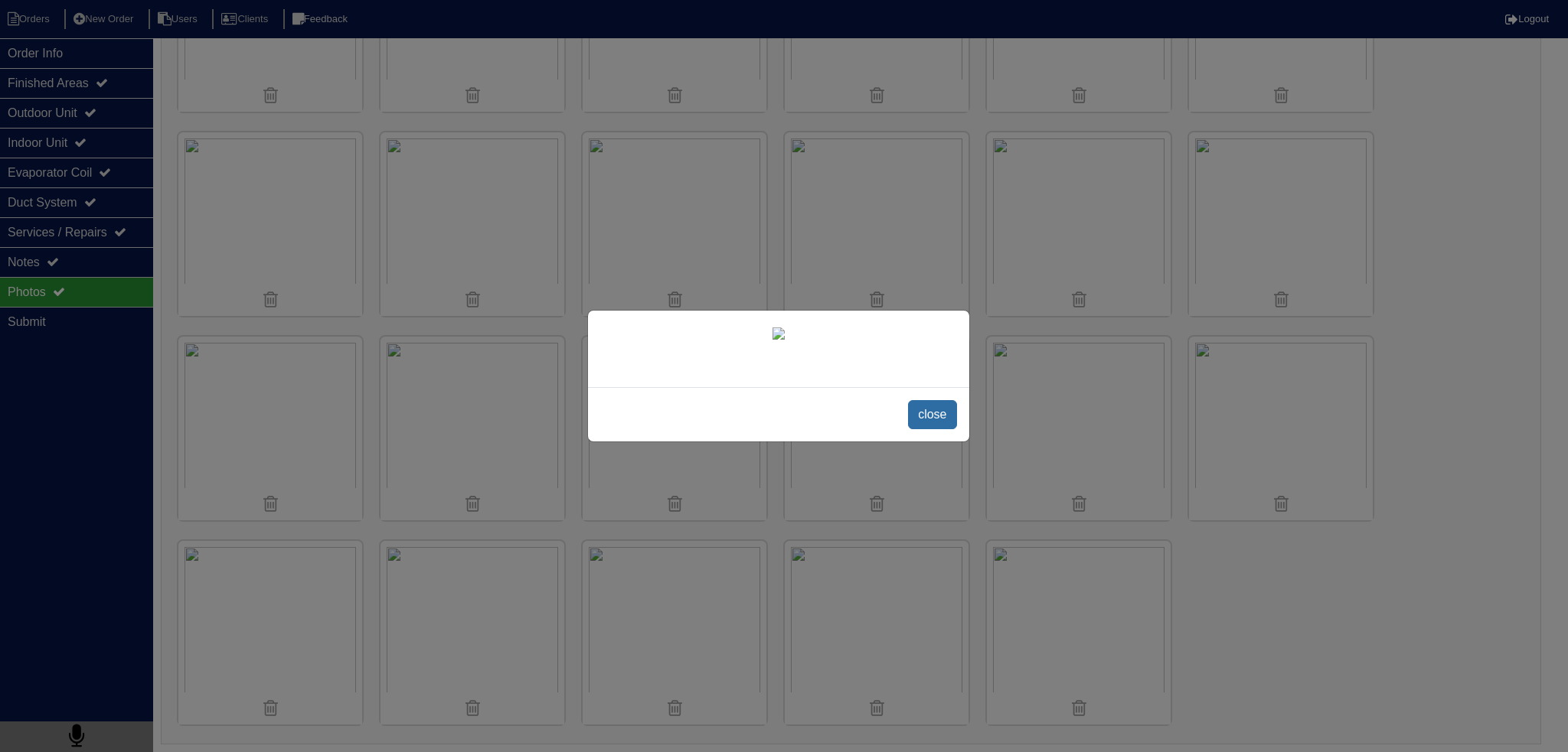
click at [948, 429] on span "close" at bounding box center [932, 415] width 48 height 29
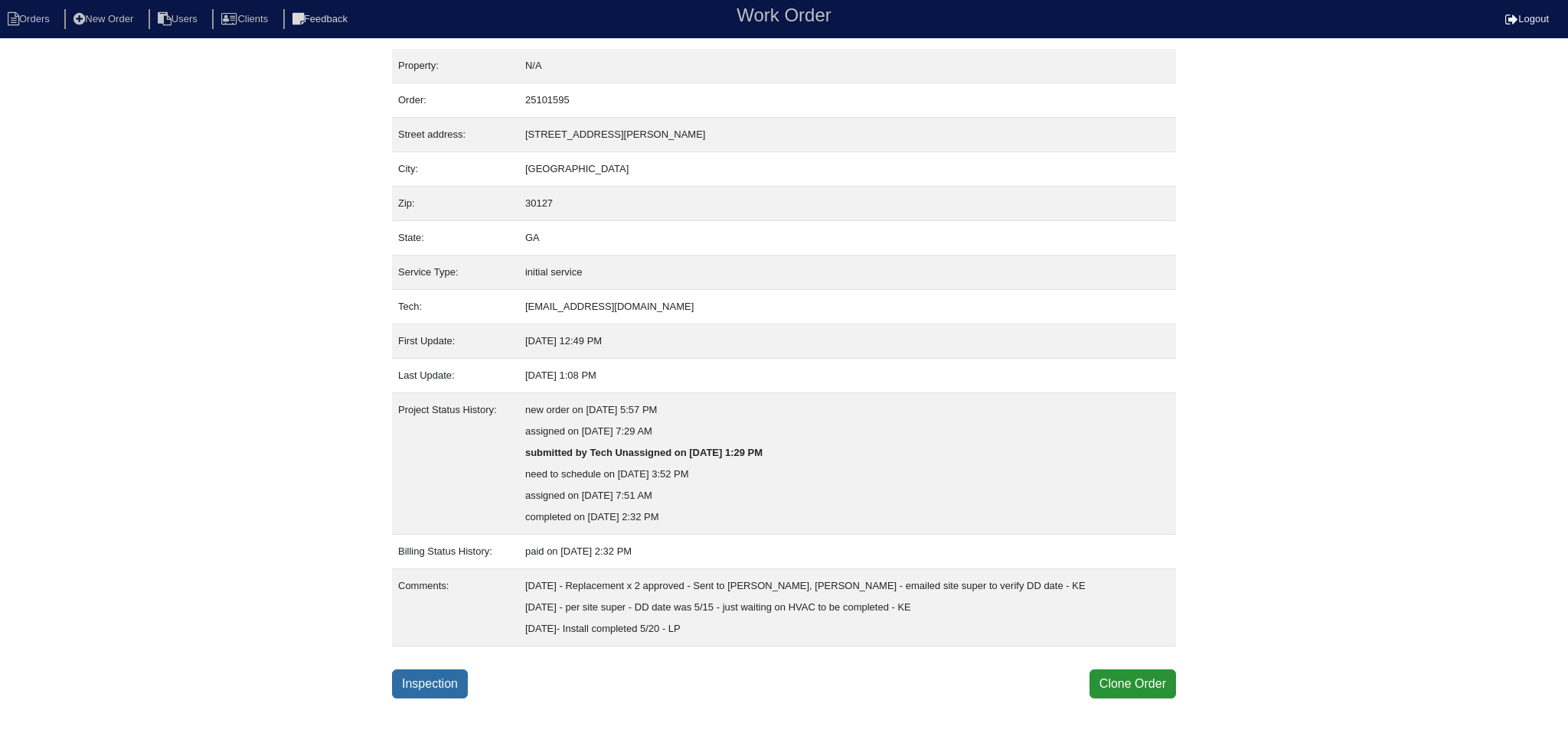
click at [447, 679] on link "Inspection" at bounding box center [430, 685] width 76 height 29
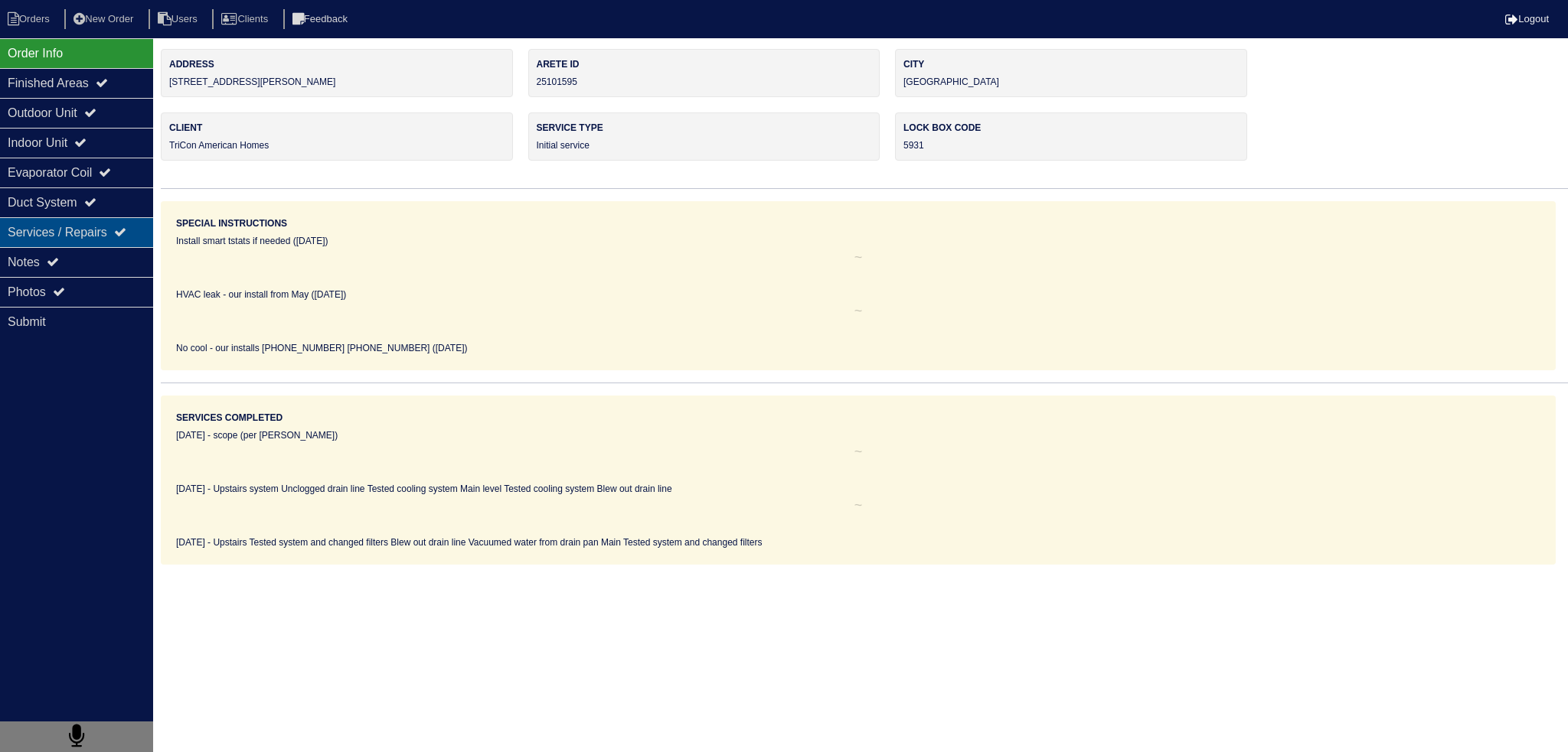
click at [44, 244] on div "Services / Repairs" at bounding box center [77, 232] width 153 height 30
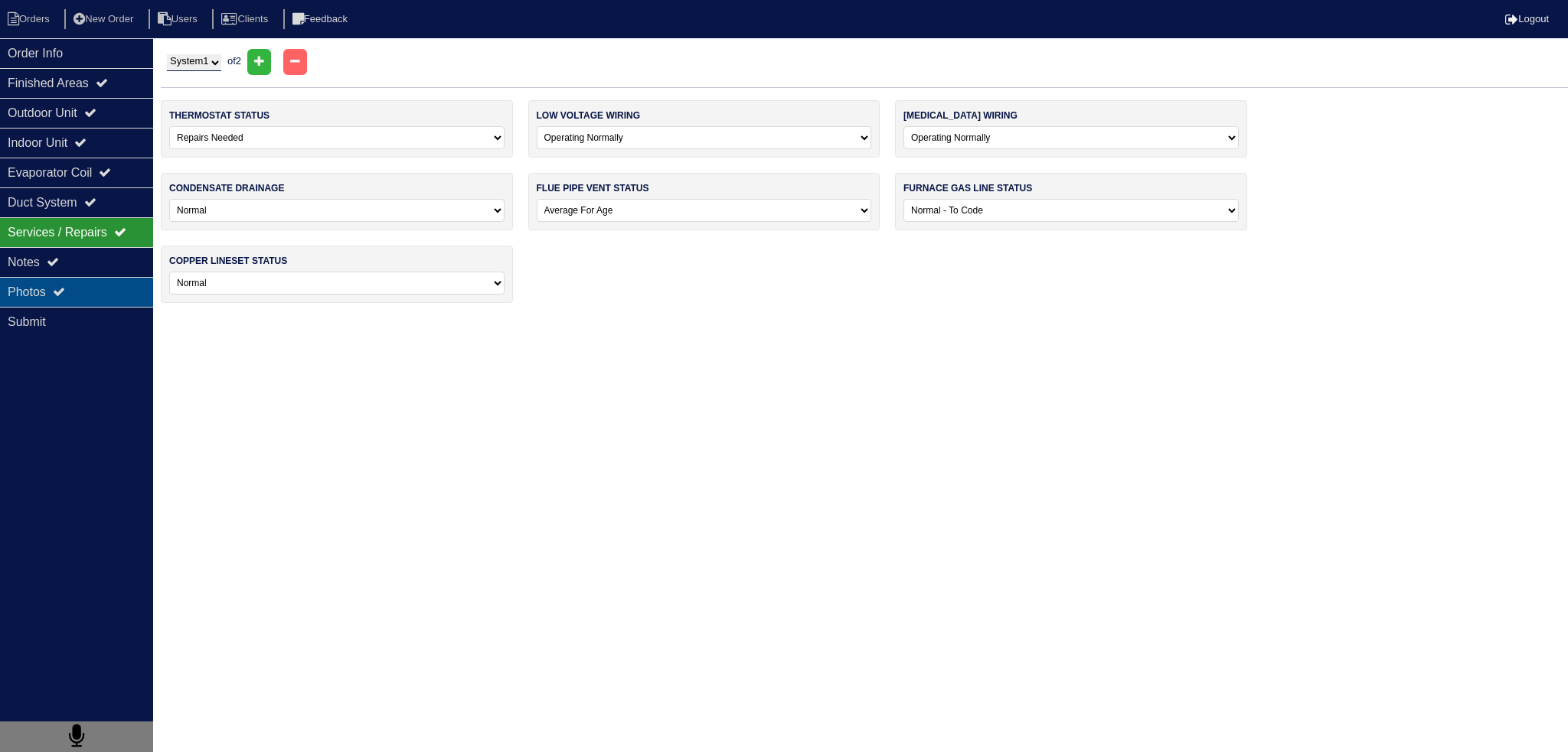
click at [55, 296] on div "Photos" at bounding box center [77, 292] width 153 height 30
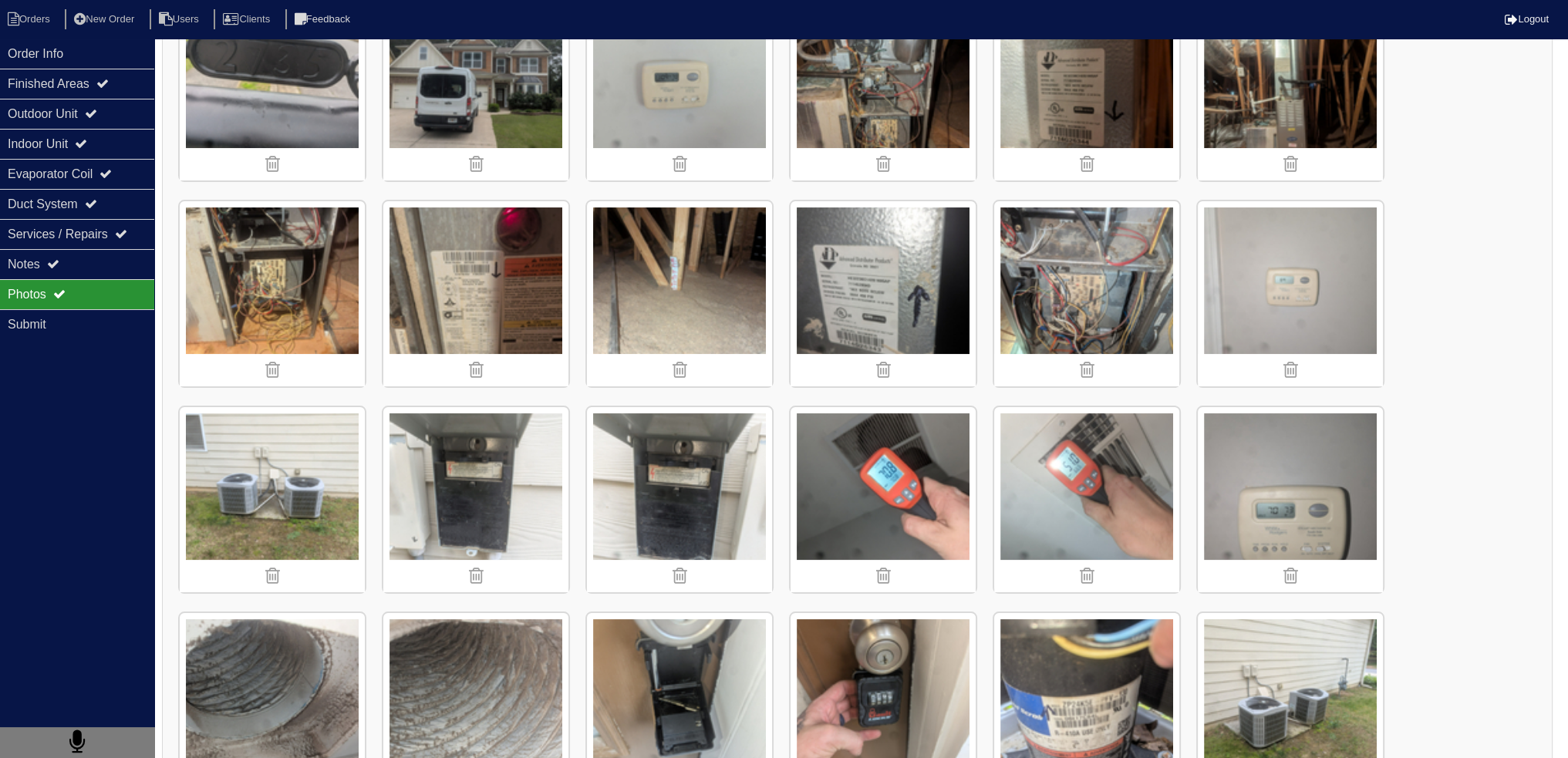
scroll to position [256, 0]
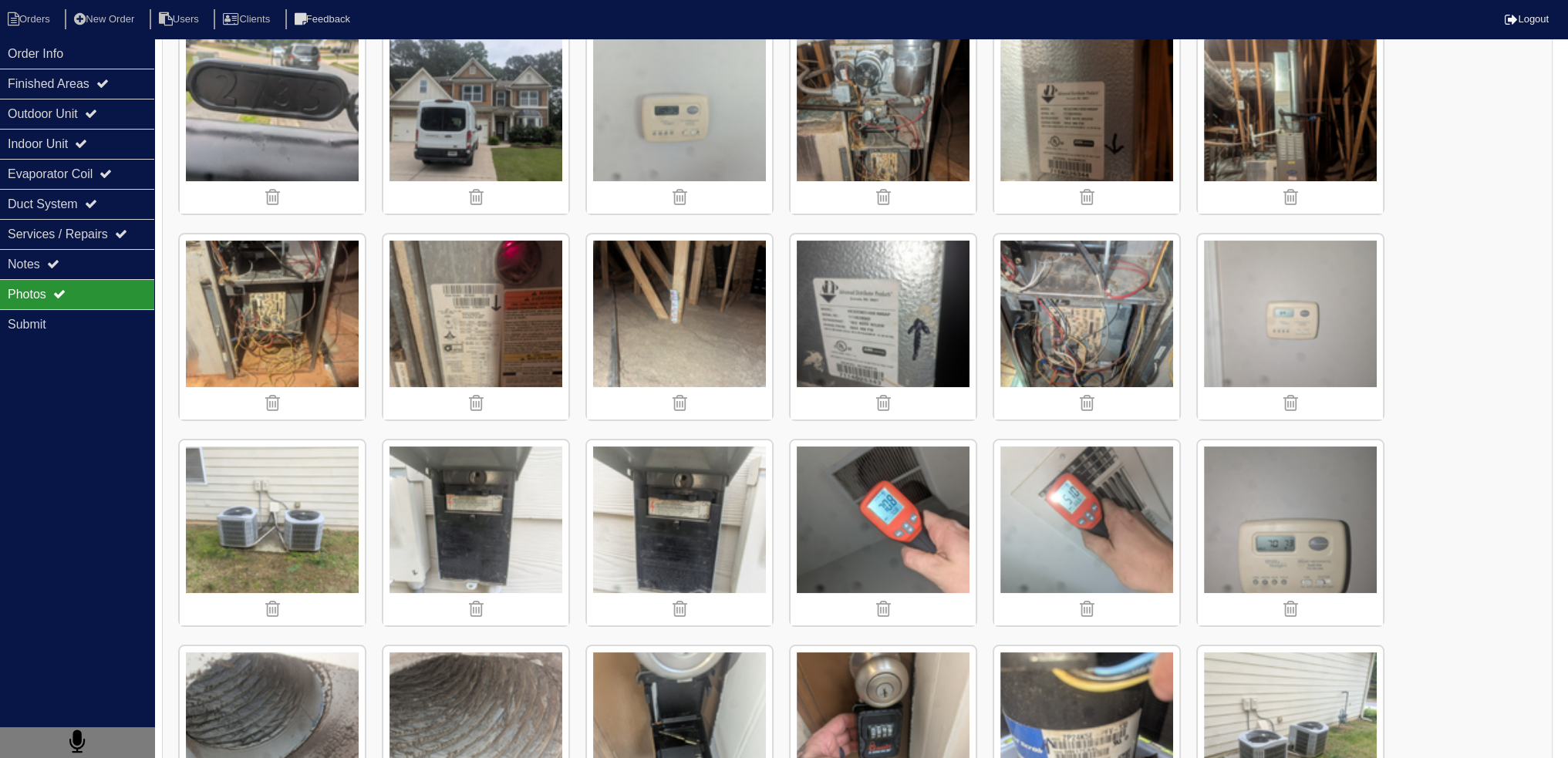
click at [904, 110] on img at bounding box center [883, 121] width 185 height 185
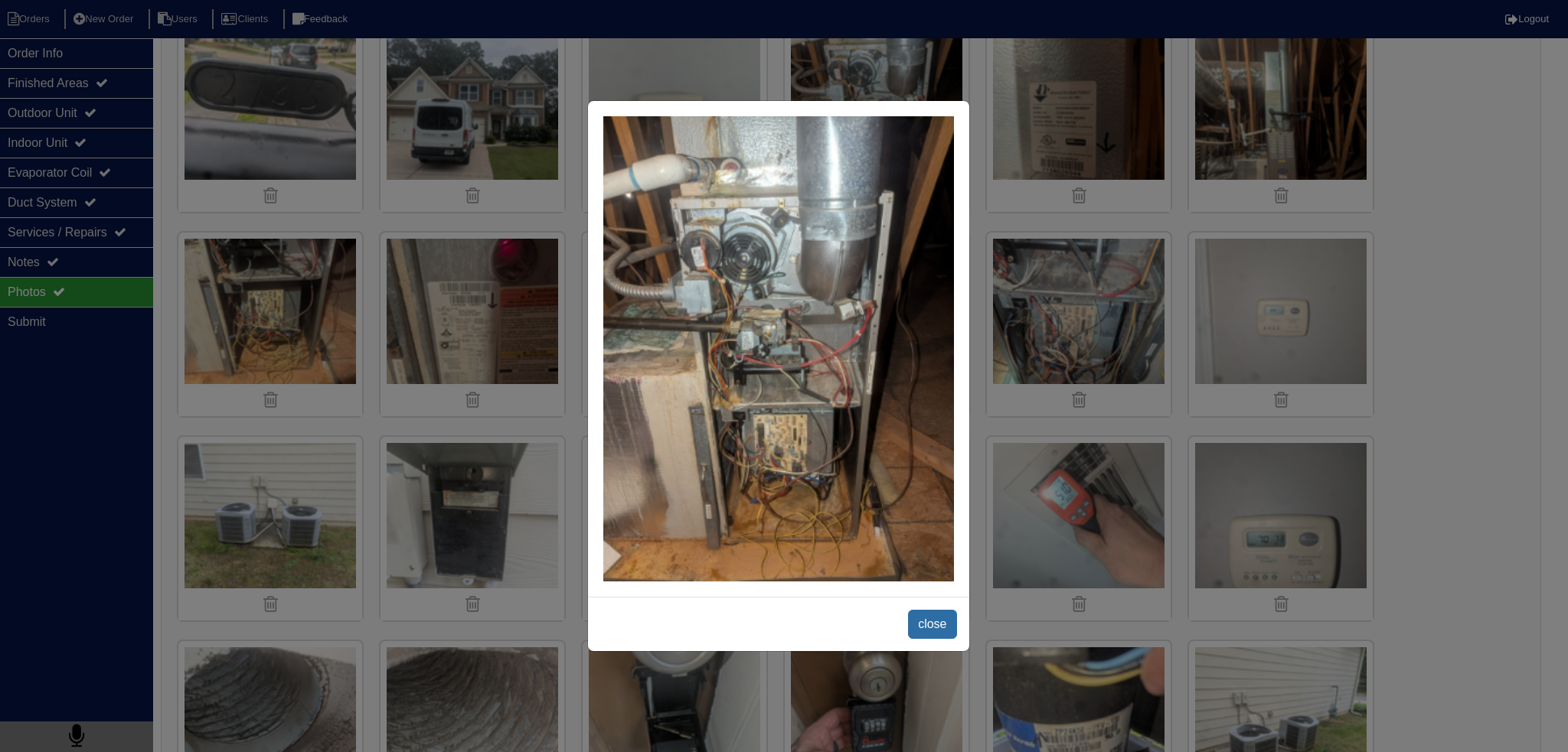
click at [923, 627] on span "close" at bounding box center [932, 624] width 48 height 29
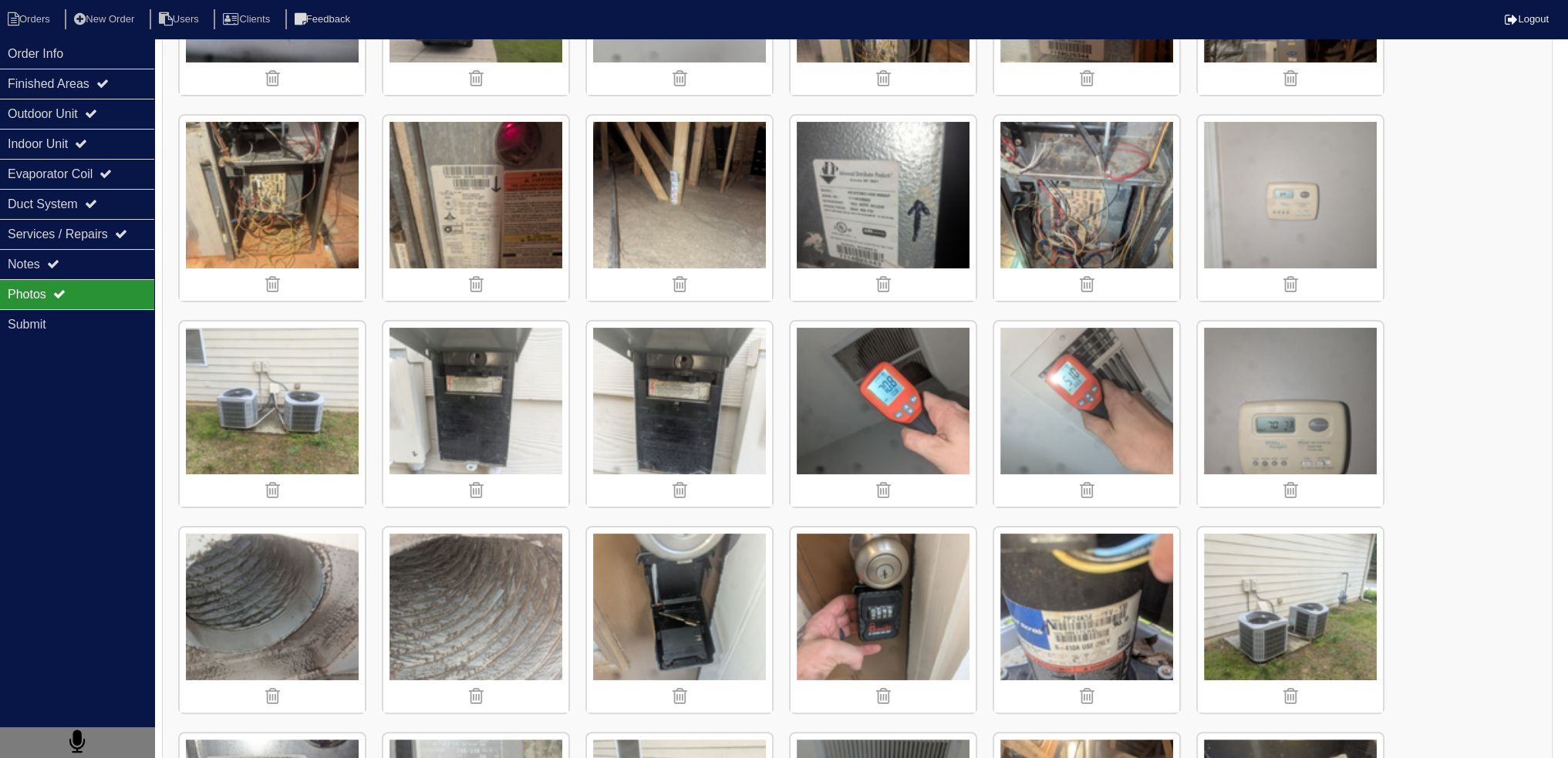
scroll to position [565, 0]
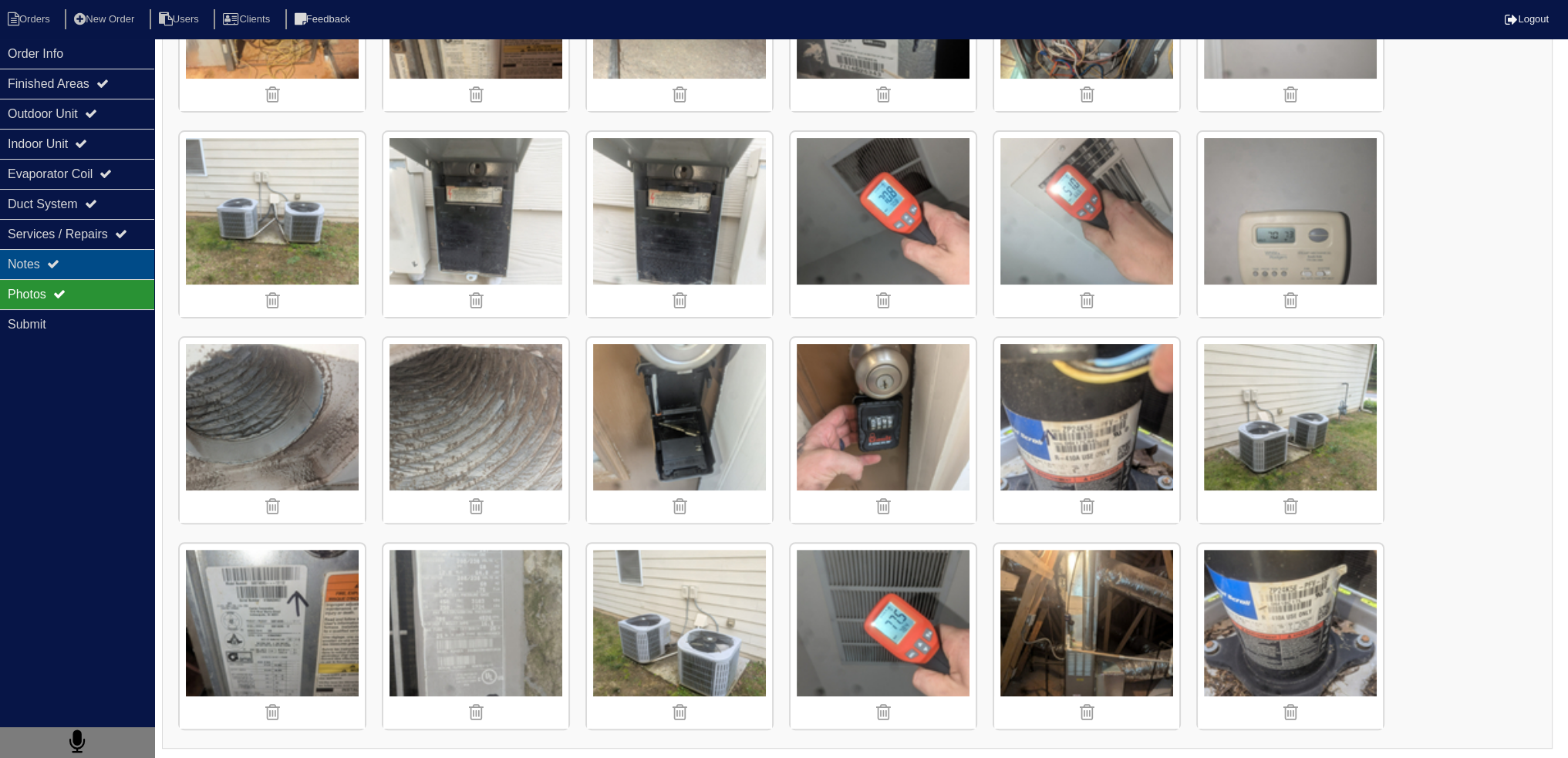
click at [105, 270] on div "Notes" at bounding box center [77, 264] width 154 height 30
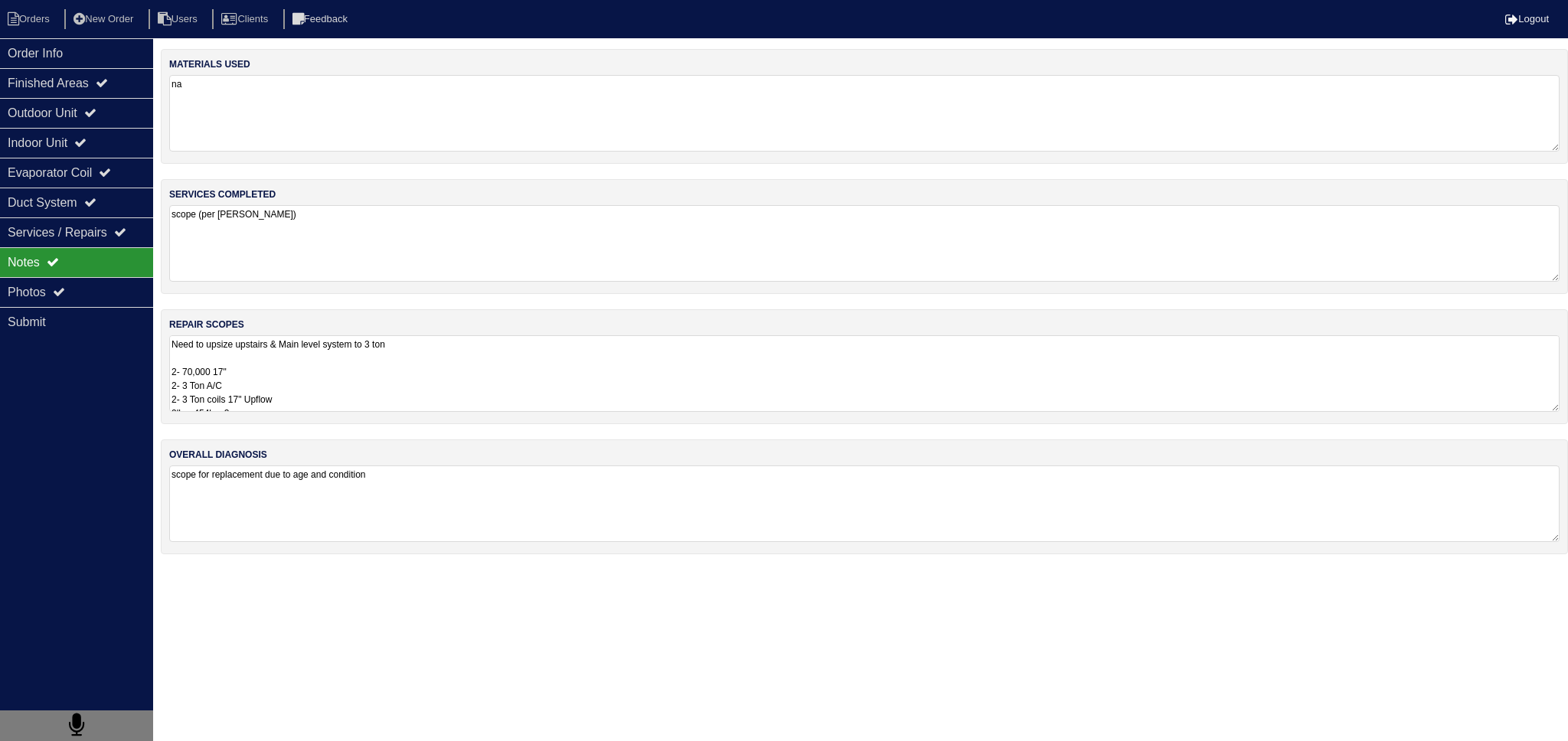
drag, startPoint x: 107, startPoint y: 290, endPoint x: 182, endPoint y: 303, distance: 76.1
click at [107, 291] on div "Photos" at bounding box center [77, 292] width 153 height 30
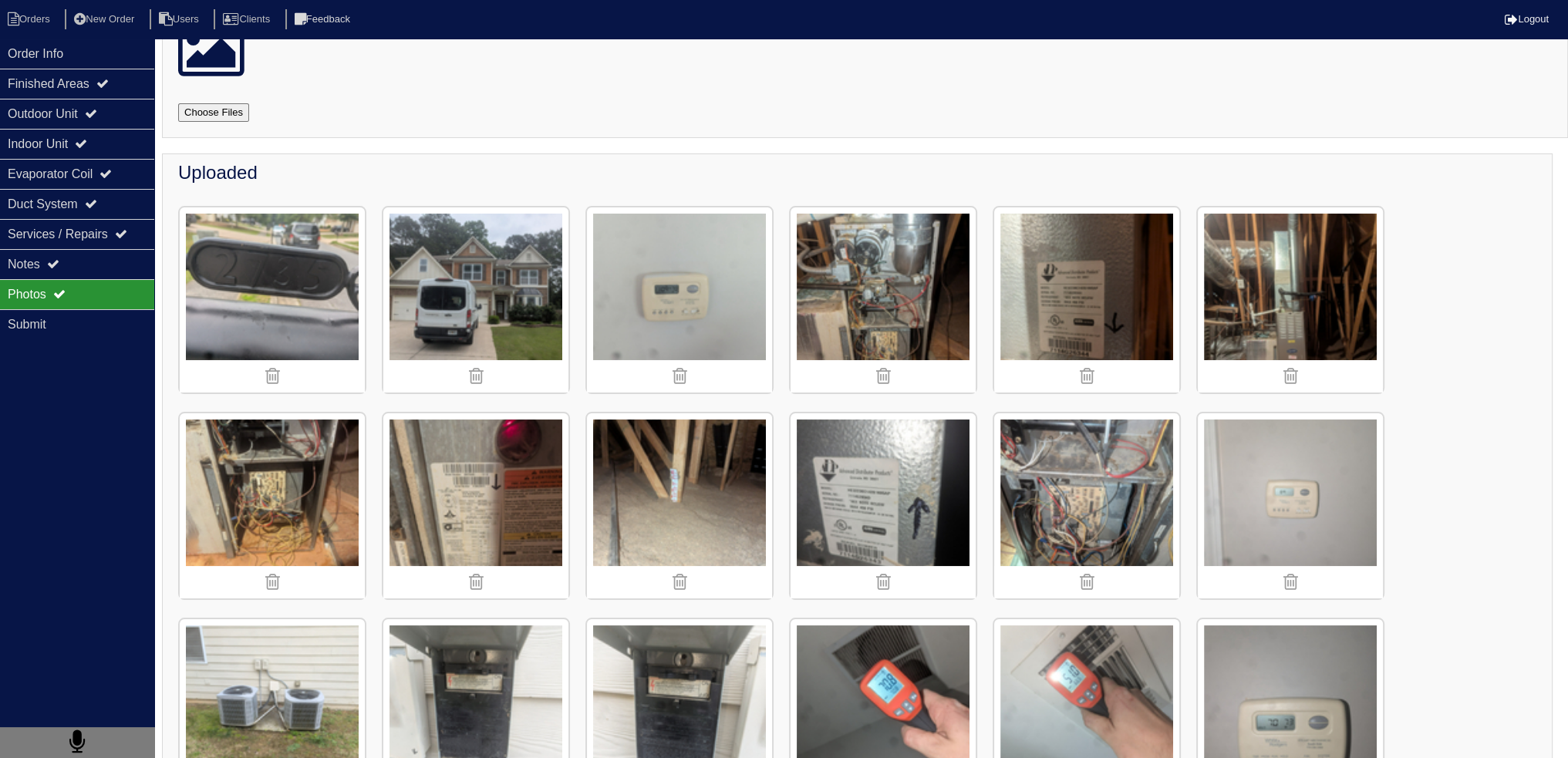
scroll to position [77, 0]
click at [696, 302] on img at bounding box center [679, 299] width 185 height 185
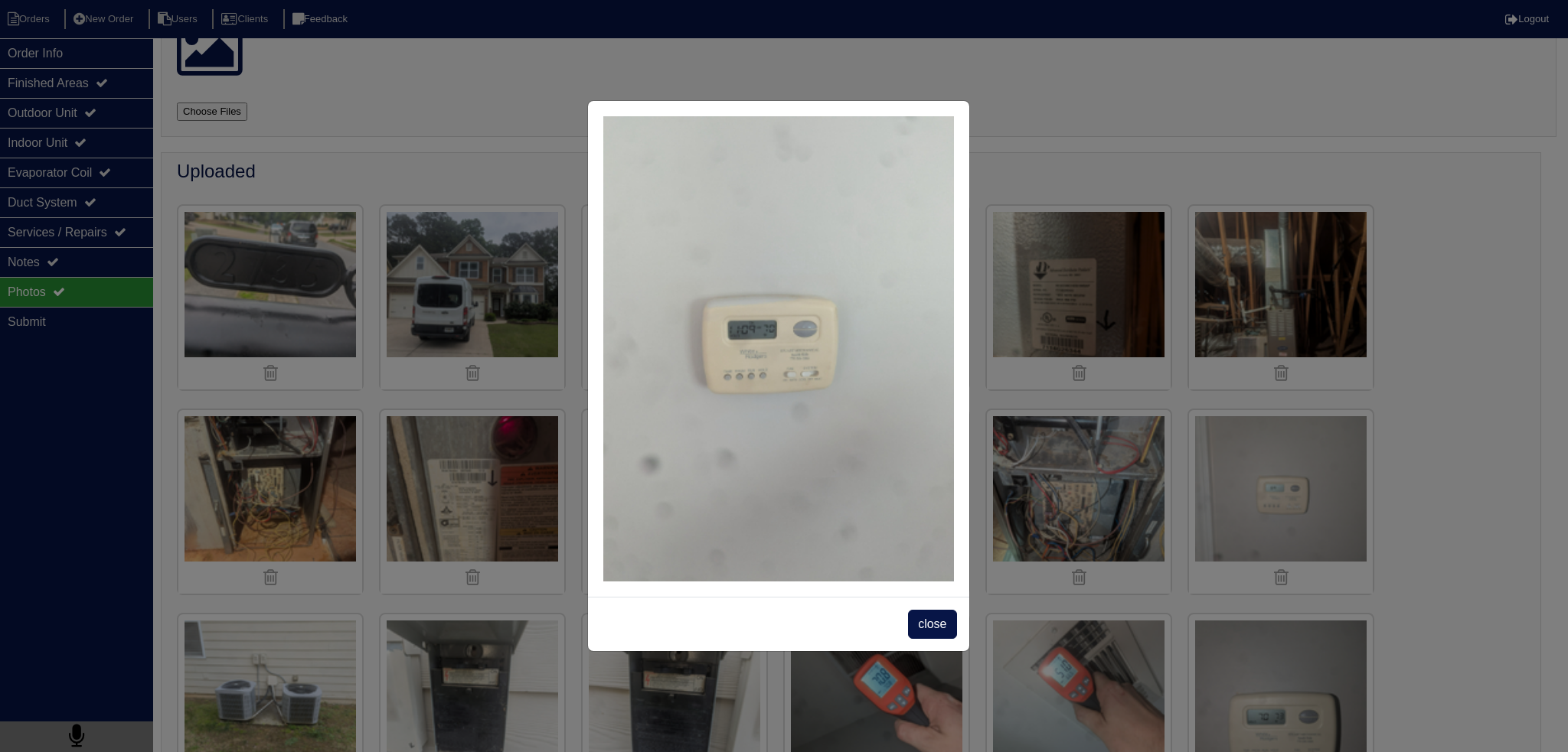
click at [929, 626] on span "close" at bounding box center [932, 624] width 48 height 29
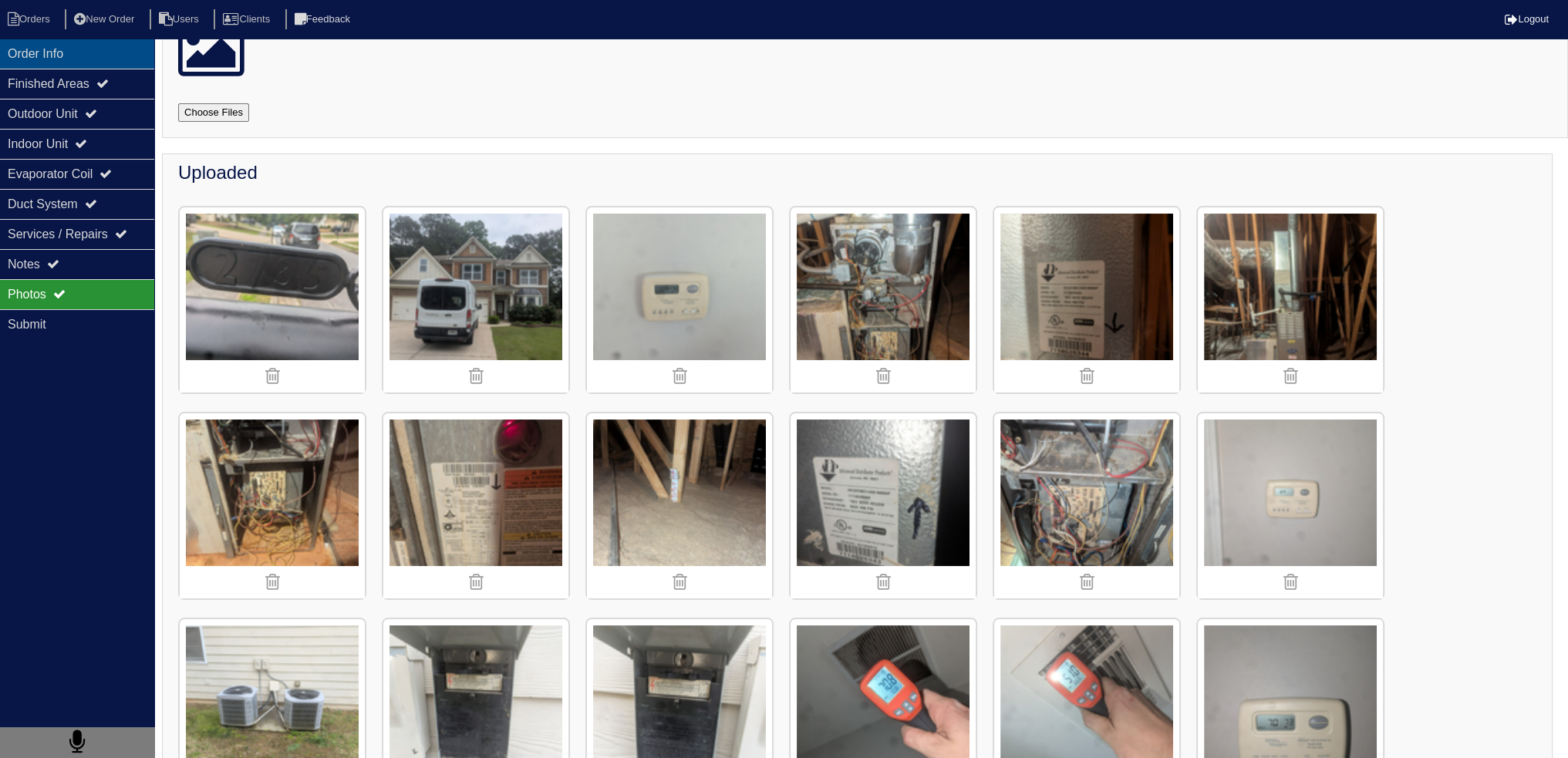
click at [61, 61] on div "Order Info" at bounding box center [77, 53] width 154 height 30
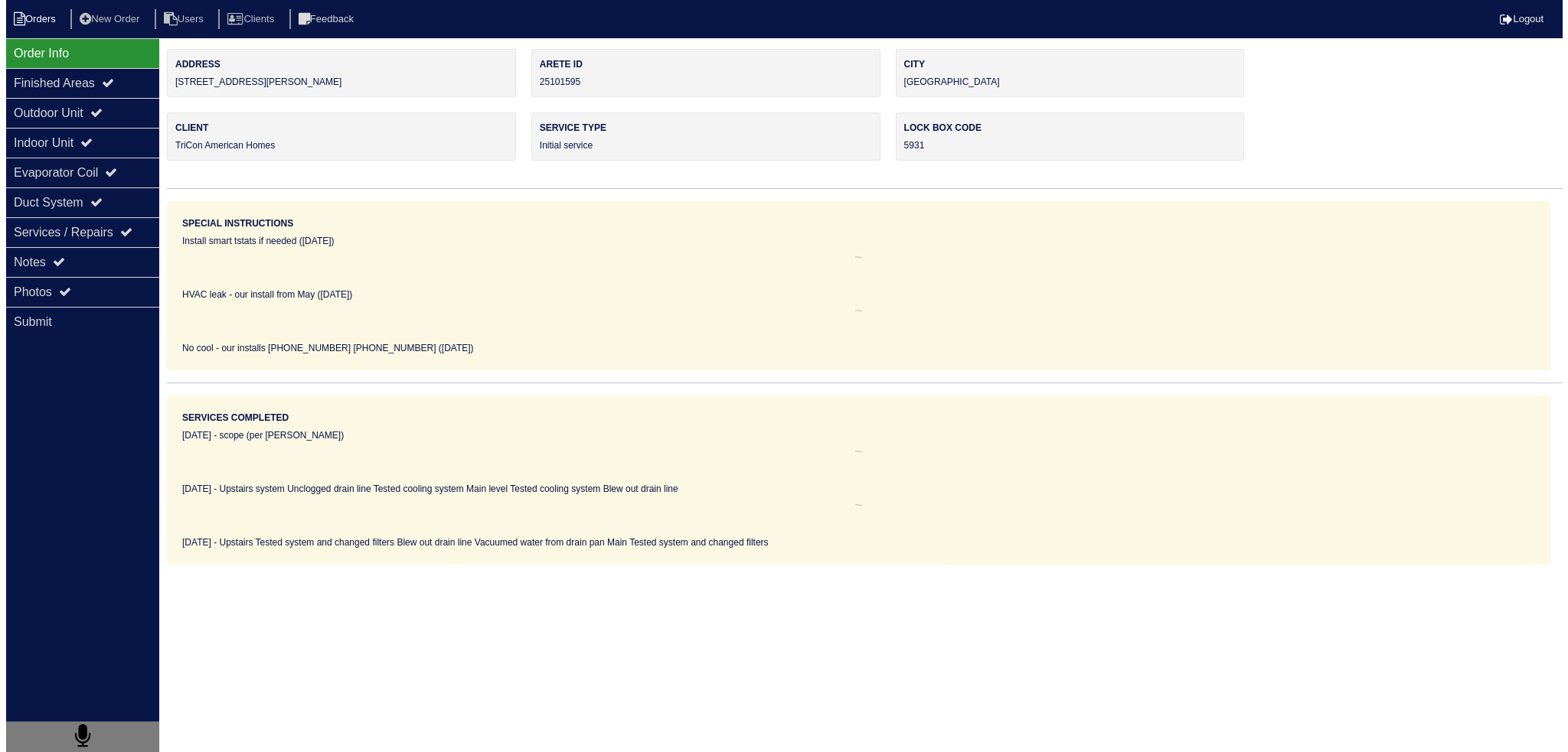
scroll to position [0, 0]
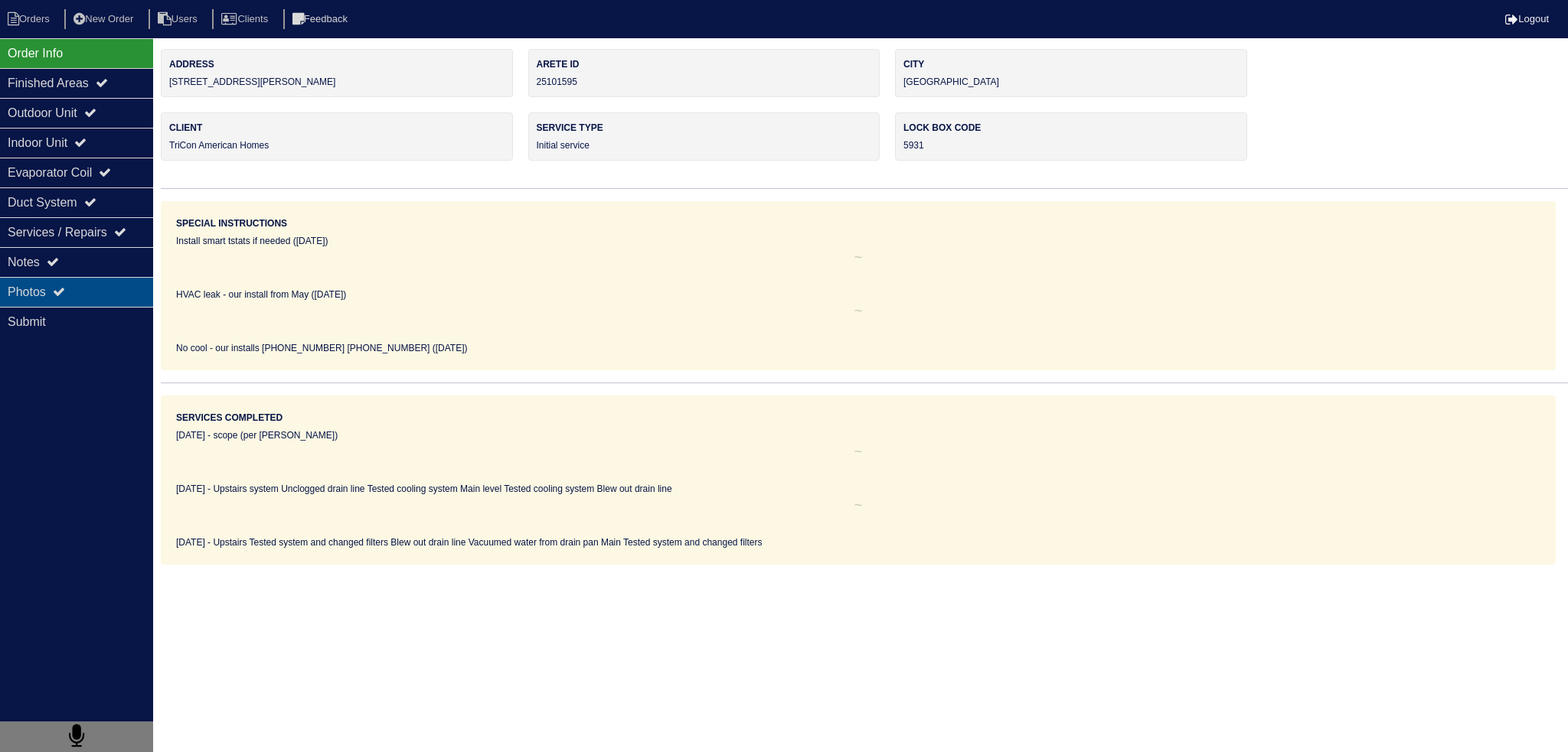
click at [102, 295] on div "Photos" at bounding box center [77, 292] width 153 height 30
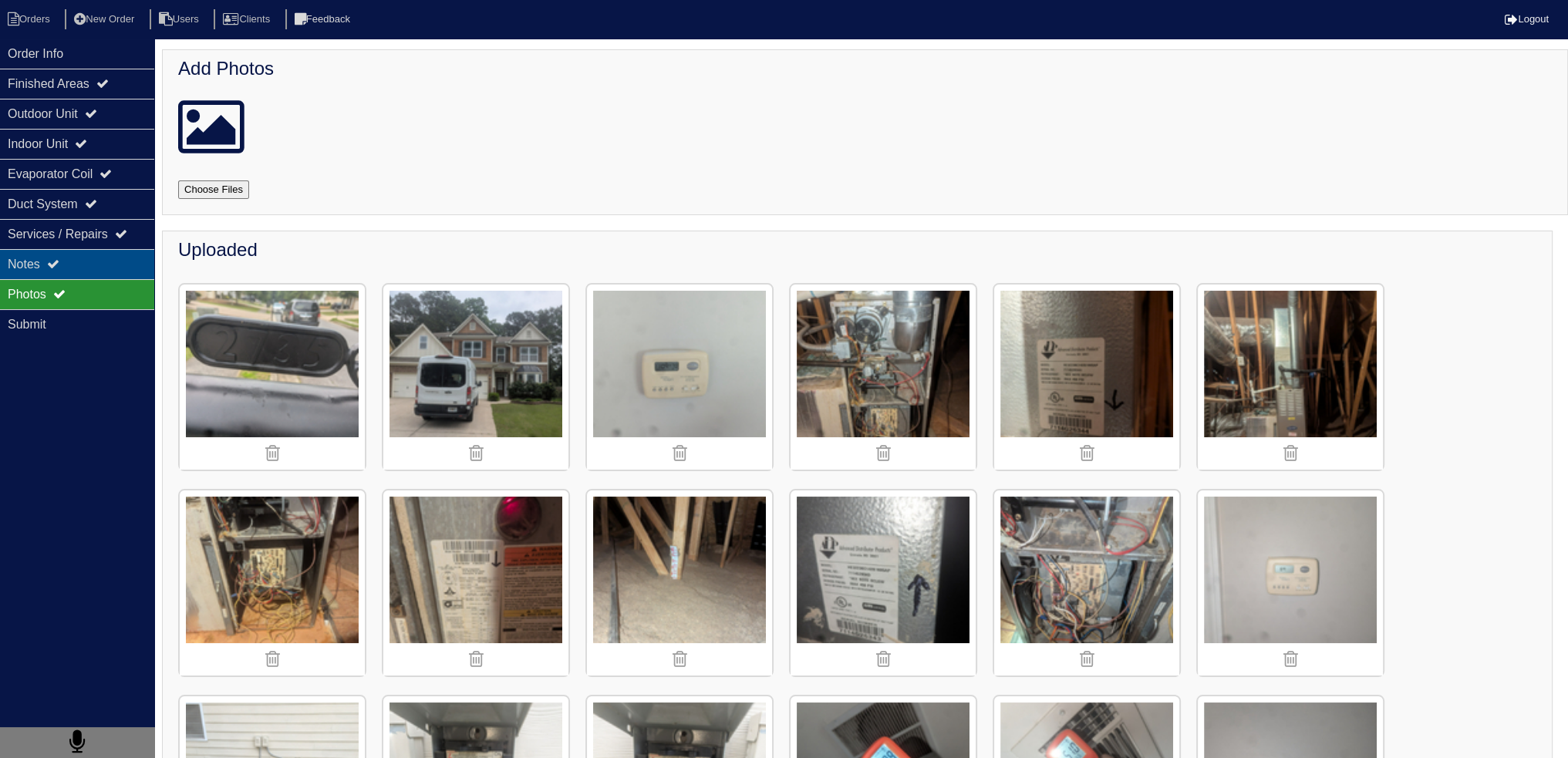
click at [86, 263] on div "Notes" at bounding box center [77, 264] width 154 height 30
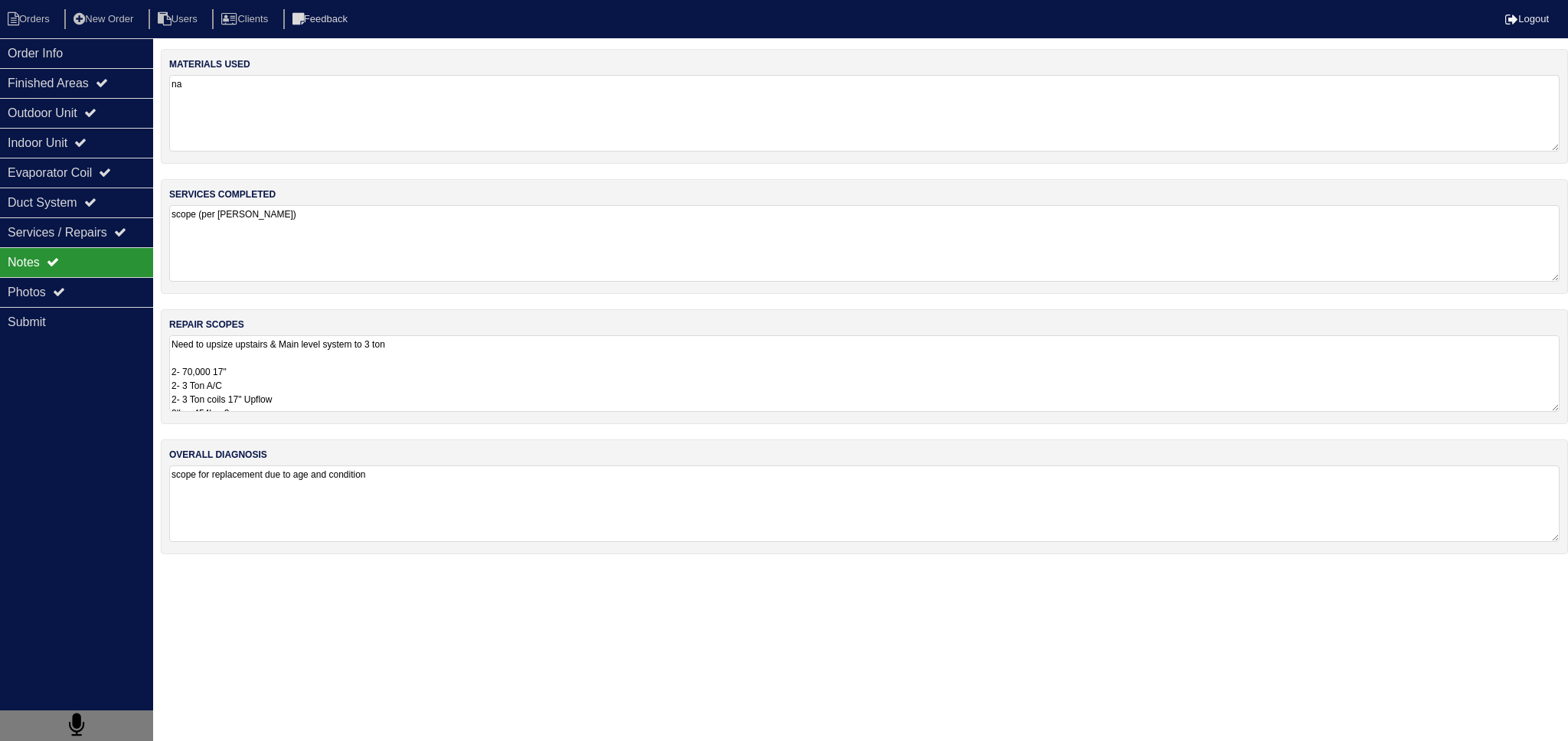
click at [50, 32] on nav "Orders New Order Users Clients Feedback Logout" at bounding box center [784, 19] width 1568 height 38
click at [44, 26] on li "Orders" at bounding box center [31, 19] width 62 height 21
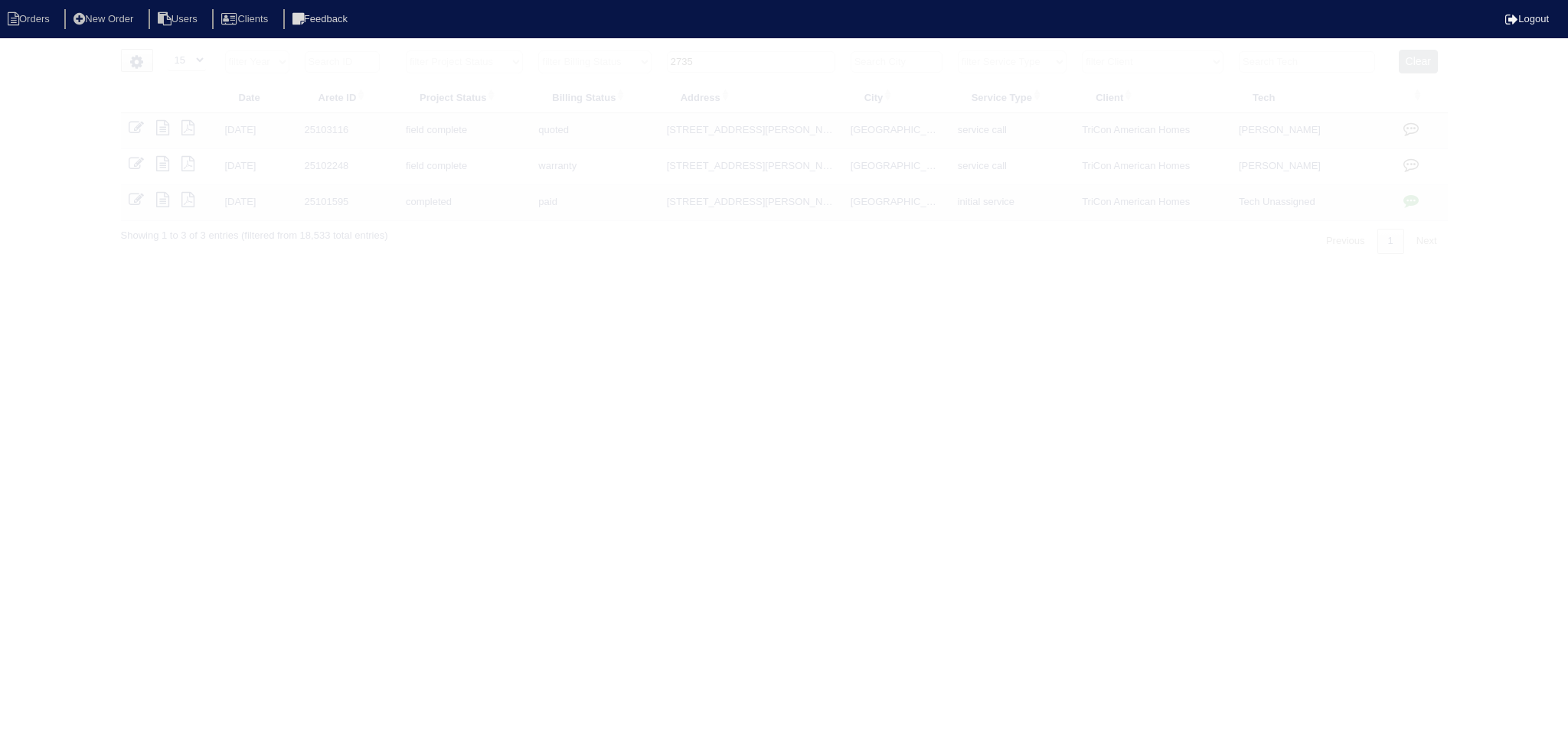
select select "15"
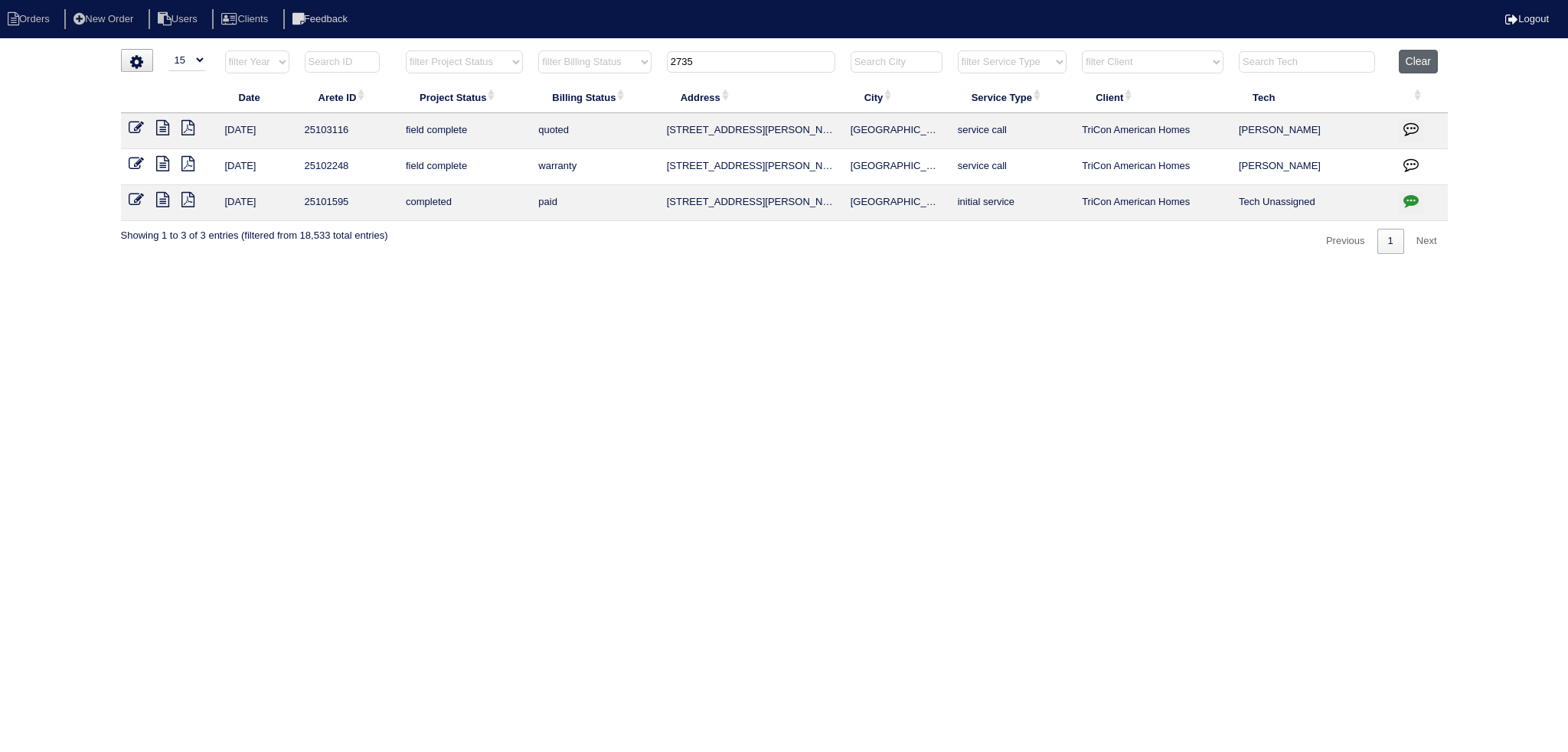
click at [1409, 63] on button "Clear" at bounding box center [1418, 61] width 39 height 24
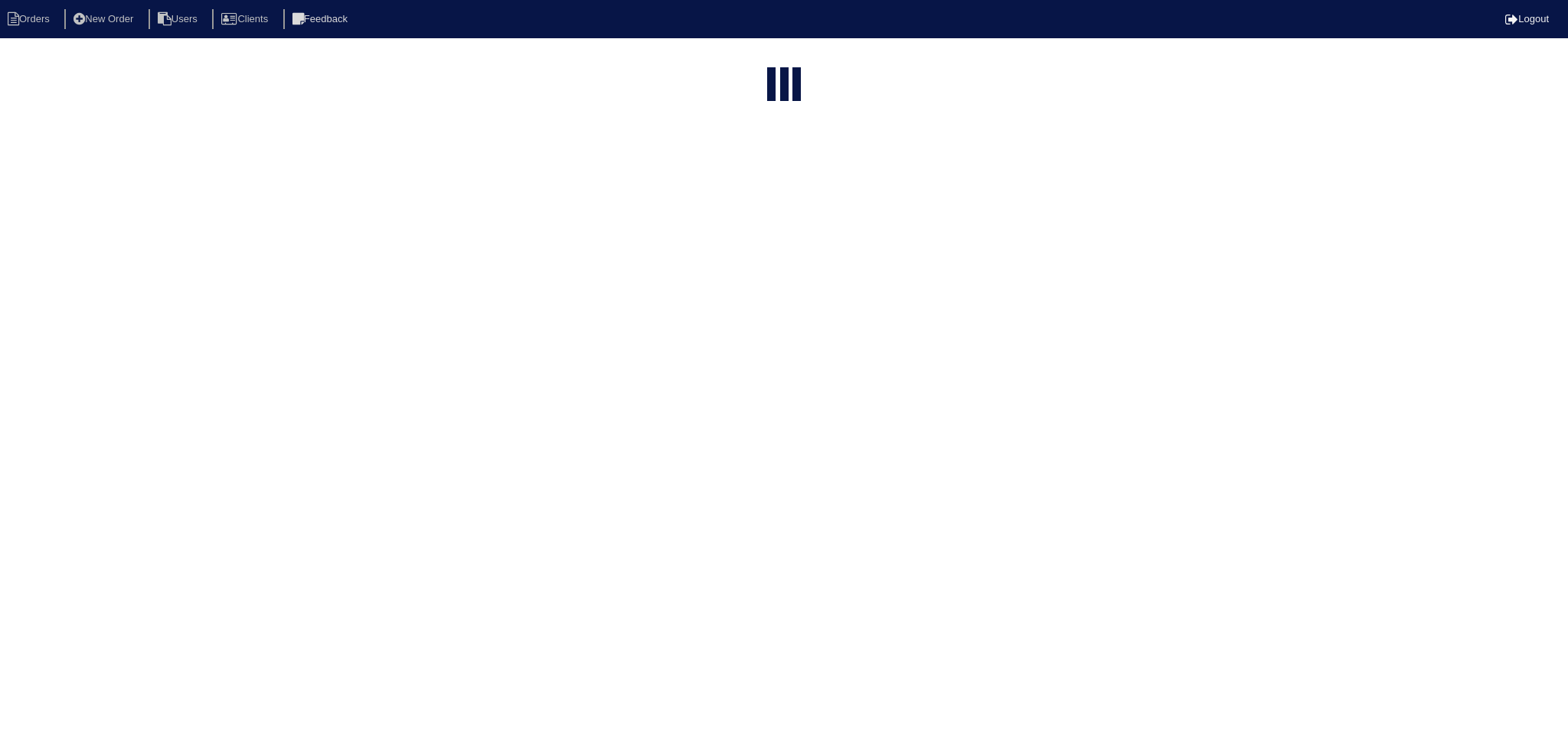
select select "15"
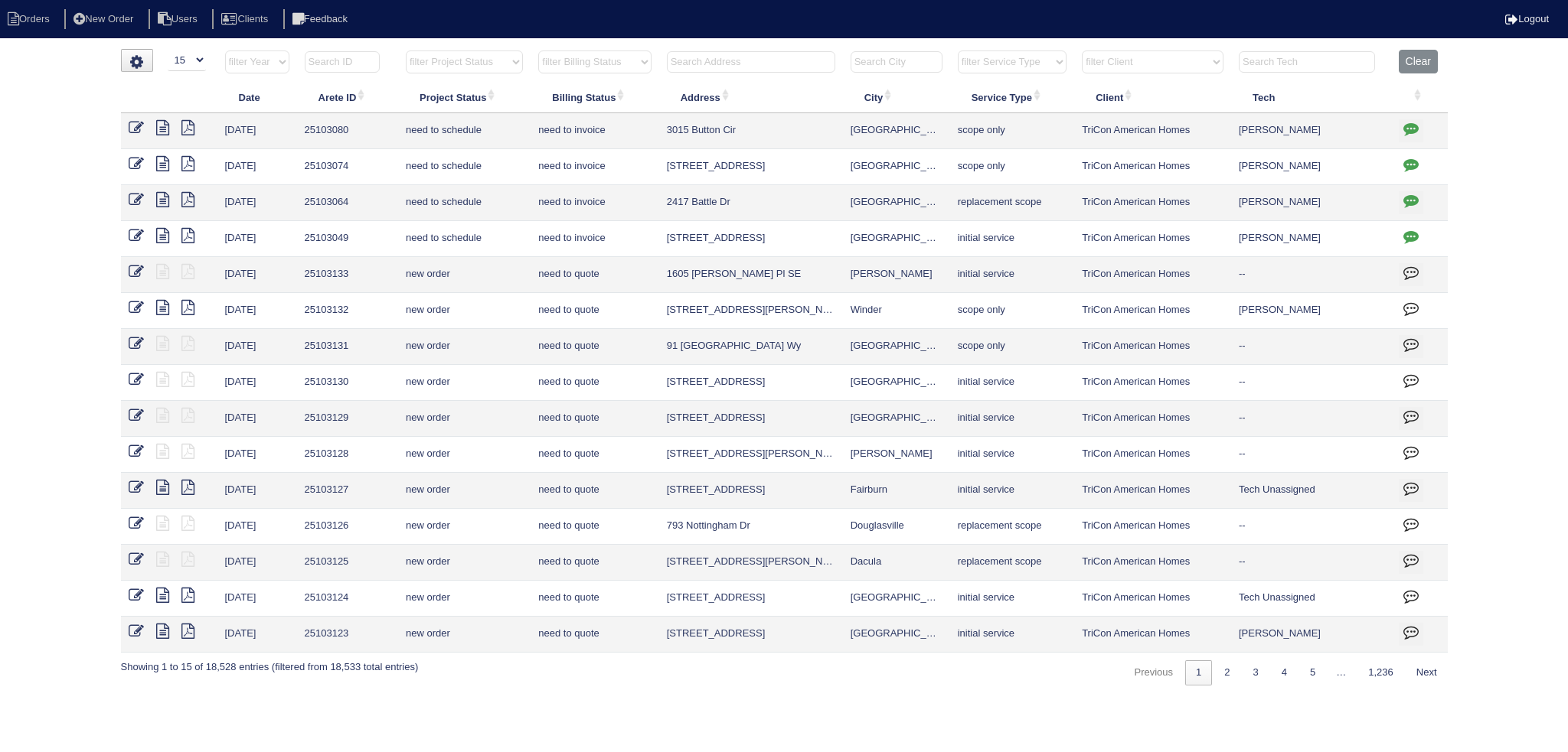
click at [457, 71] on select "filter Project Status -- Any Project Status -- new order assigned in progress f…" at bounding box center [464, 62] width 117 height 23
click at [406, 50] on select "filter Project Status -- Any Project Status -- new order assigned in progress f…" at bounding box center [464, 62] width 117 height 23
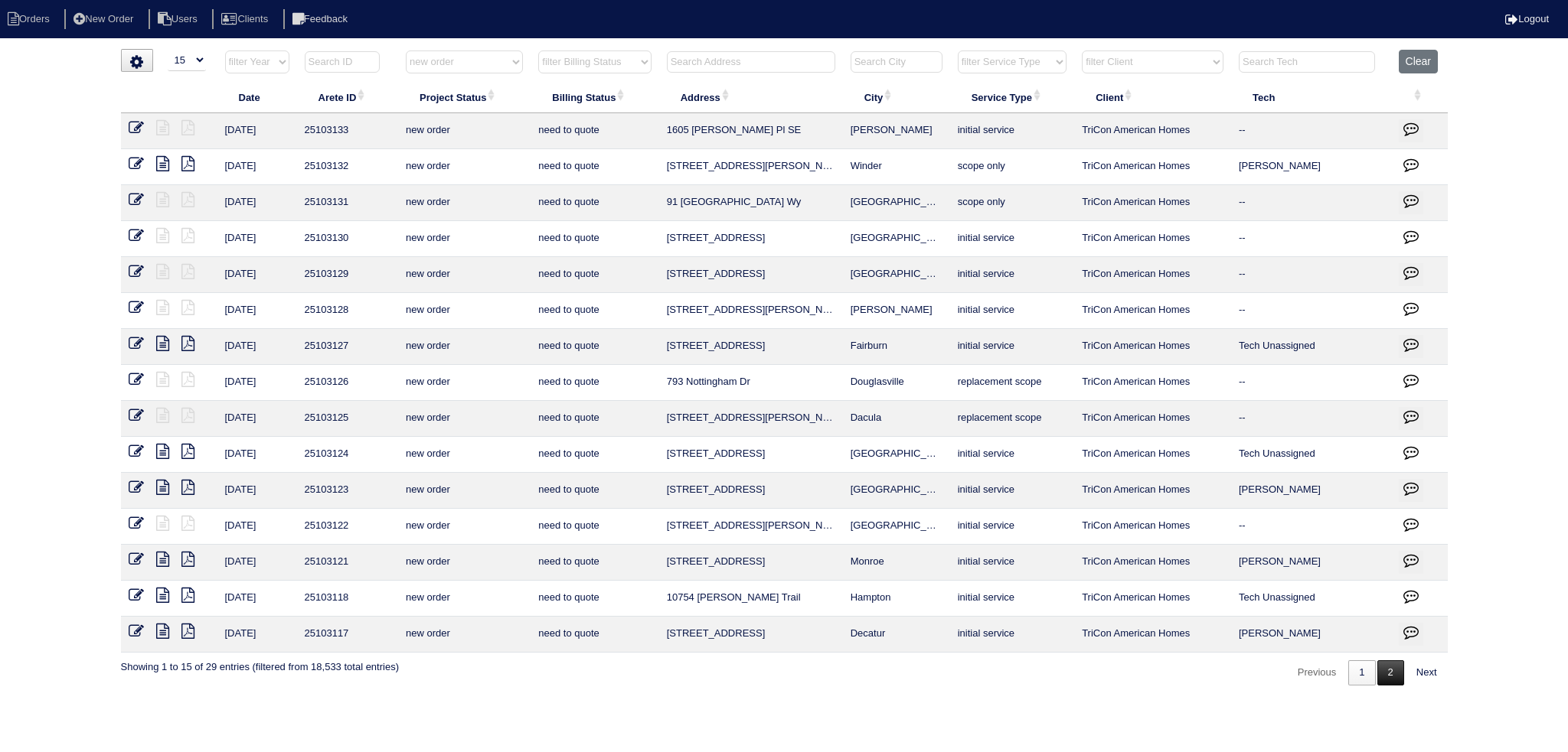
click at [1378, 665] on link "2" at bounding box center [1391, 673] width 27 height 26
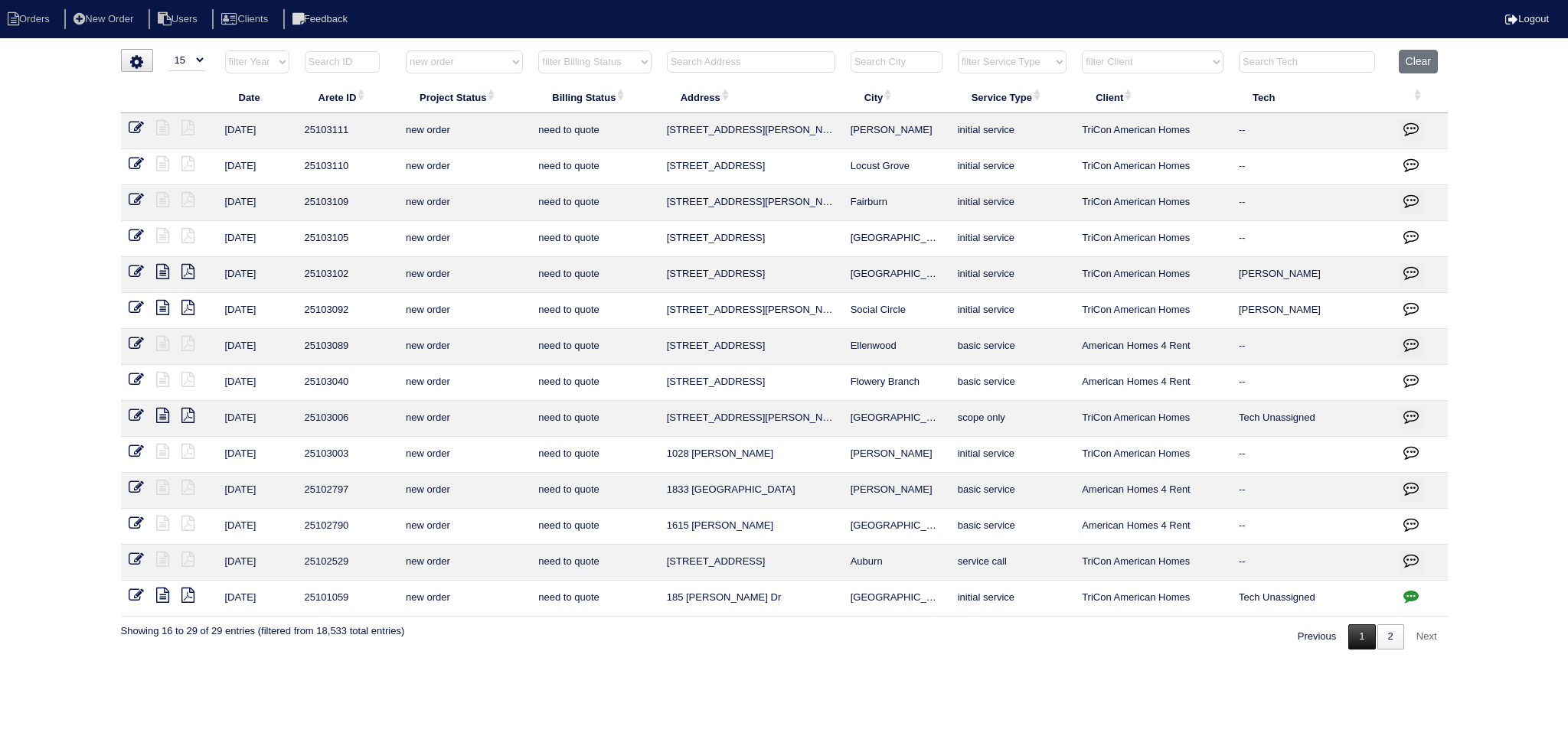
click at [1366, 634] on link "1" at bounding box center [1361, 637] width 27 height 26
select select "new order"
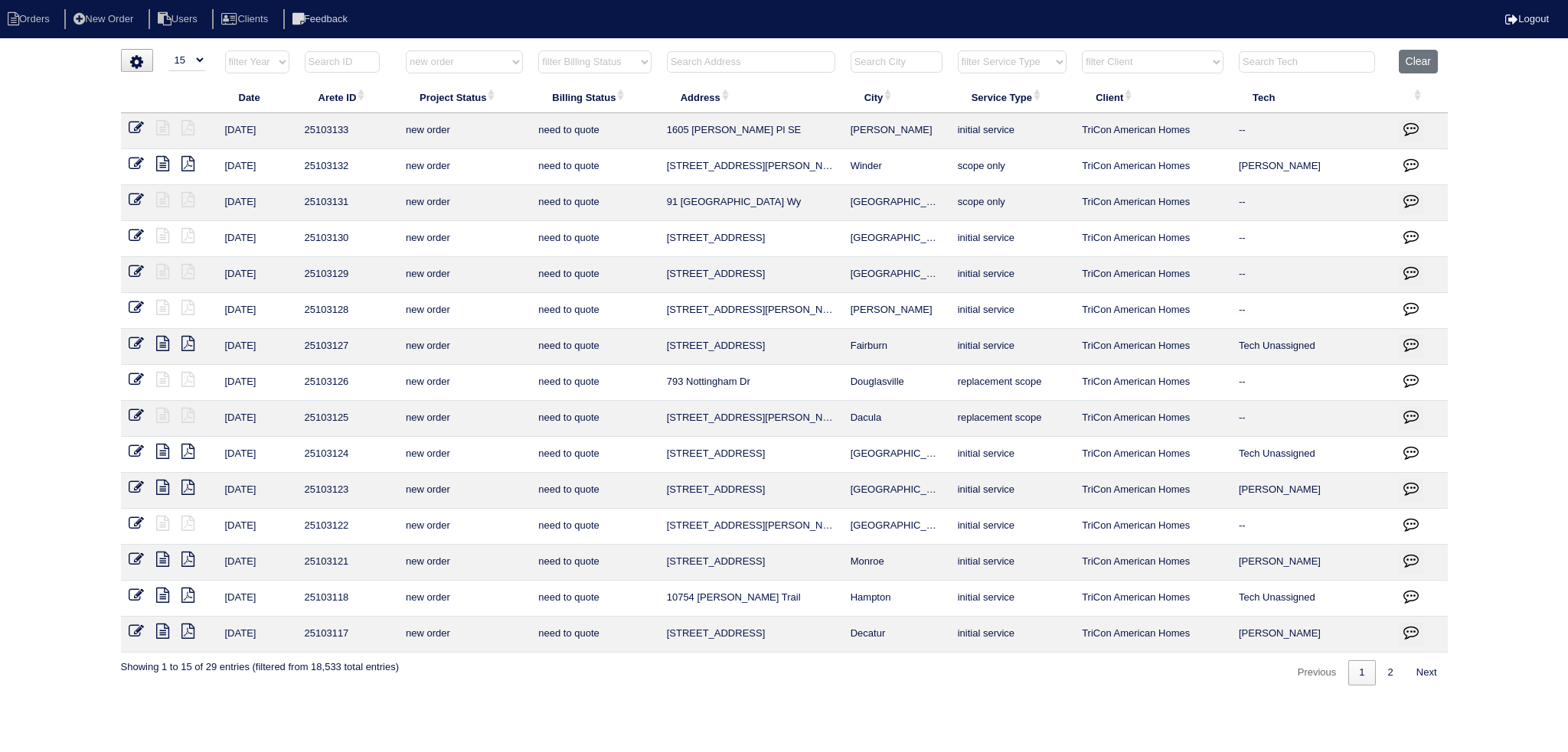
click at [522, 70] on th "filter Project Status -- Any Project Status -- new order assigned in progress f…" at bounding box center [464, 65] width 132 height 32
click at [501, 67] on select "filter Project Status -- Any Project Status -- new order assigned in progress f…" at bounding box center [464, 62] width 117 height 23
select select
click at [406, 50] on select "filter Project Status -- Any Project Status -- new order assigned in progress f…" at bounding box center [464, 62] width 117 height 23
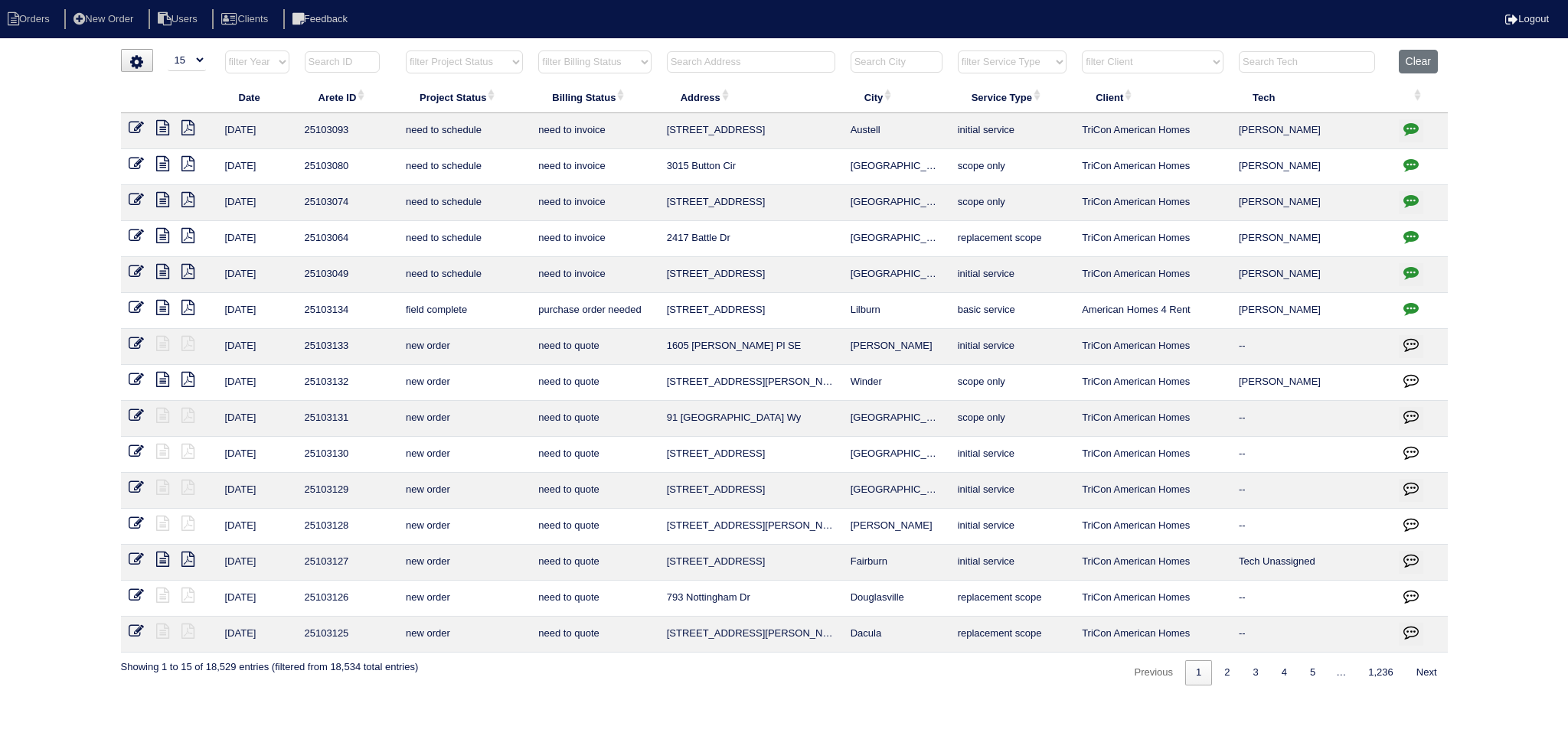
click at [743, 69] on input "text" at bounding box center [751, 62] width 169 height 22
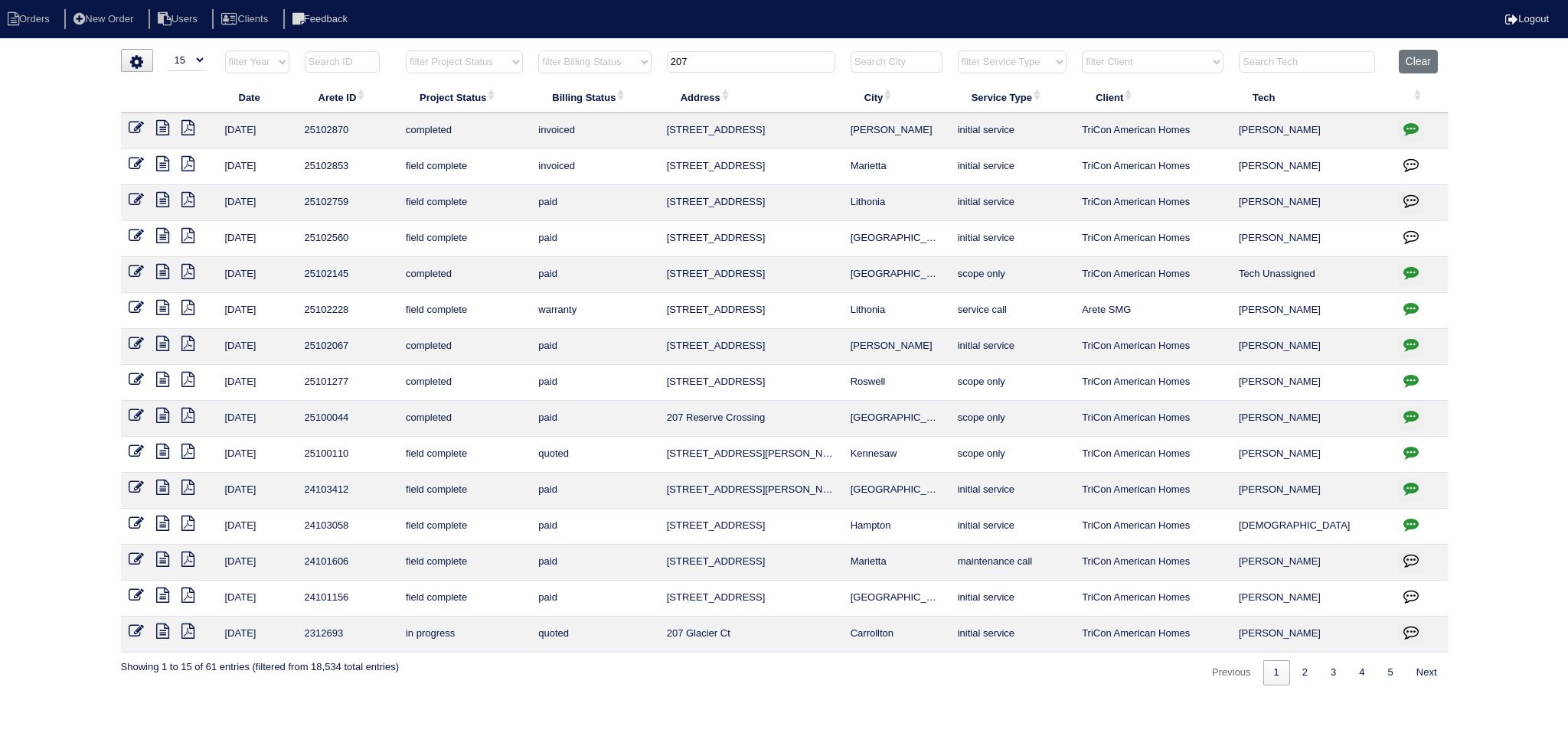
type input "207"
click at [165, 125] on icon at bounding box center [163, 128] width 13 height 15
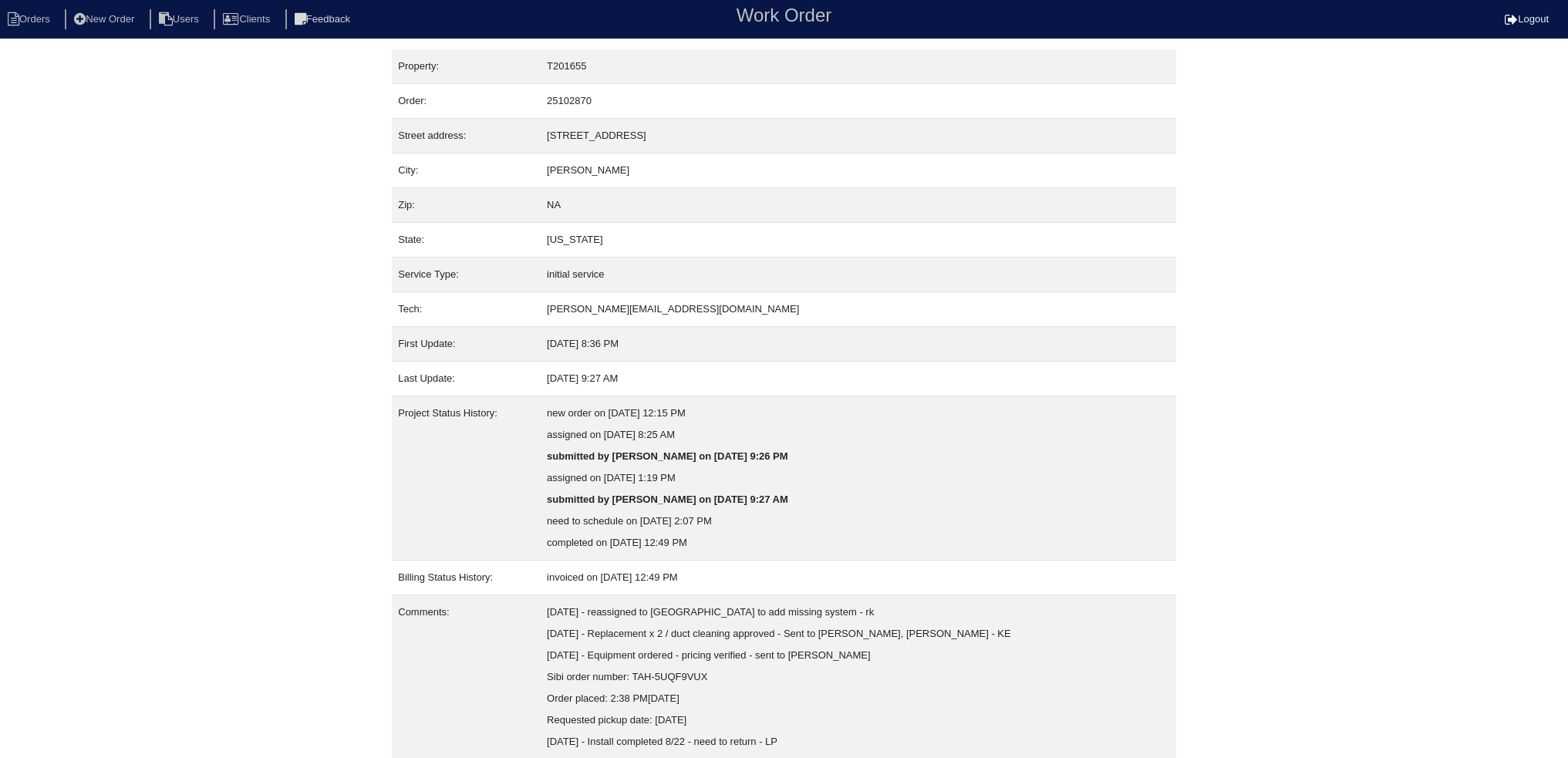
scroll to position [51, 0]
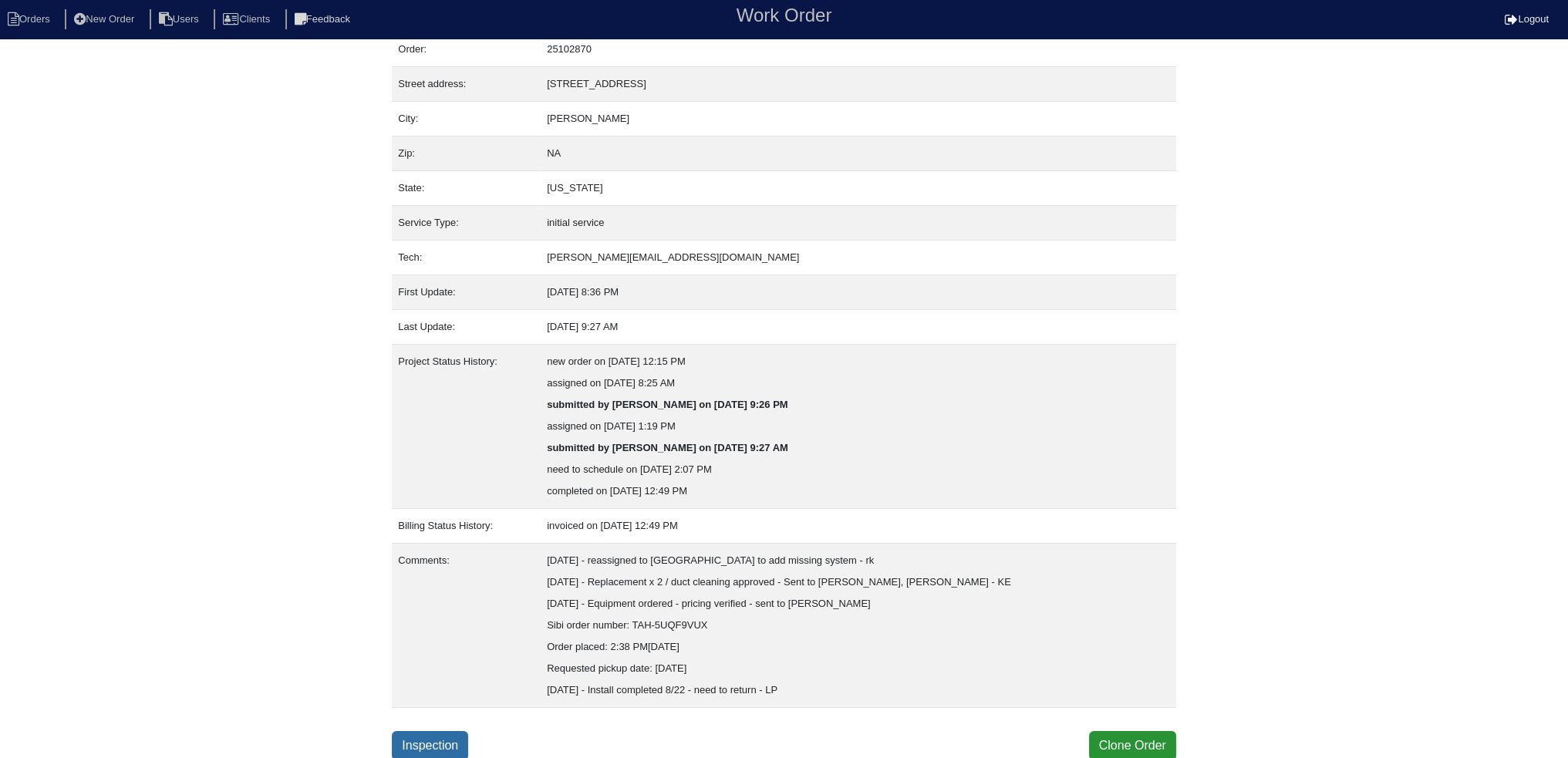
click at [433, 749] on link "Inspection" at bounding box center [430, 746] width 76 height 30
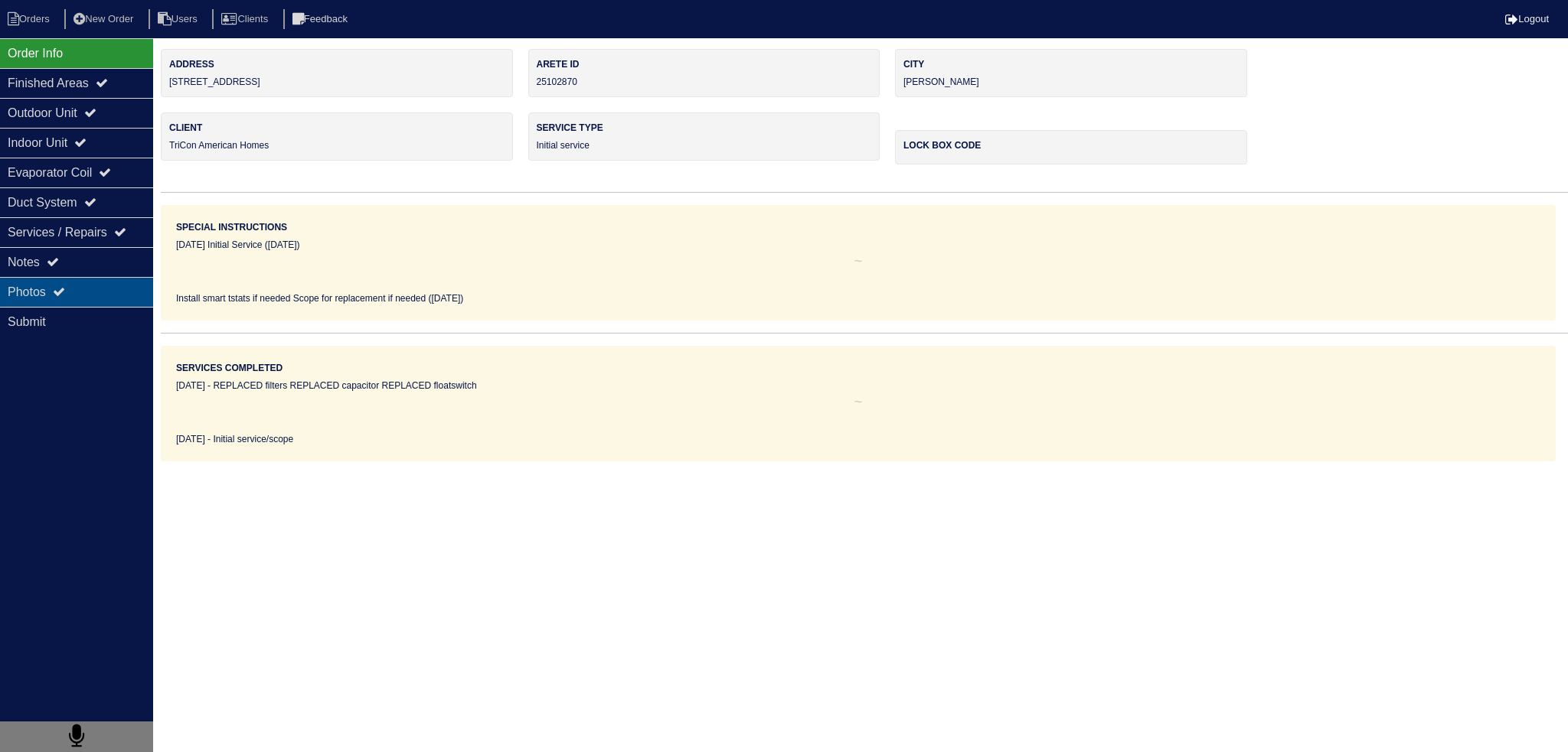
click at [104, 284] on div "Photos" at bounding box center [77, 292] width 153 height 30
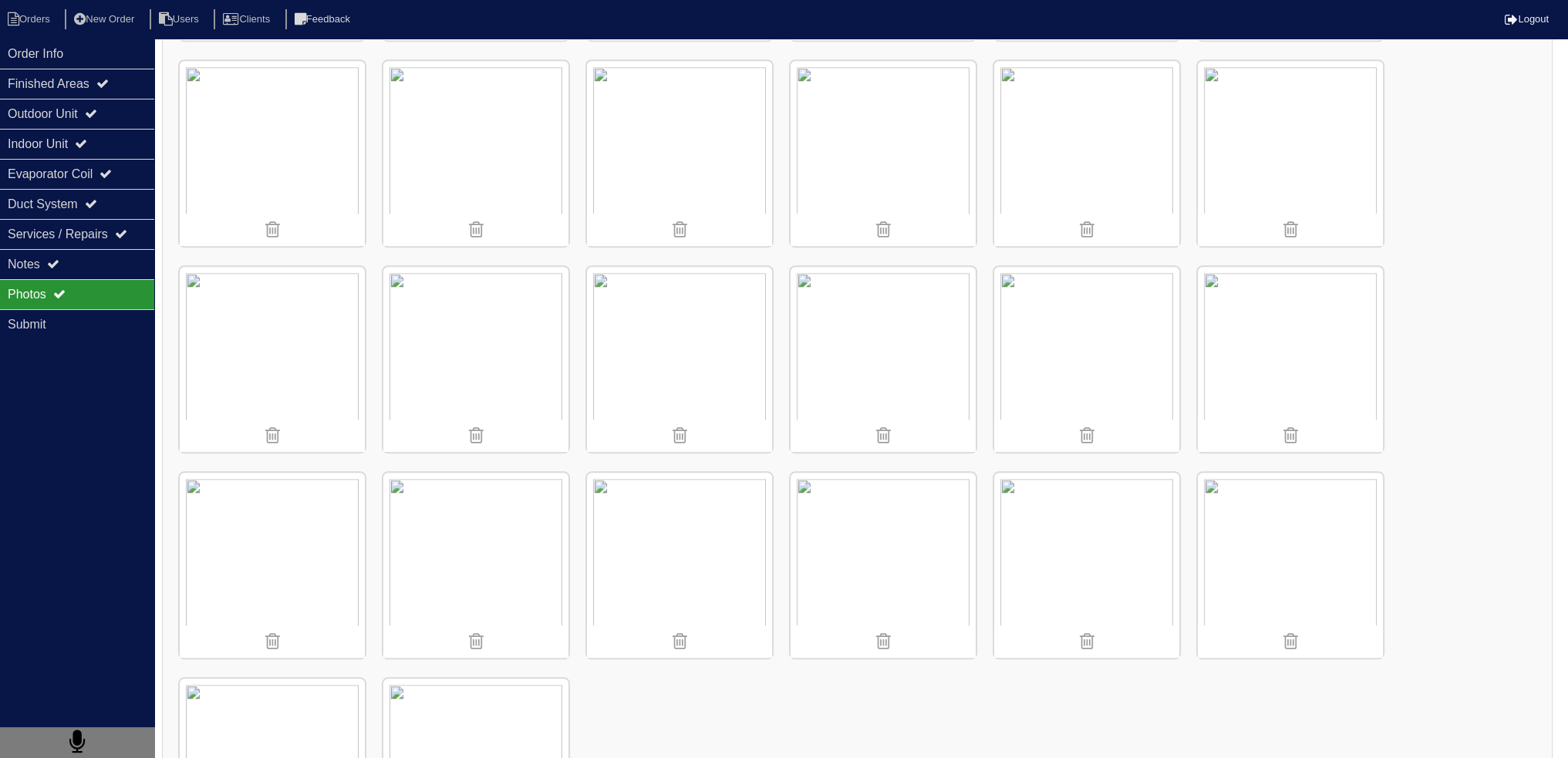
scroll to position [2002, 0]
